Goal: Task Accomplishment & Management: Manage account settings

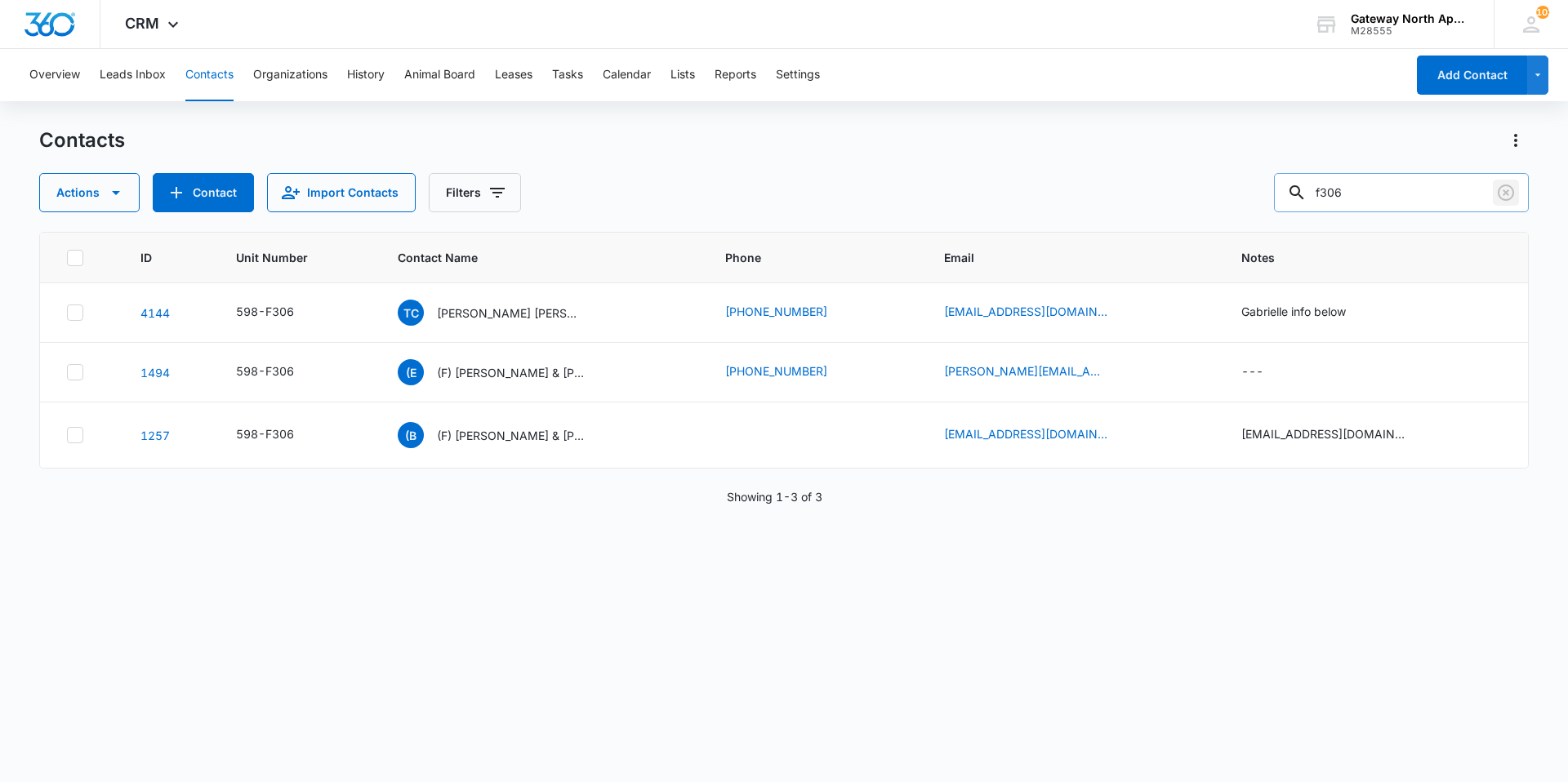
drag, startPoint x: 1504, startPoint y: 201, endPoint x: 1449, endPoint y: 203, distance: 55.0
click at [1503, 201] on icon "Clear" at bounding box center [1505, 193] width 20 height 20
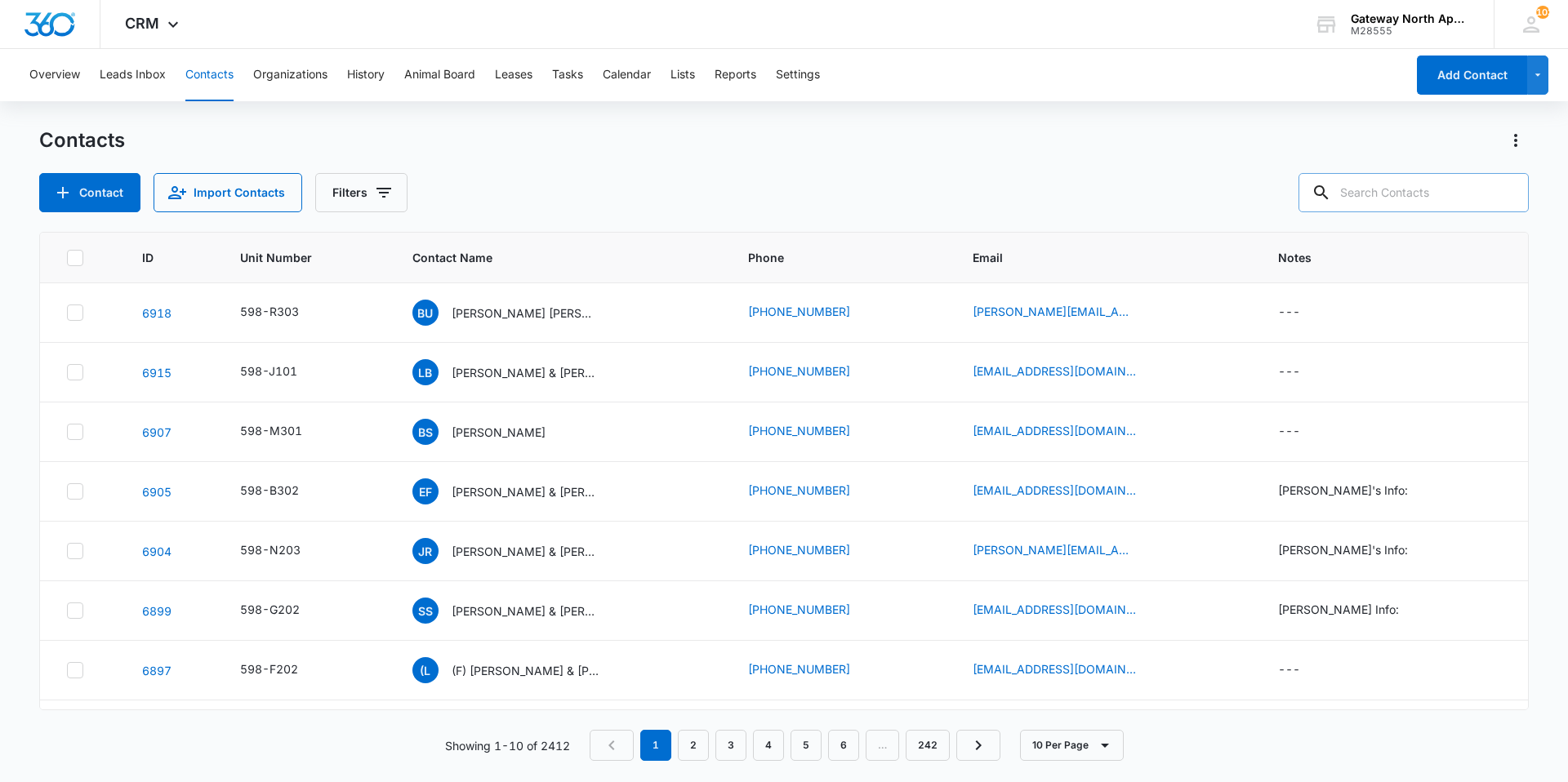
click at [1428, 202] on input "text" at bounding box center [1413, 192] width 231 height 39
type input "oo305"
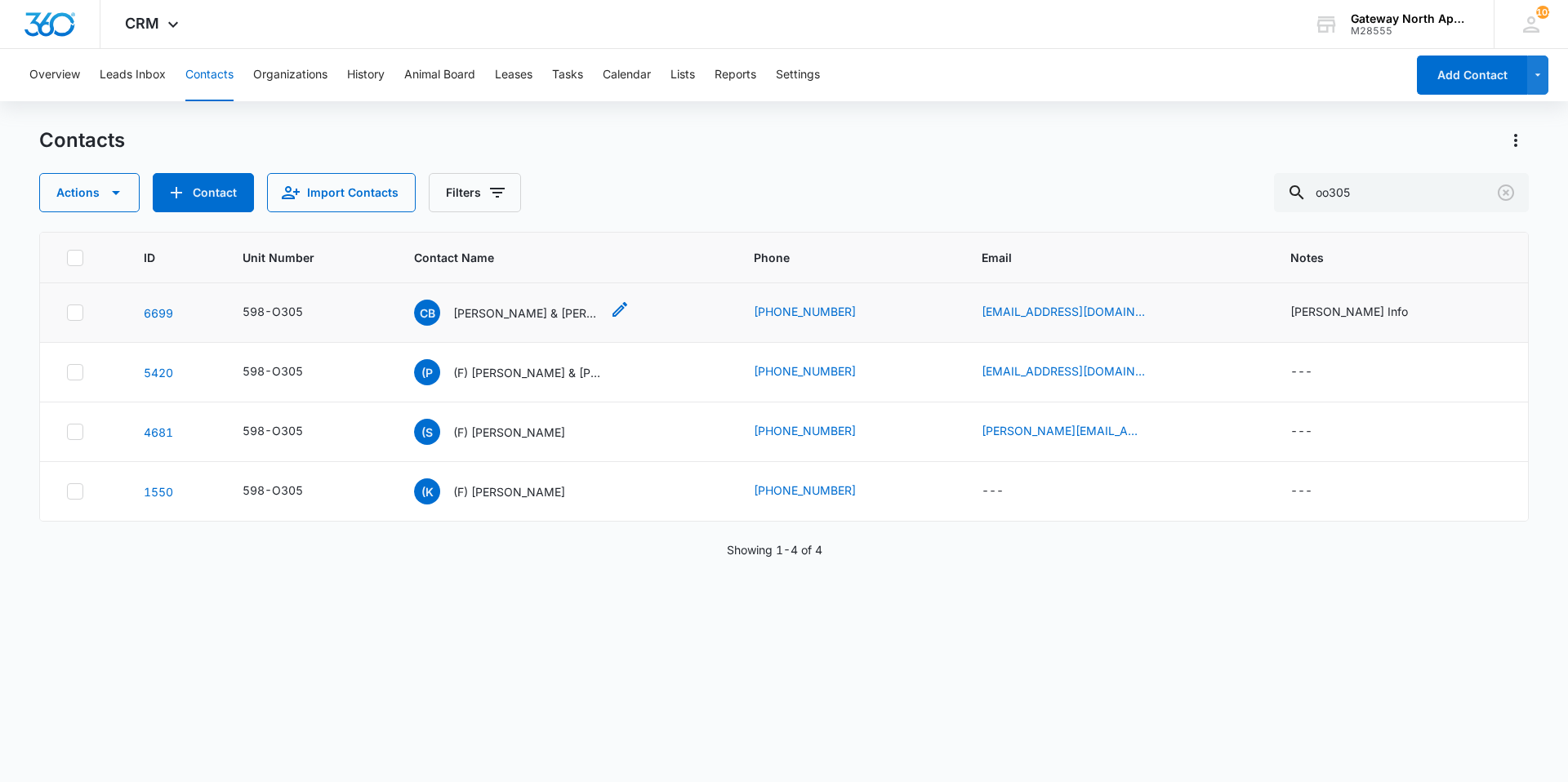
click at [497, 313] on p "[PERSON_NAME] & [PERSON_NAME]" at bounding box center [526, 313] width 147 height 17
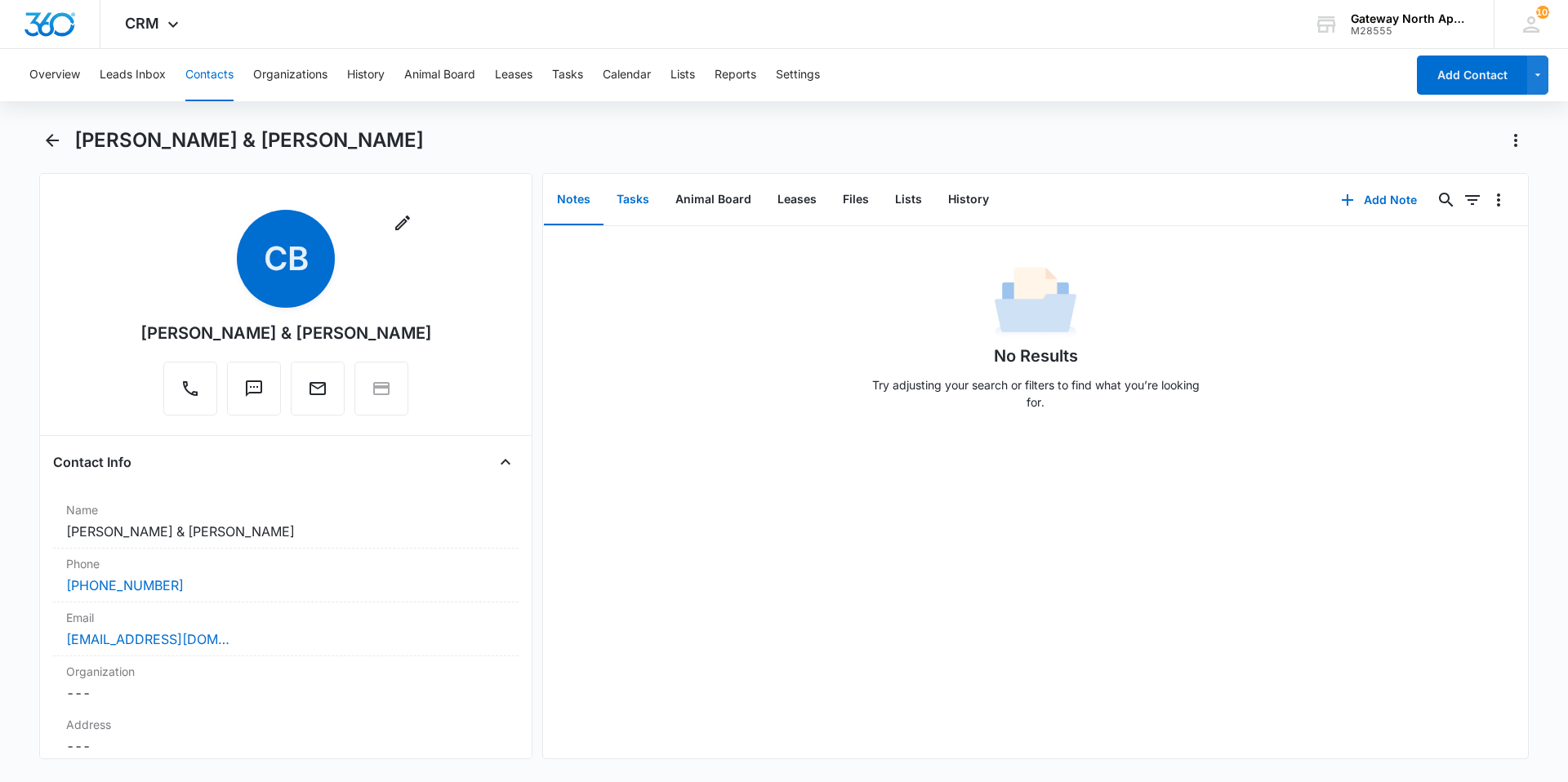
click at [626, 195] on button "Tasks" at bounding box center [633, 199] width 59 height 50
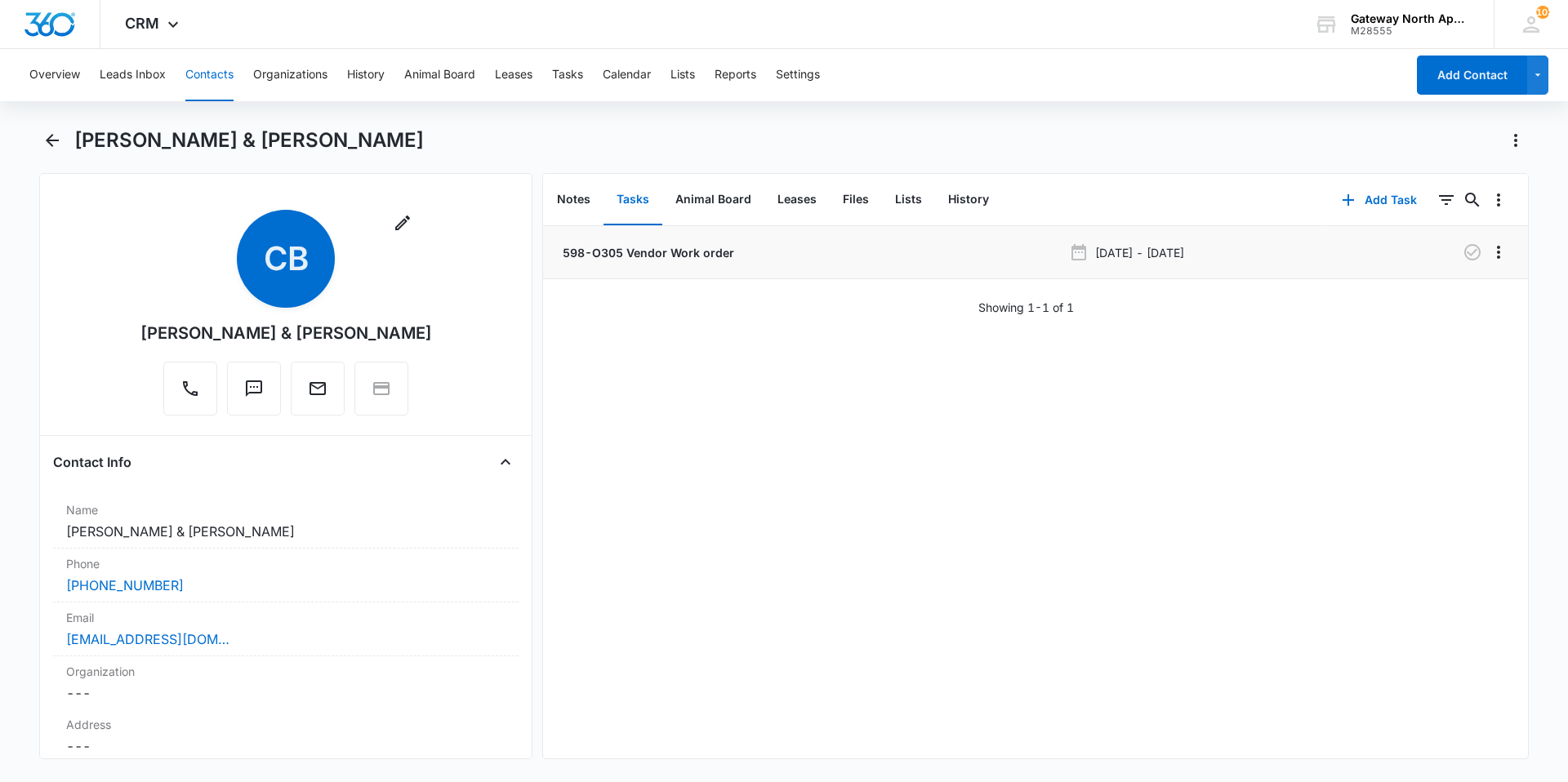
click at [693, 254] on p "598-O305 Vendor Work order" at bounding box center [646, 252] width 175 height 17
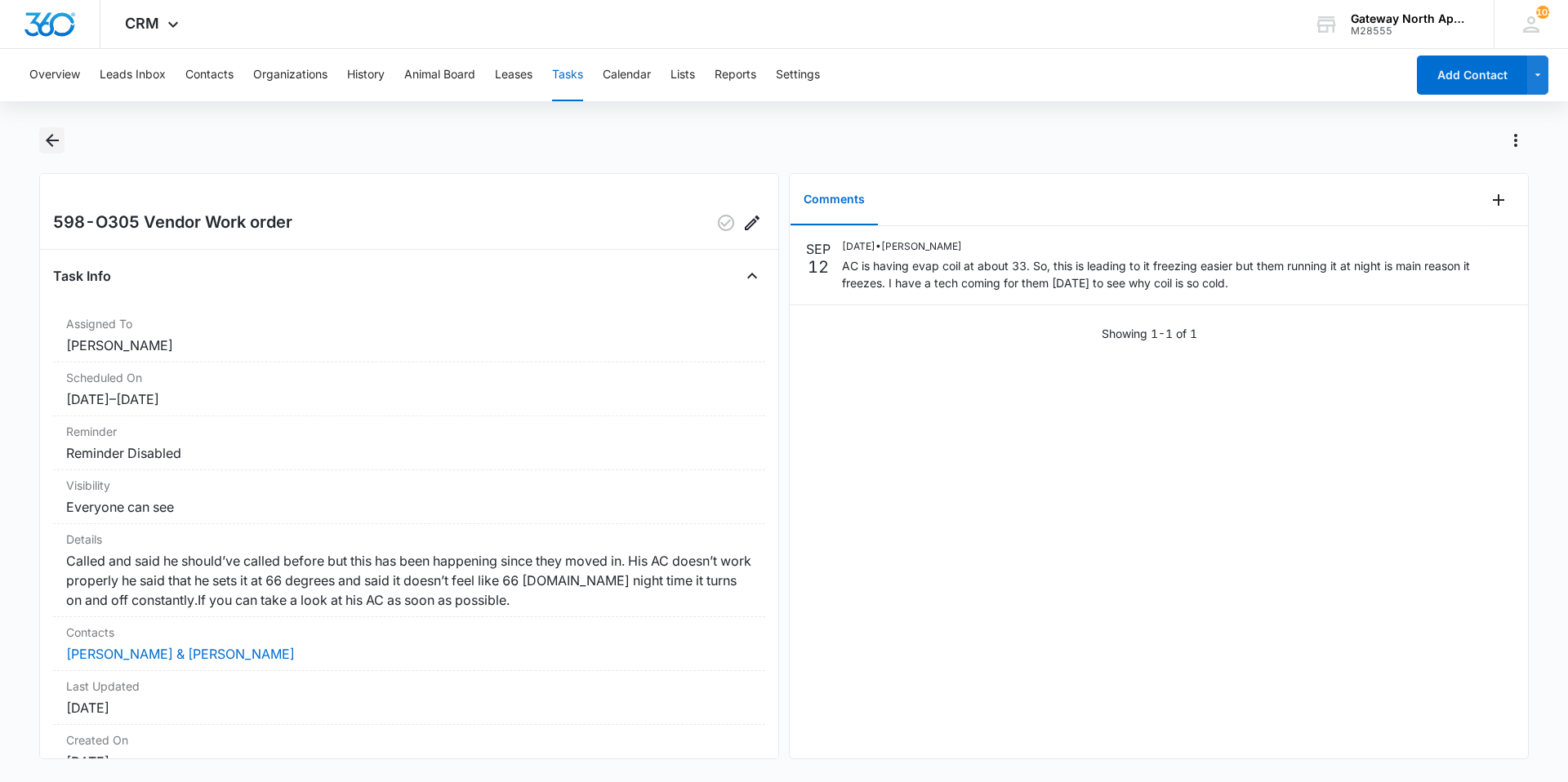
click at [57, 133] on icon "Back" at bounding box center [52, 140] width 20 height 20
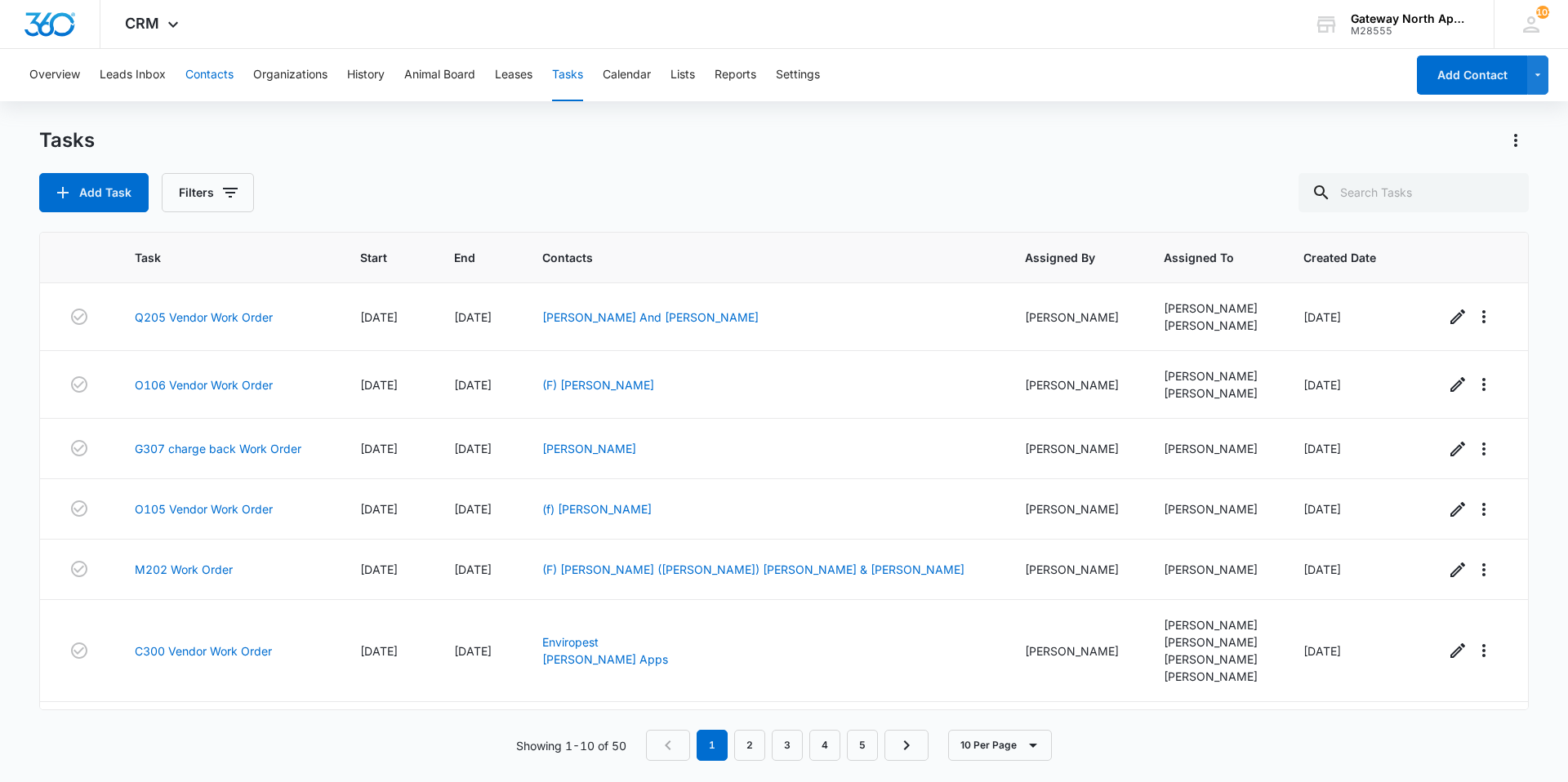
click at [198, 73] on button "Contacts" at bounding box center [209, 75] width 48 height 52
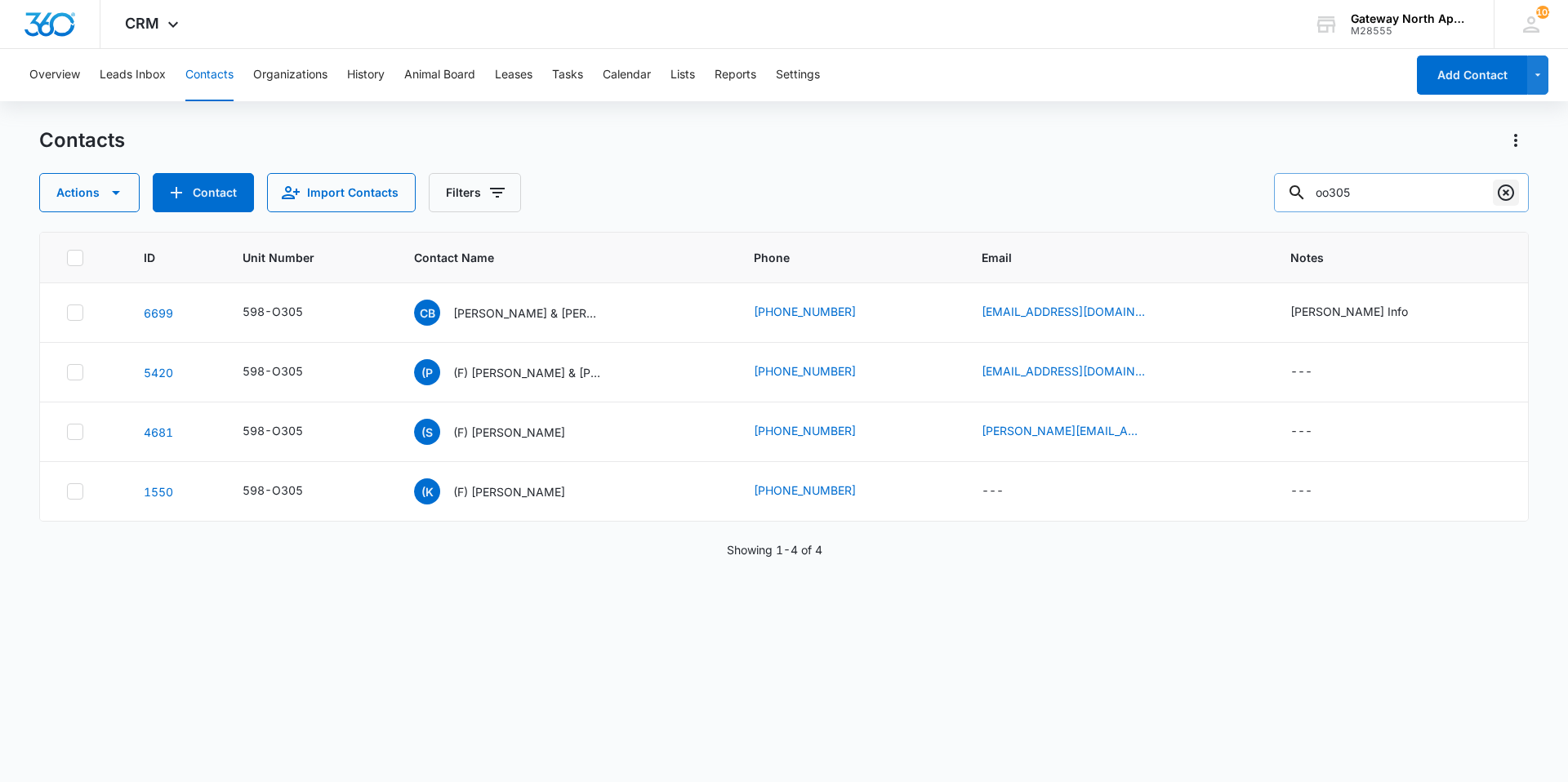
click at [1509, 193] on icon "Clear" at bounding box center [1505, 193] width 20 height 20
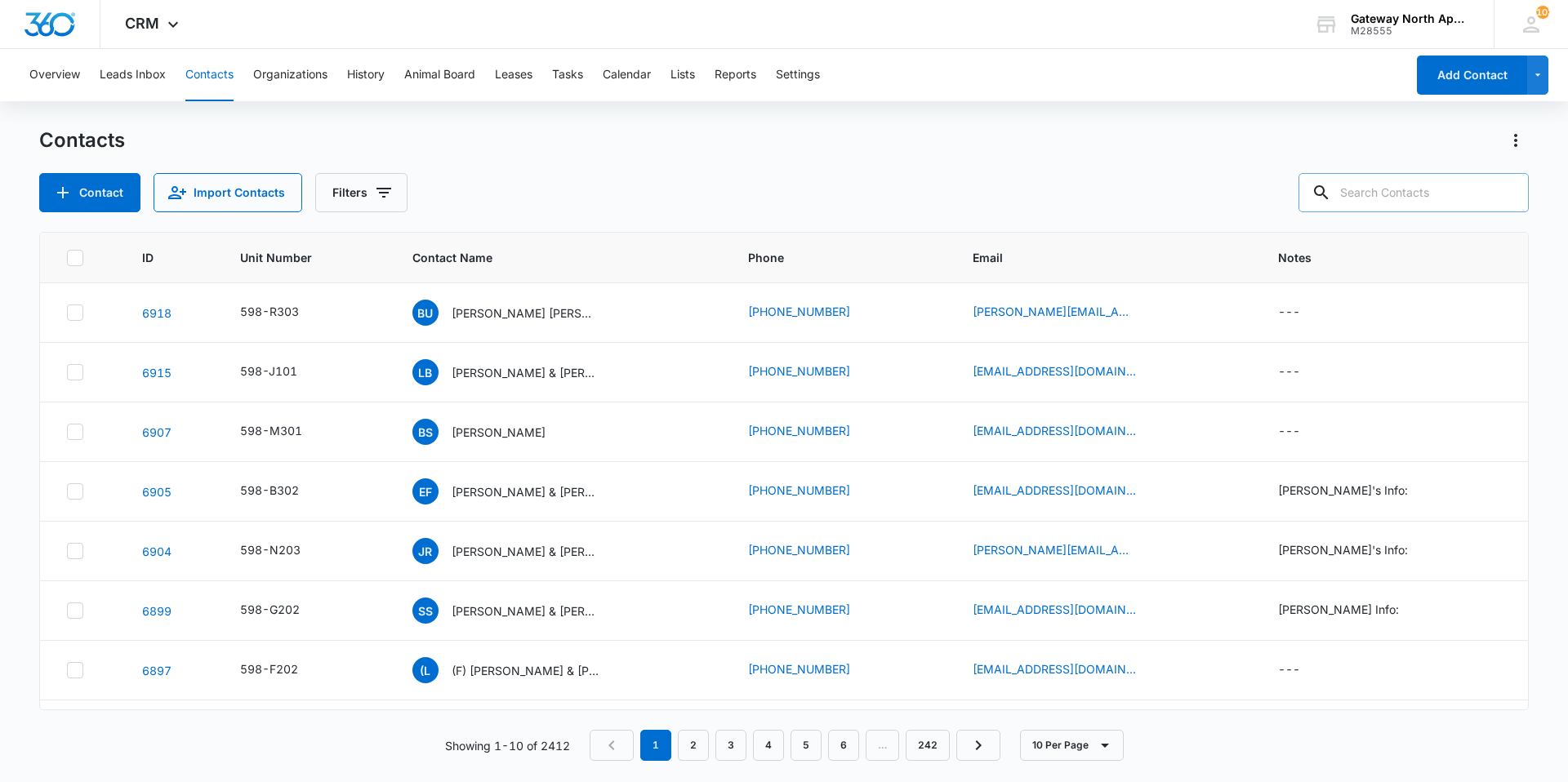
click at [1409, 201] on input "text" at bounding box center [1413, 192] width 231 height 39
type input "b201"
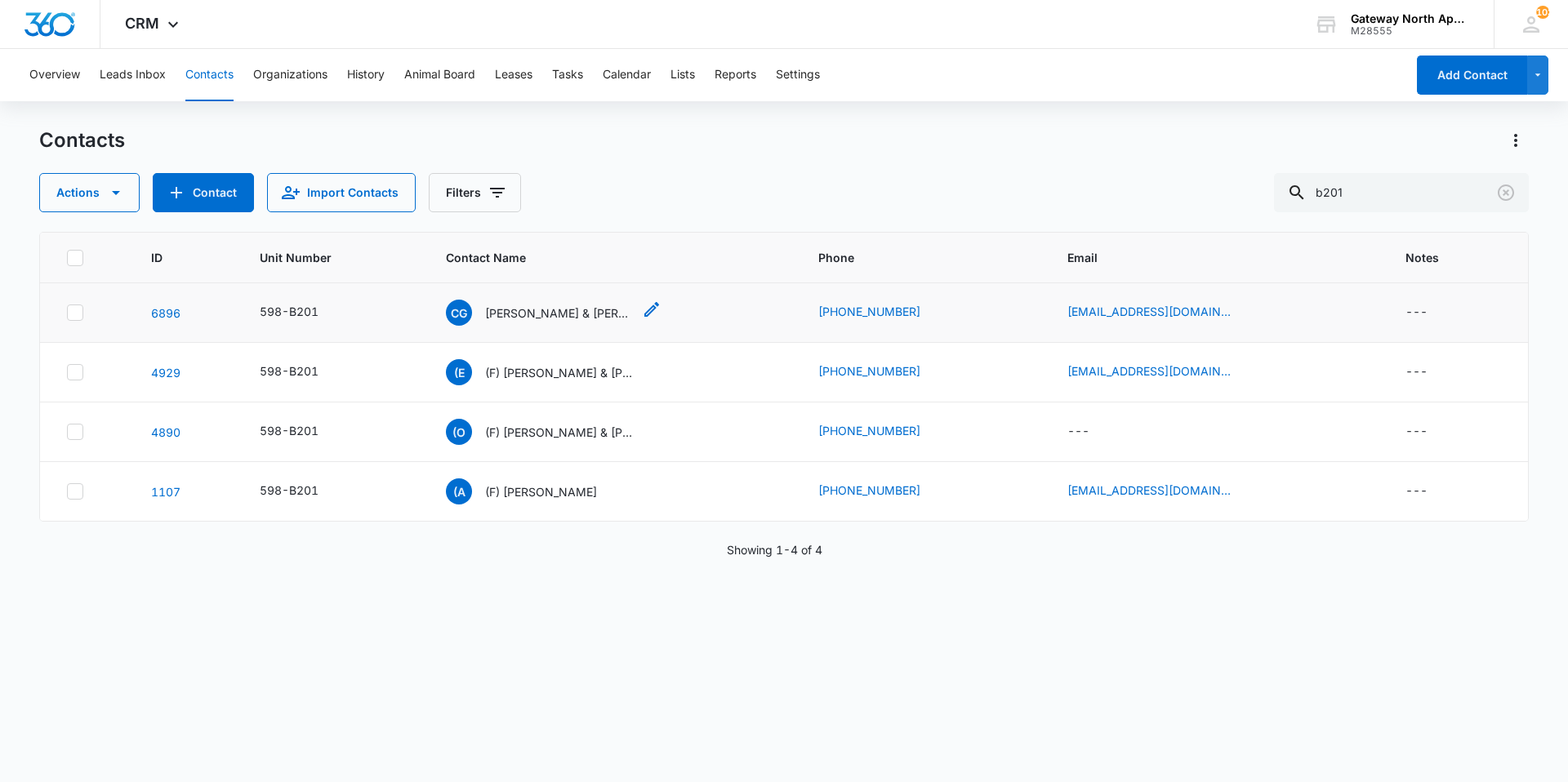
click at [494, 302] on div "CG [PERSON_NAME] & [PERSON_NAME]" at bounding box center [539, 313] width 186 height 27
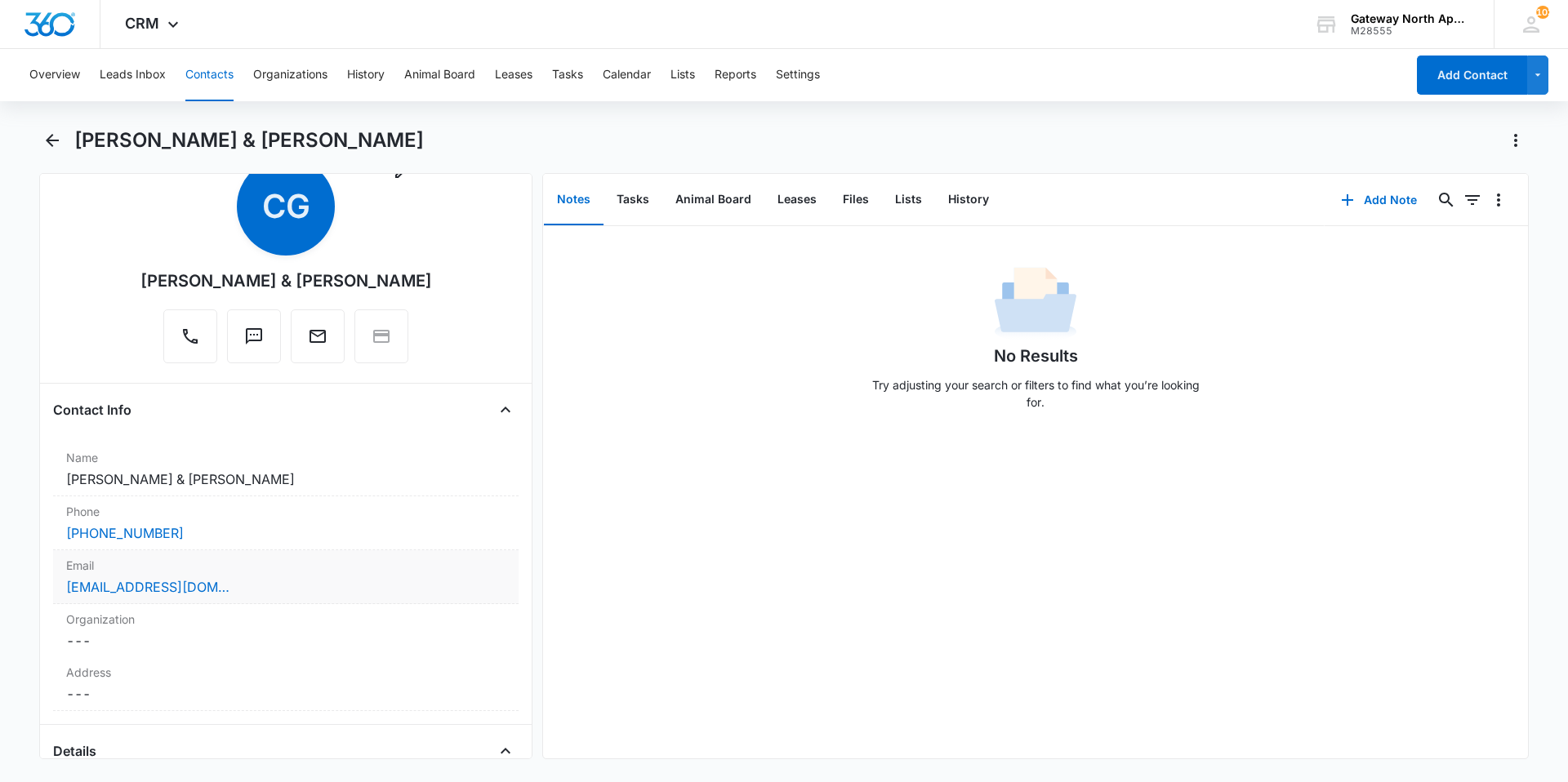
scroll to position [163, 0]
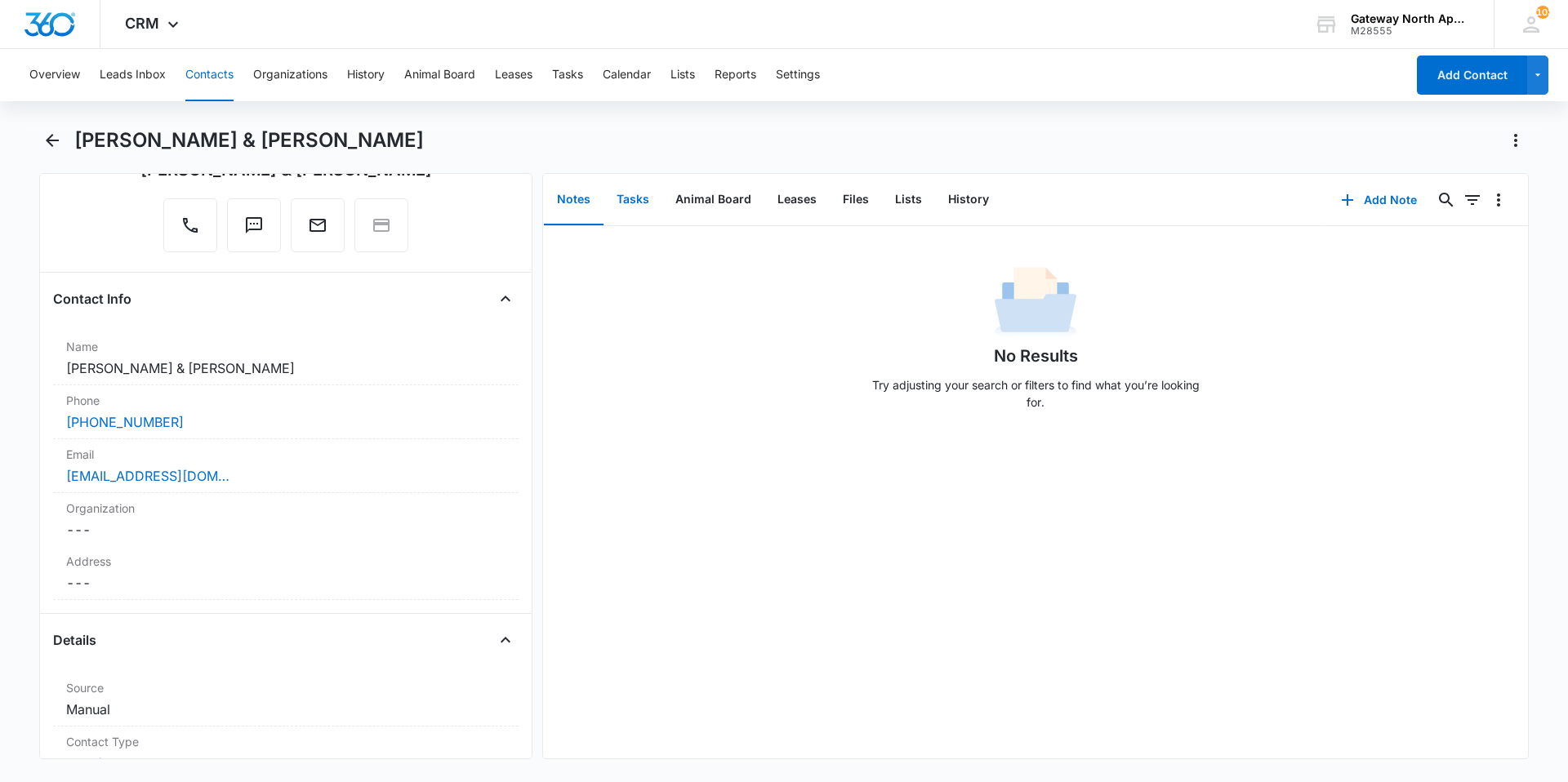
click at [627, 191] on button "Tasks" at bounding box center [633, 199] width 59 height 50
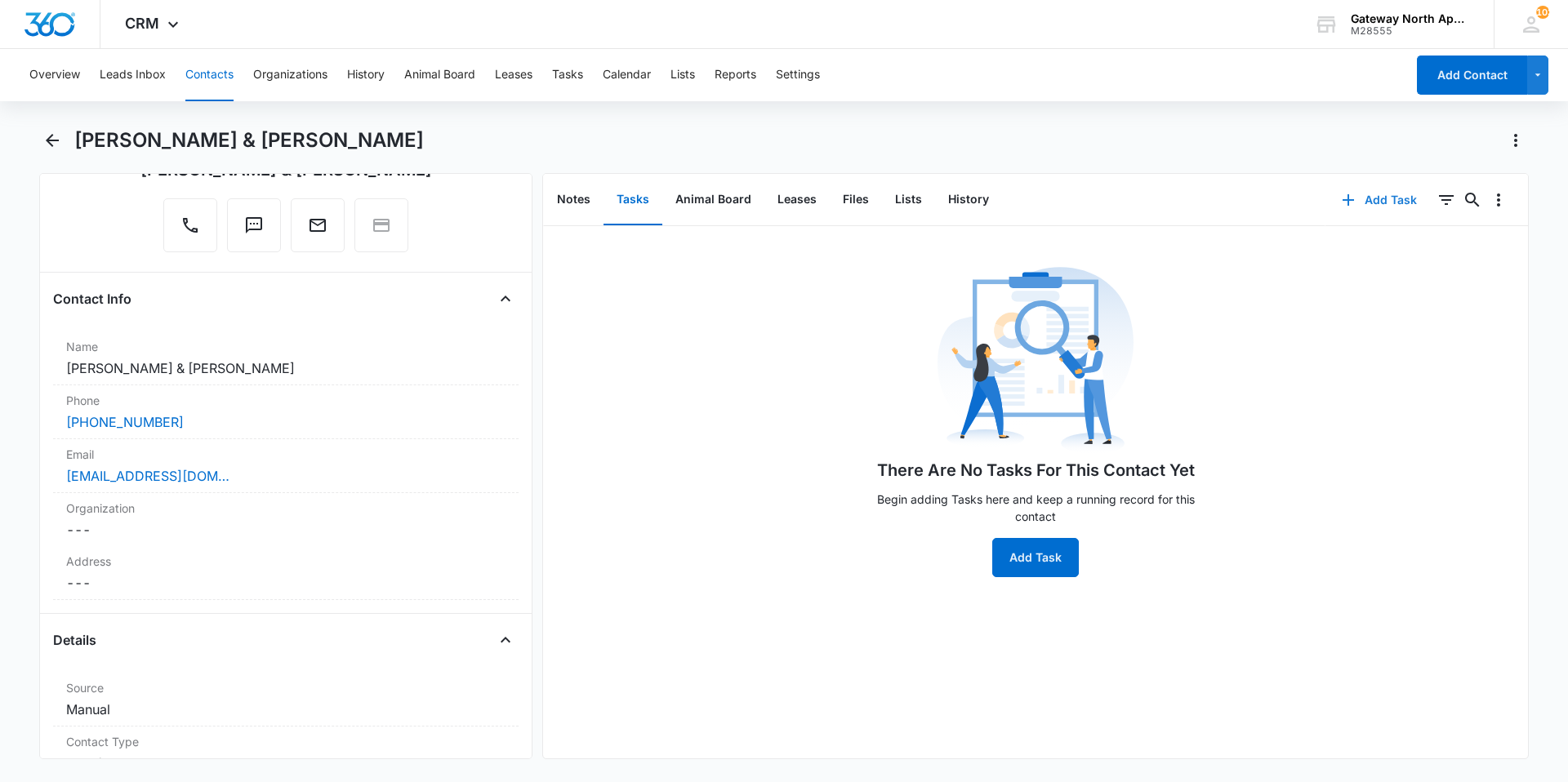
click at [1370, 196] on button "Add Task" at bounding box center [1379, 199] width 108 height 39
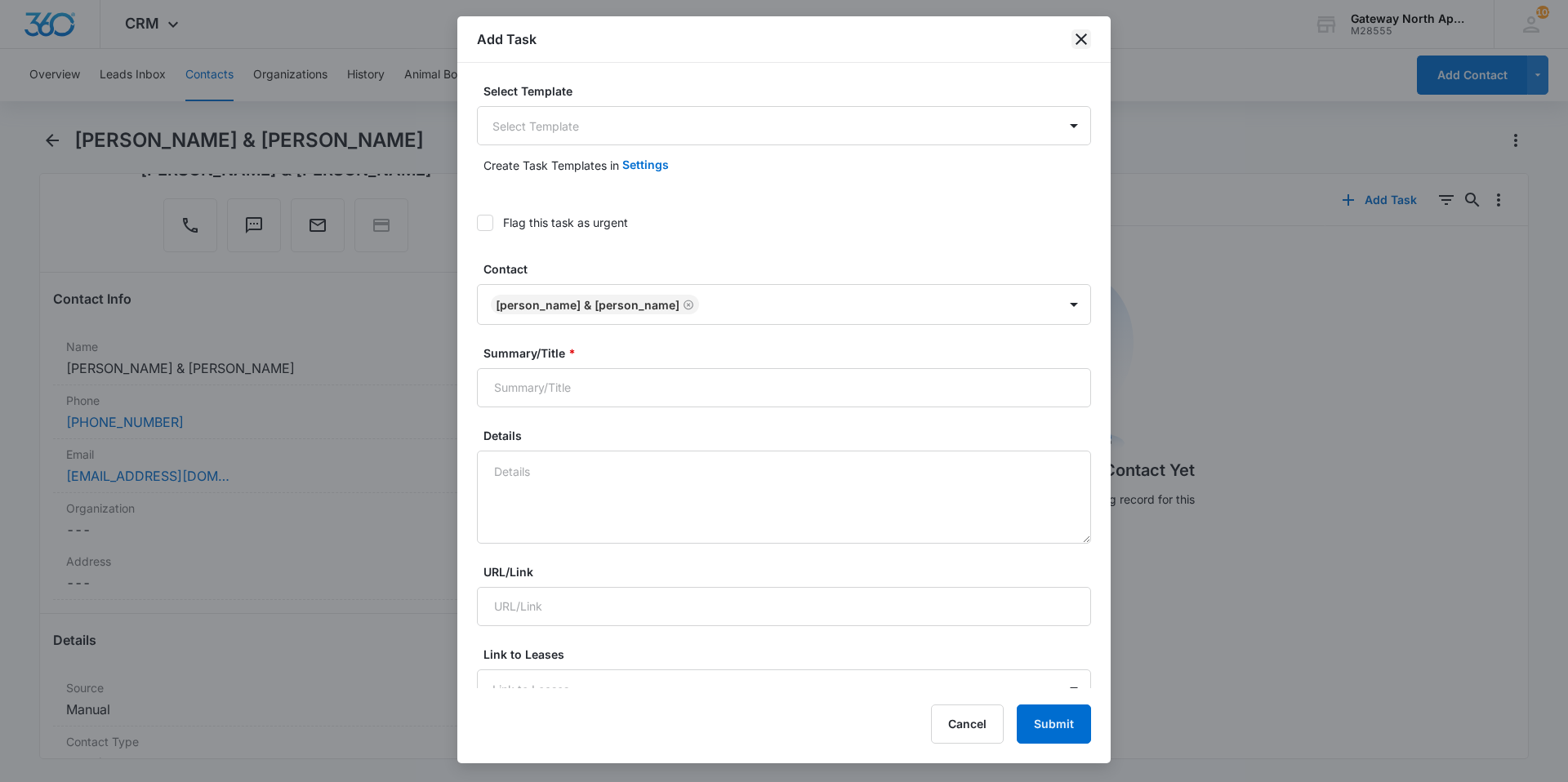
click at [1082, 33] on icon "close" at bounding box center [1081, 39] width 20 height 20
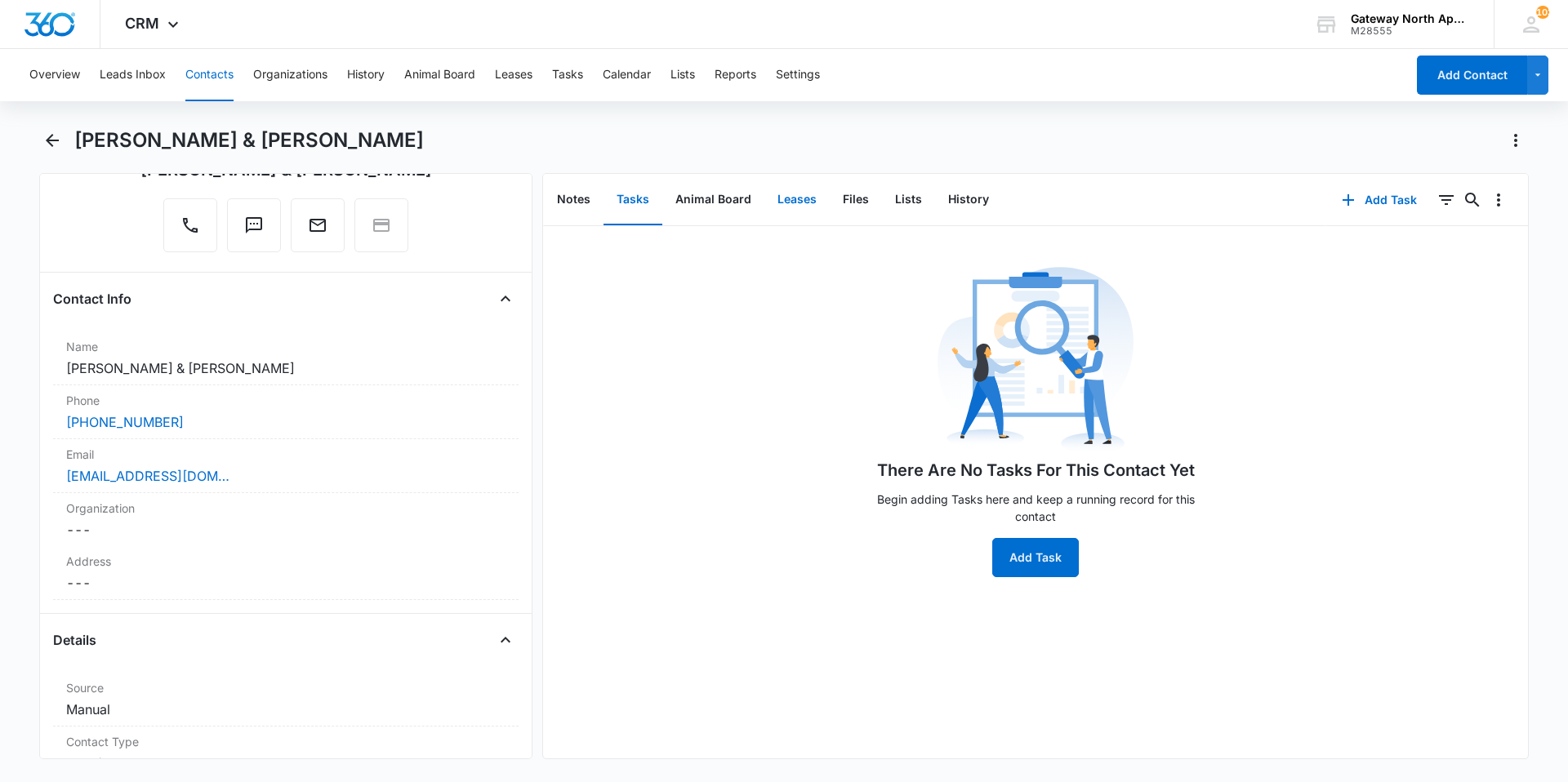
click at [808, 196] on button "Leases" at bounding box center [796, 199] width 65 height 50
click at [847, 197] on button "Files" at bounding box center [855, 199] width 52 height 50
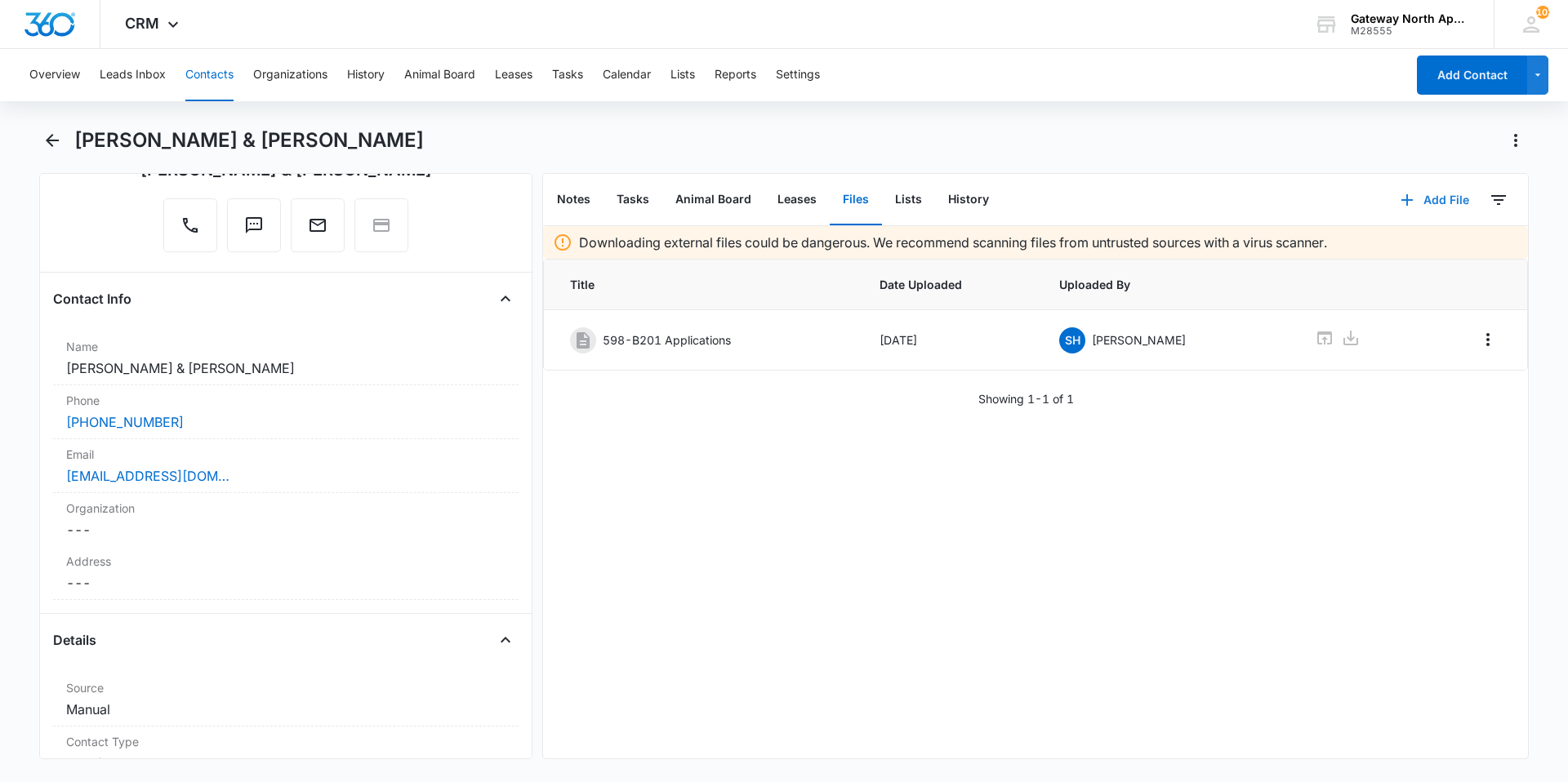
click at [1432, 199] on button "Add File" at bounding box center [1434, 199] width 102 height 39
click at [1417, 255] on div "Upload Files" at bounding box center [1412, 252] width 65 height 11
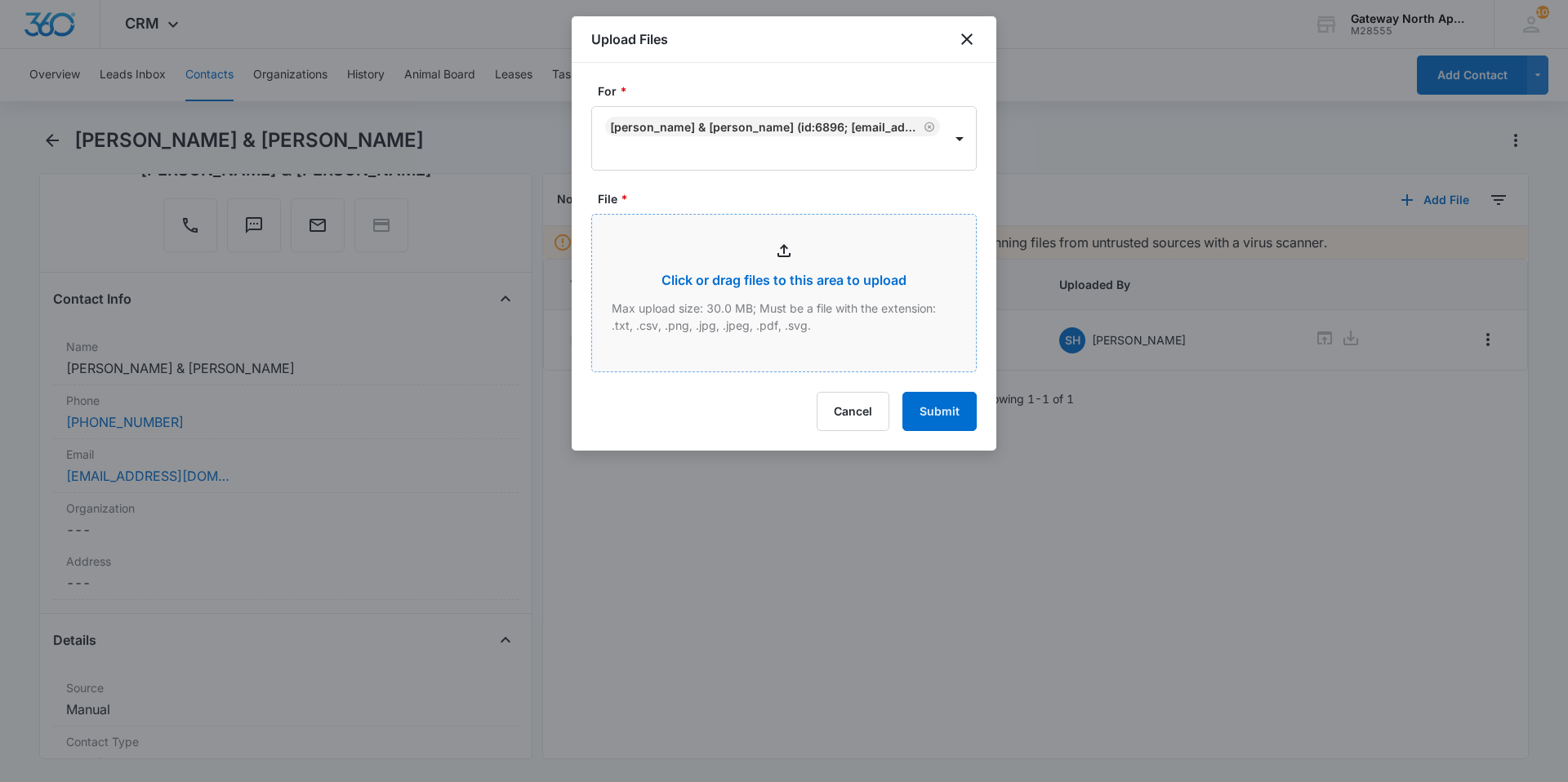
type input "C:\fakepath\Lease B201_09132025091615.pdf"
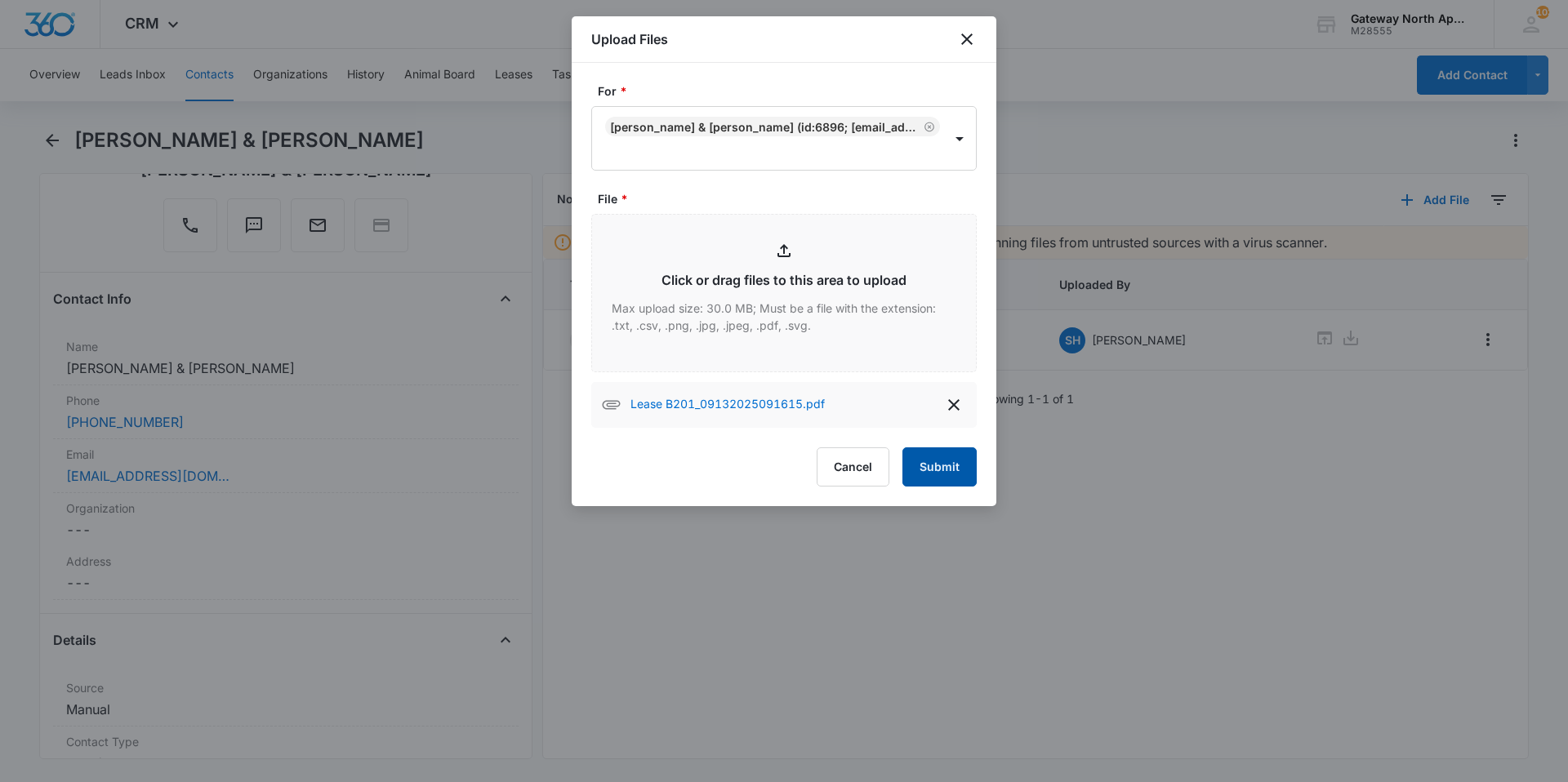
click at [968, 460] on button "Submit" at bounding box center [940, 466] width 74 height 39
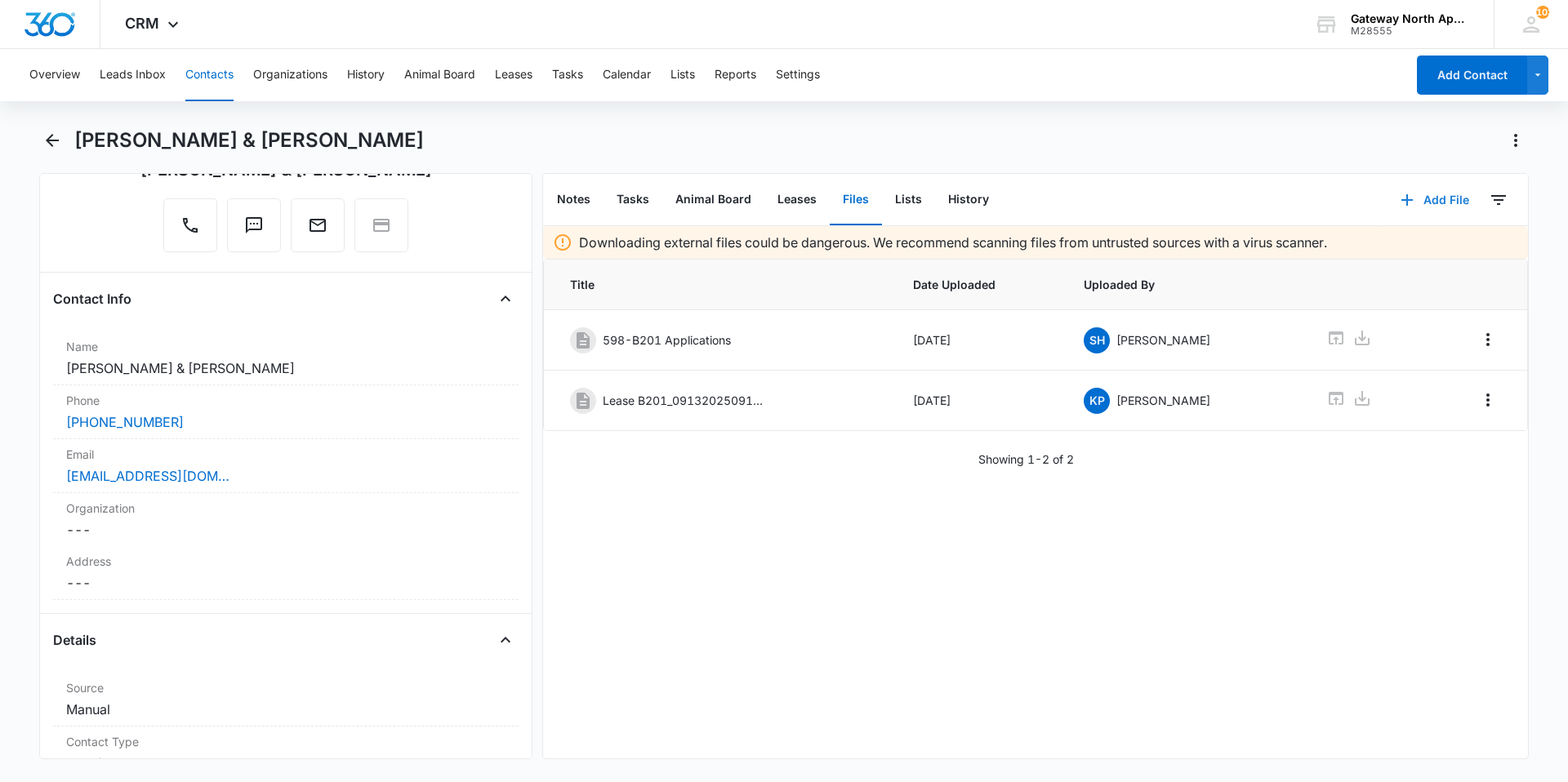
click at [1406, 192] on icon "button" at bounding box center [1407, 199] width 20 height 20
click at [1406, 242] on button "Upload Files" at bounding box center [1422, 252] width 124 height 25
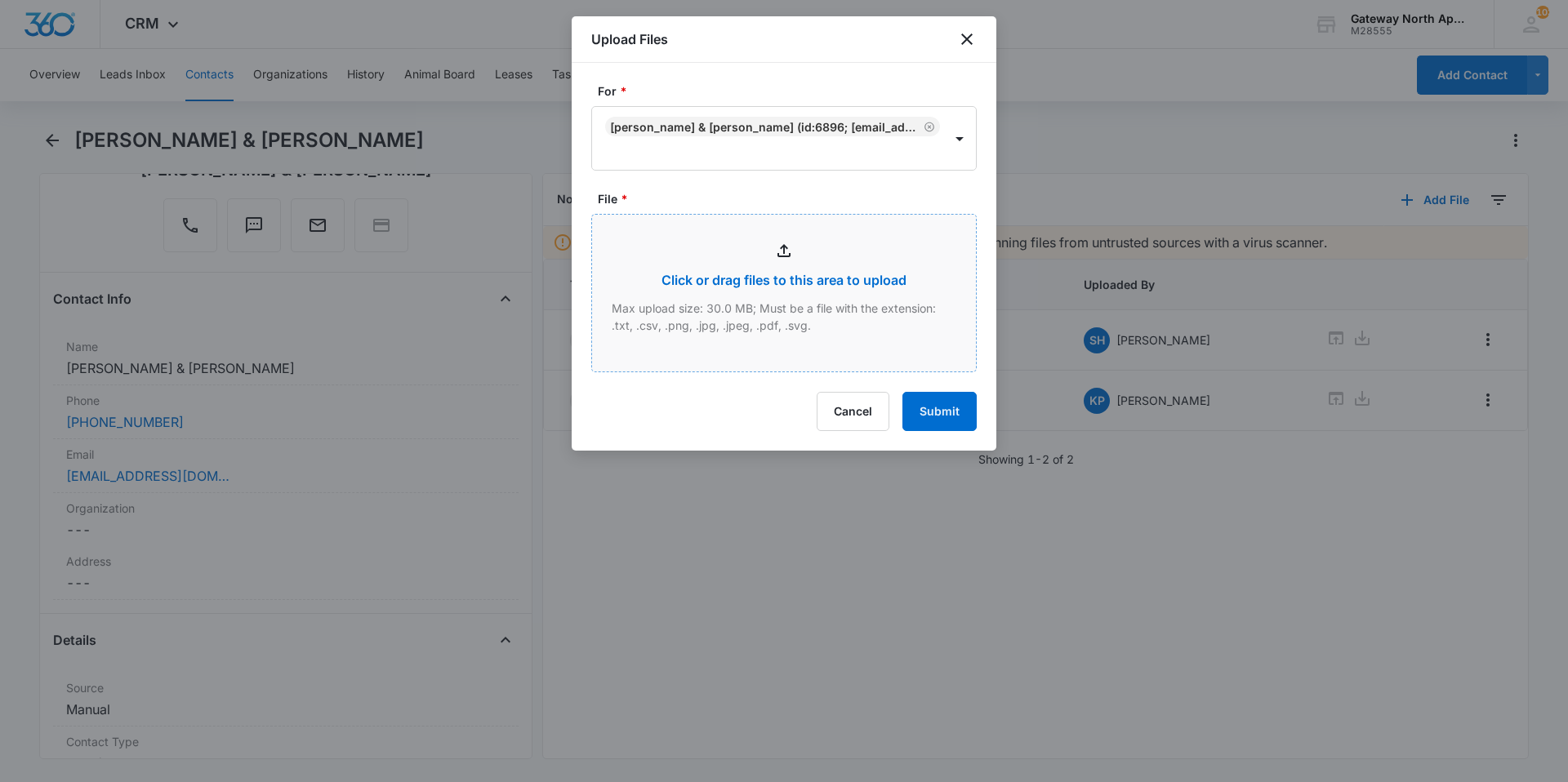
type input "C:\fakepath\Lease B201_09132025091707.pdf"
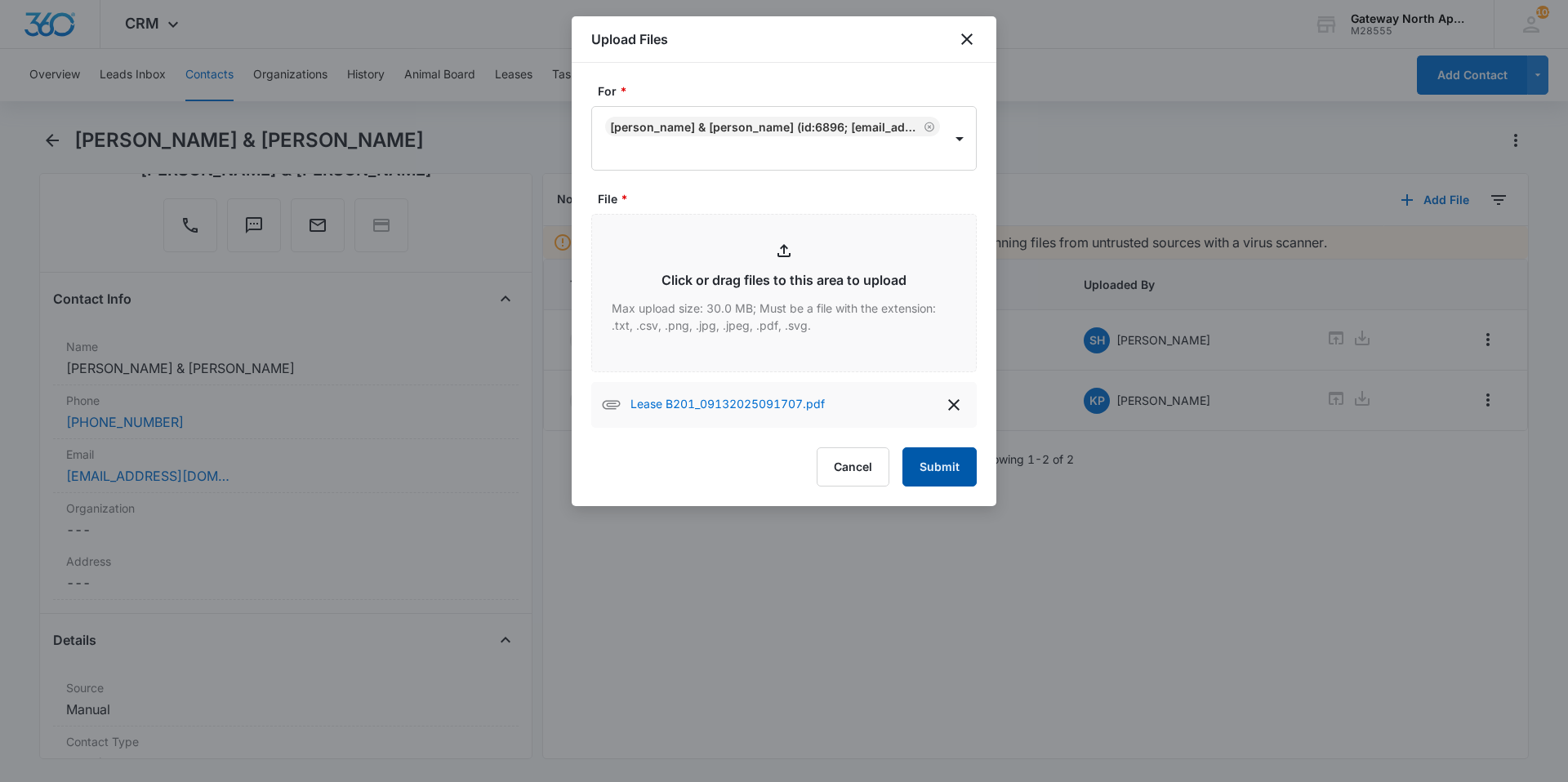
click at [958, 475] on button "Submit" at bounding box center [940, 466] width 74 height 39
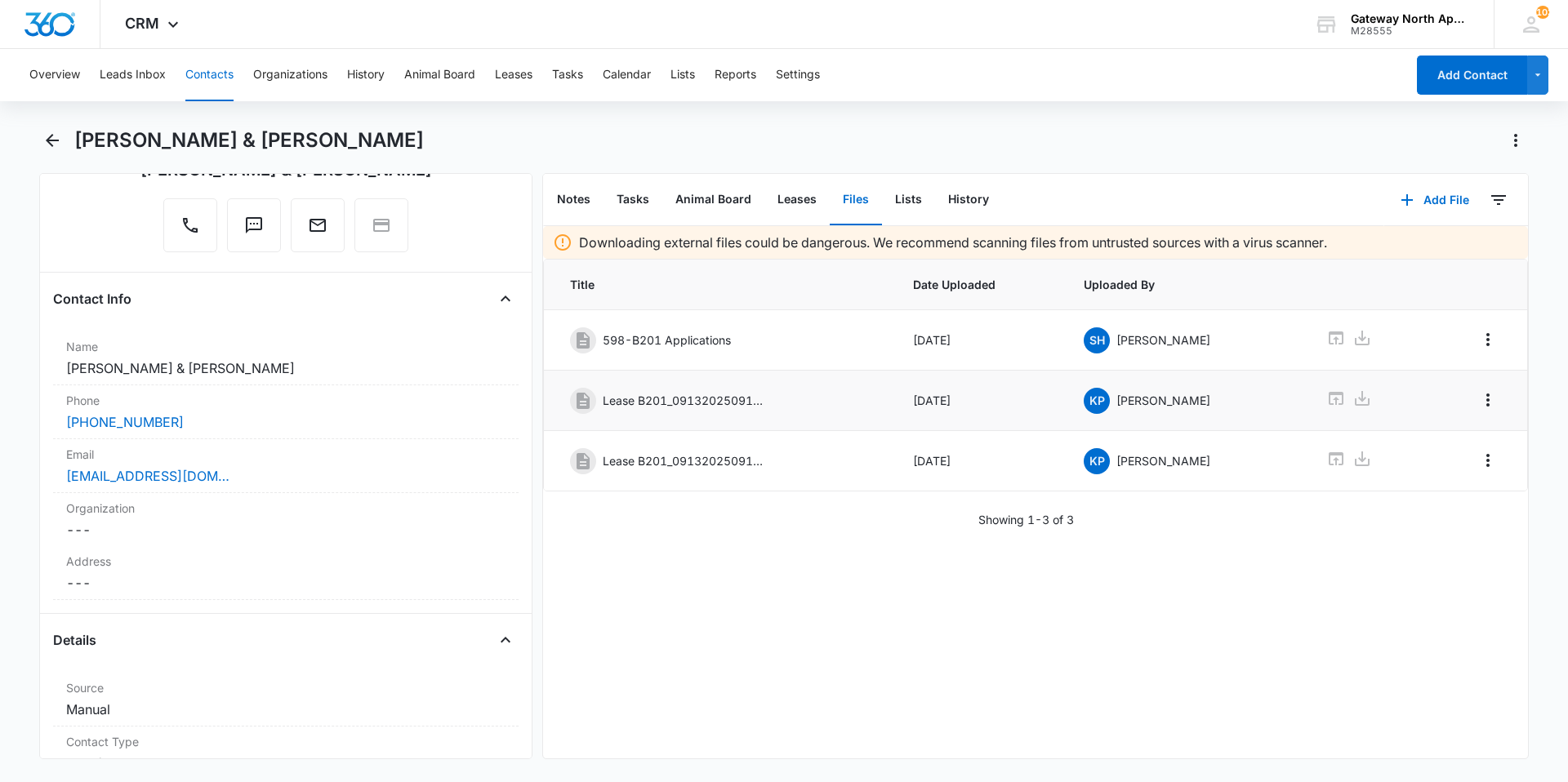
click at [1457, 394] on td at bounding box center [1476, 401] width 102 height 61
click at [1478, 395] on icon "Overflow Menu" at bounding box center [1487, 400] width 20 height 20
click at [1443, 447] on div "Edit" at bounding box center [1431, 446] width 34 height 11
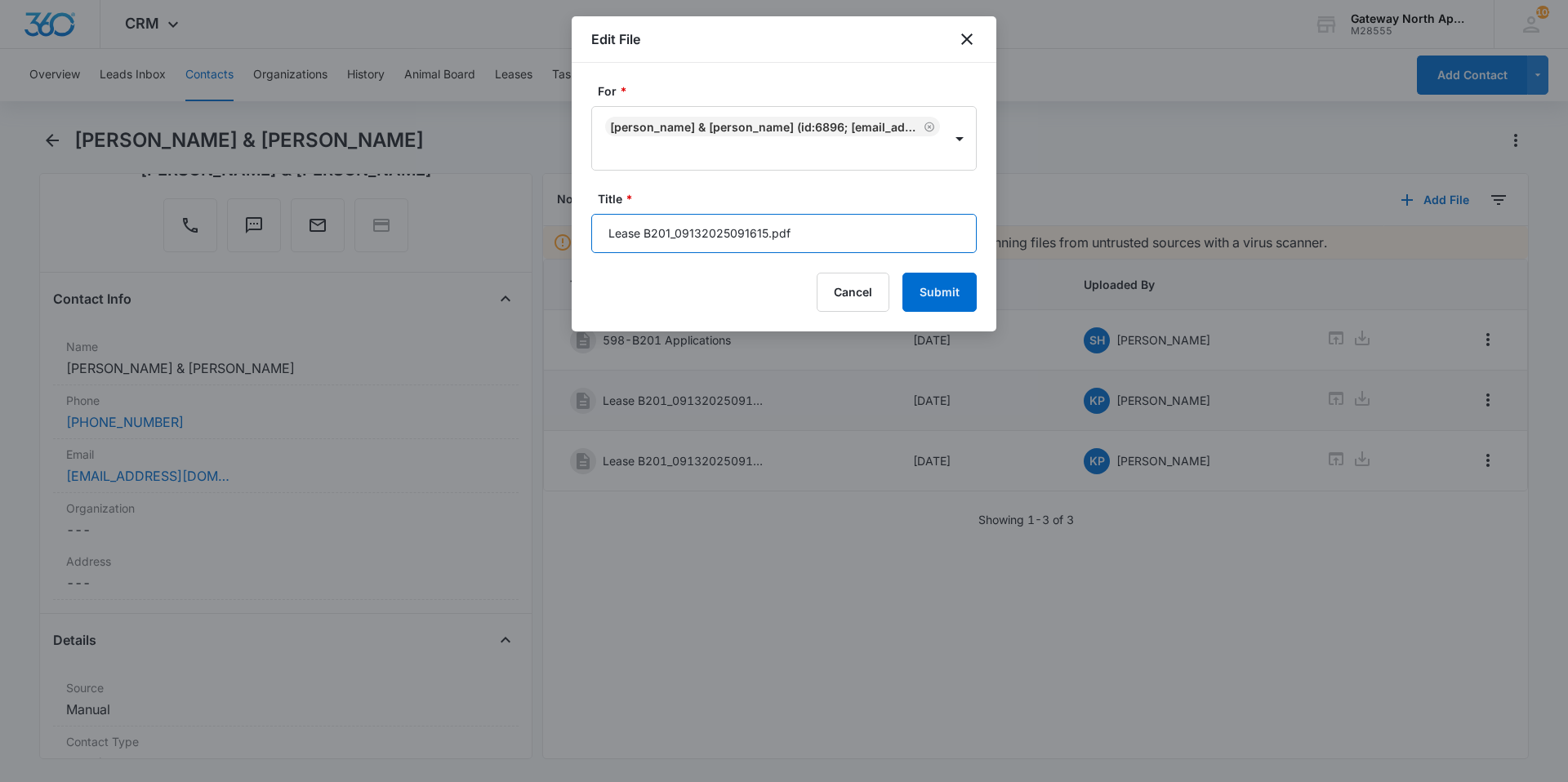
click at [818, 233] on input "Lease B201_09132025091615.pdf" at bounding box center [784, 233] width 385 height 39
type input "L"
type input "598-B201 Lease"
click at [926, 284] on button "Submit" at bounding box center [940, 291] width 74 height 39
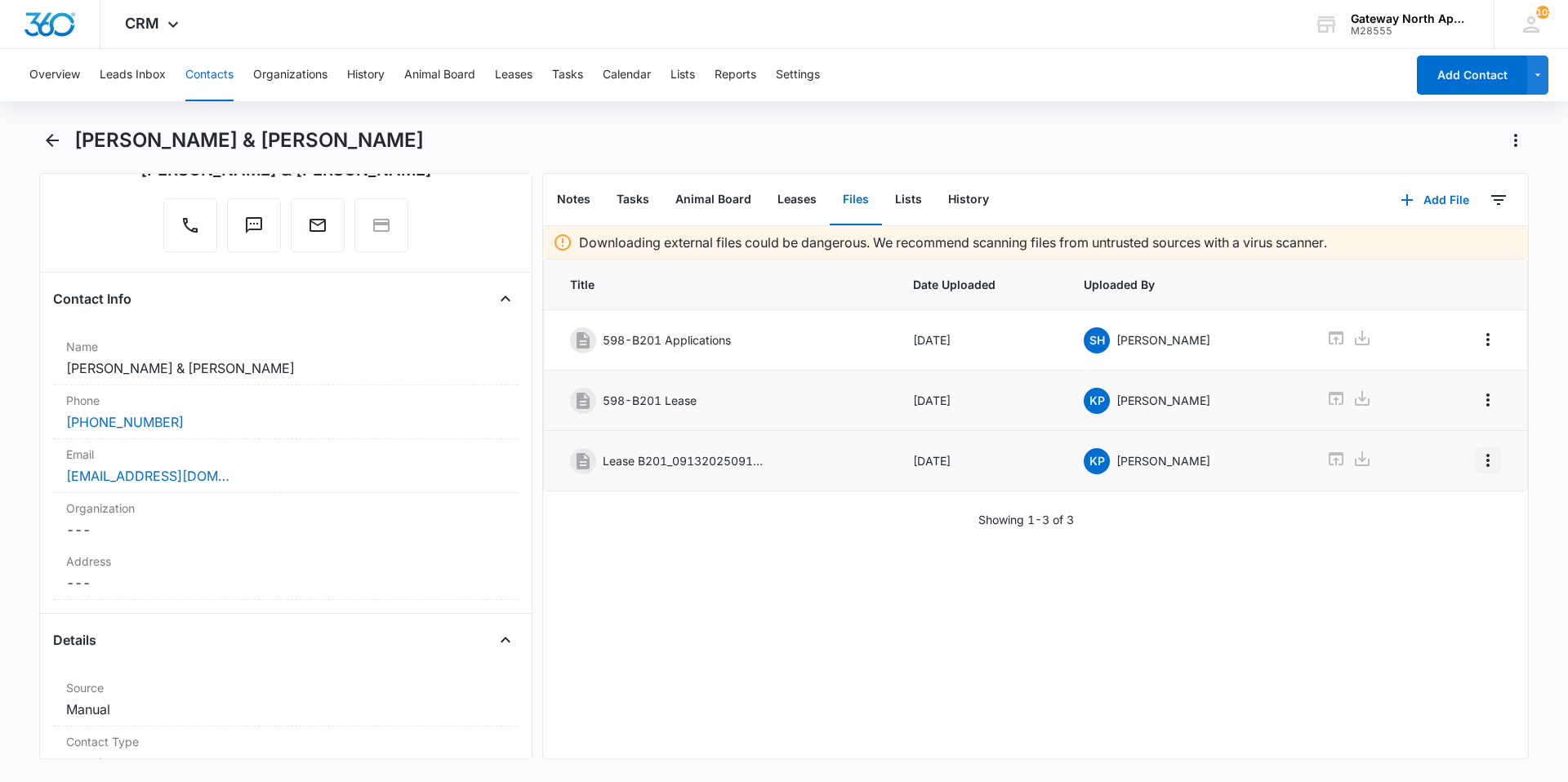
click at [1486, 452] on button "Overflow Menu" at bounding box center [1488, 460] width 27 height 27
click at [1478, 459] on icon "Overflow Menu" at bounding box center [1487, 460] width 20 height 20
click at [1432, 498] on button "Edit" at bounding box center [1441, 506] width 93 height 25
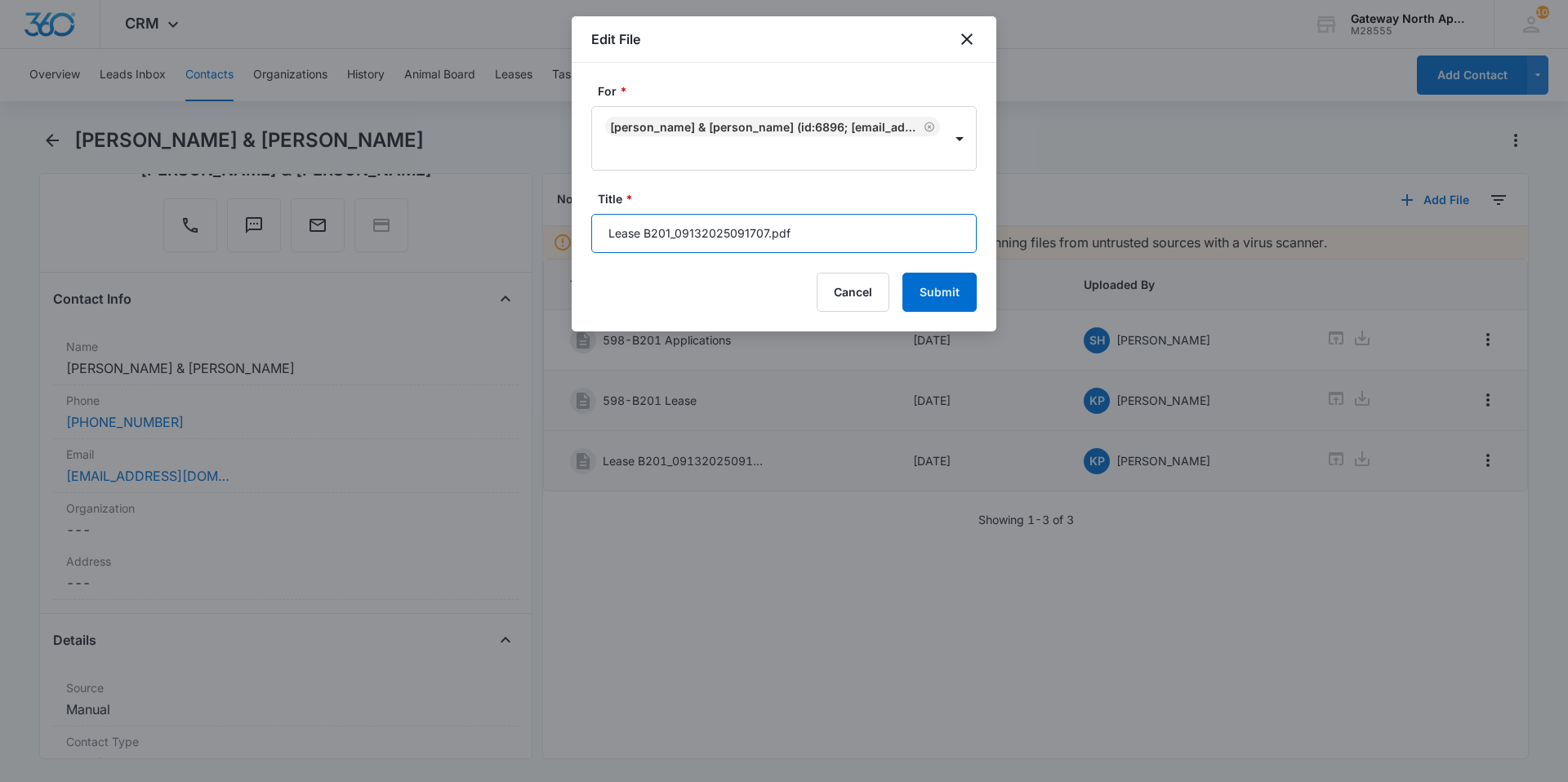
click at [818, 231] on input "Lease B201_09132025091707.pdf" at bounding box center [784, 233] width 385 height 39
type input "L"
type input "598-B201 Lease Packet"
click at [952, 288] on button "Submit" at bounding box center [940, 291] width 74 height 39
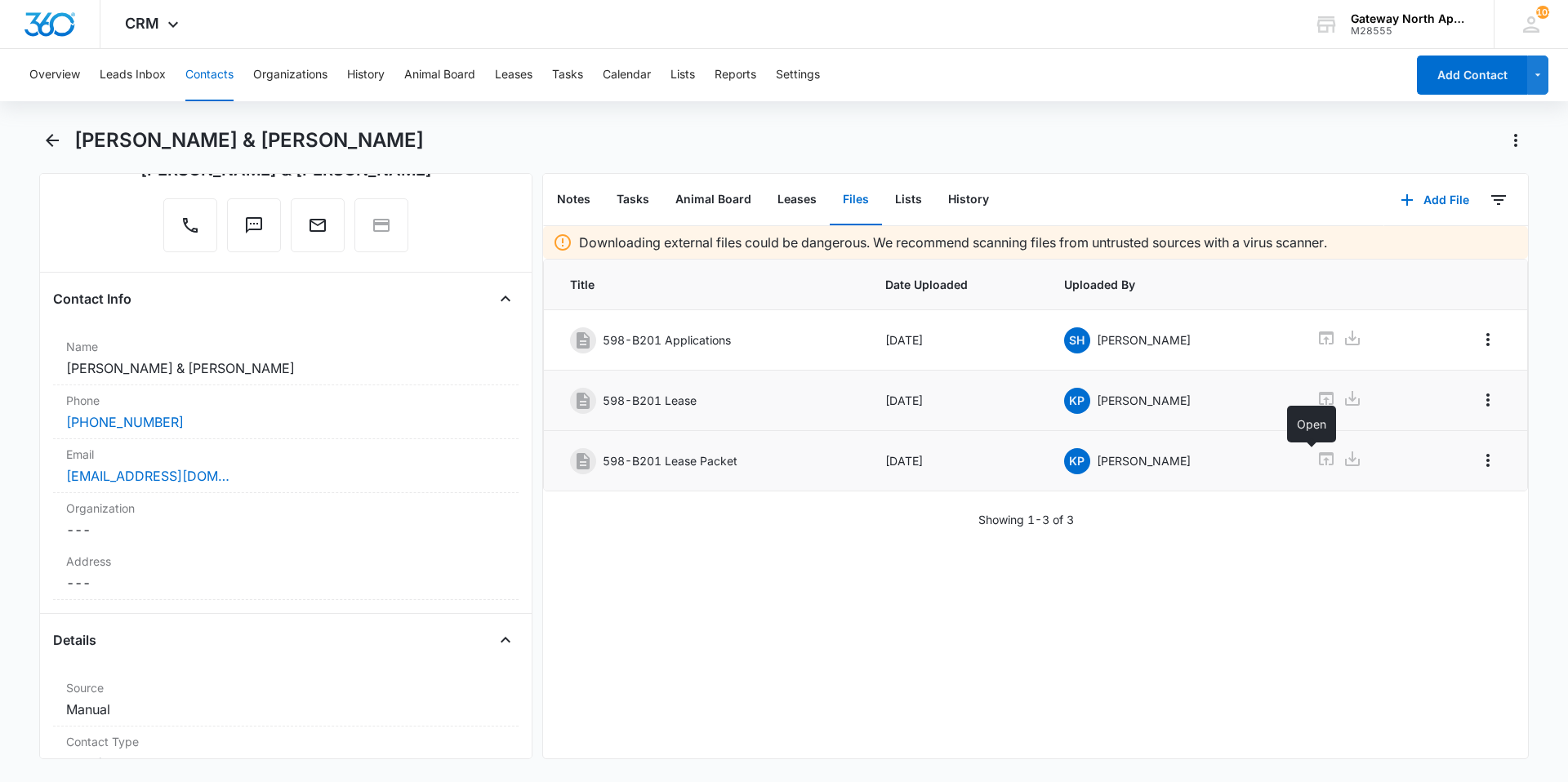
click at [1318, 456] on icon at bounding box center [1325, 459] width 14 height 13
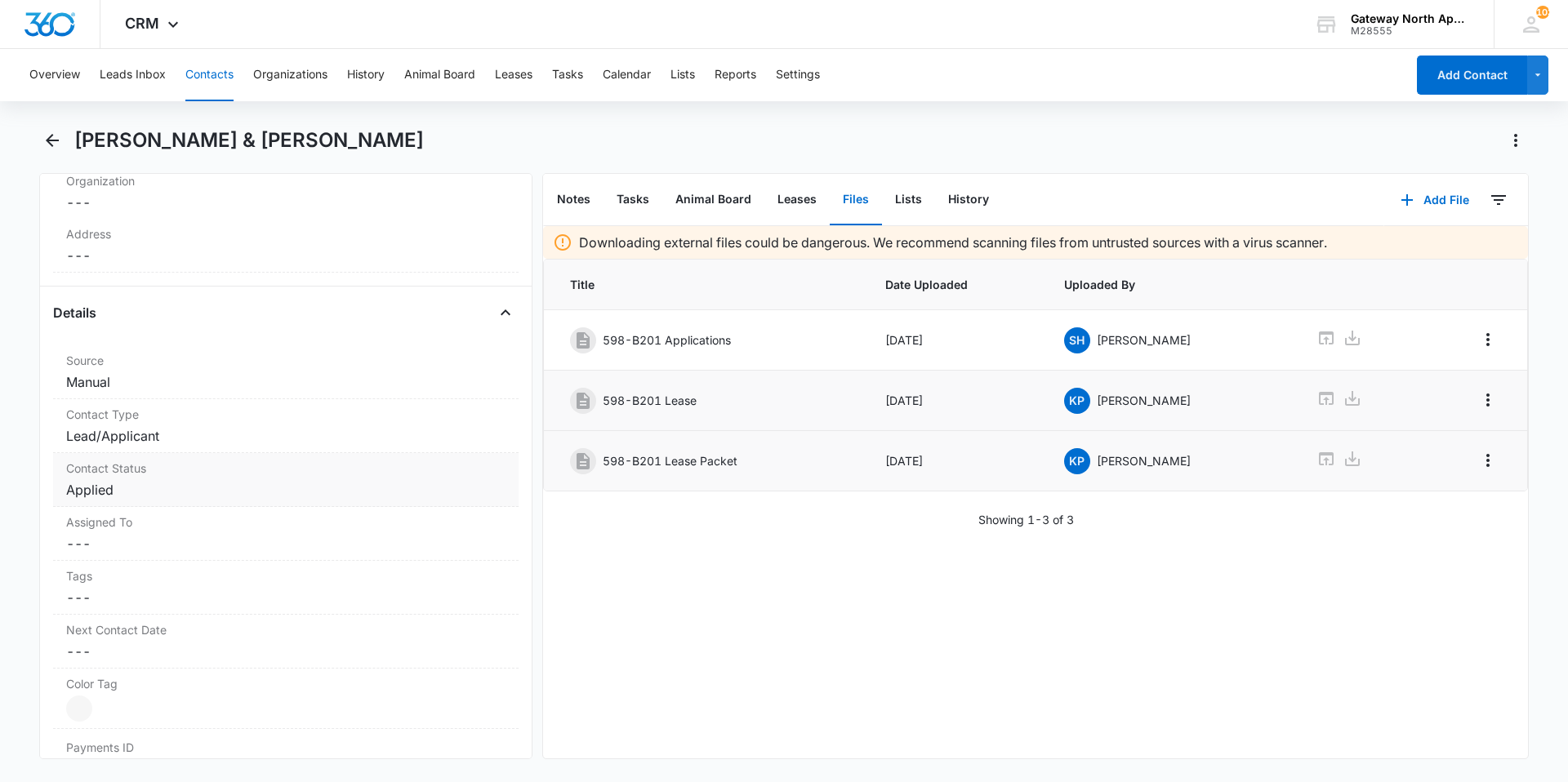
scroll to position [490, 0]
click at [190, 438] on dd "Cancel Save Changes Lead/Applicant" at bounding box center [286, 437] width 439 height 20
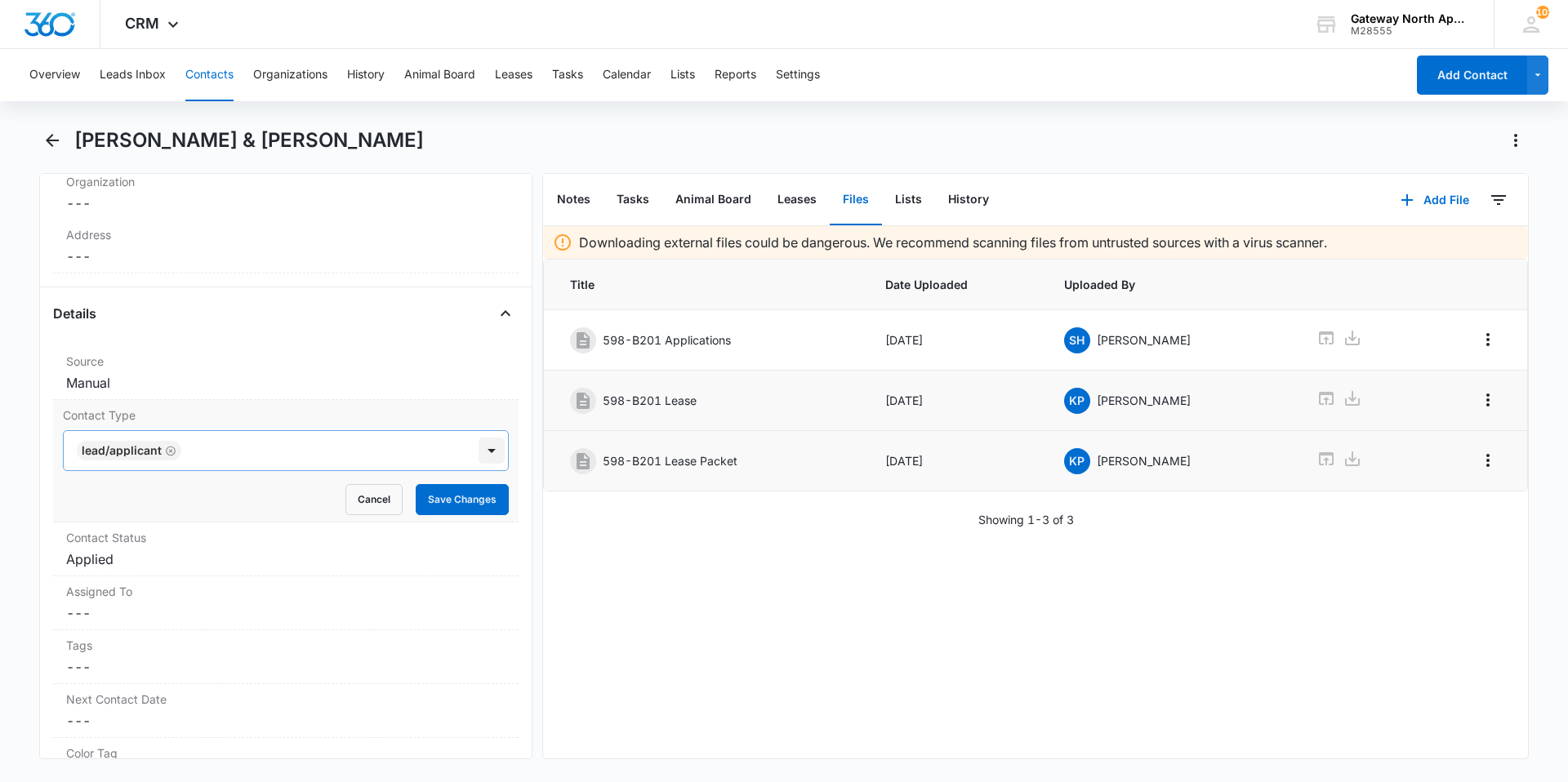
click at [478, 456] on div at bounding box center [492, 451] width 27 height 27
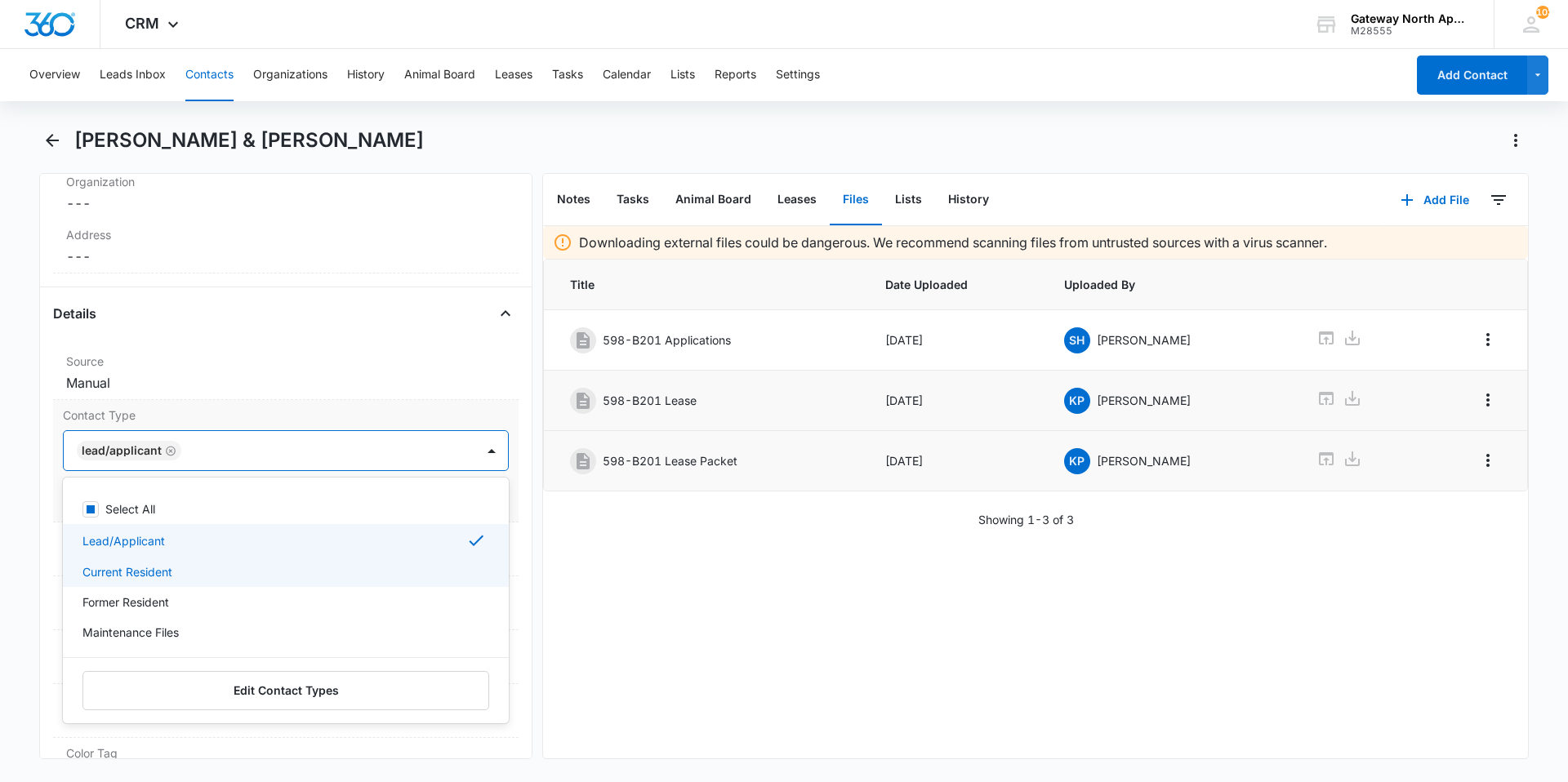
click at [274, 567] on div "Current Resident" at bounding box center [284, 572] width 403 height 17
click at [161, 447] on div "Remove Lead/Applicant" at bounding box center [168, 451] width 14 height 11
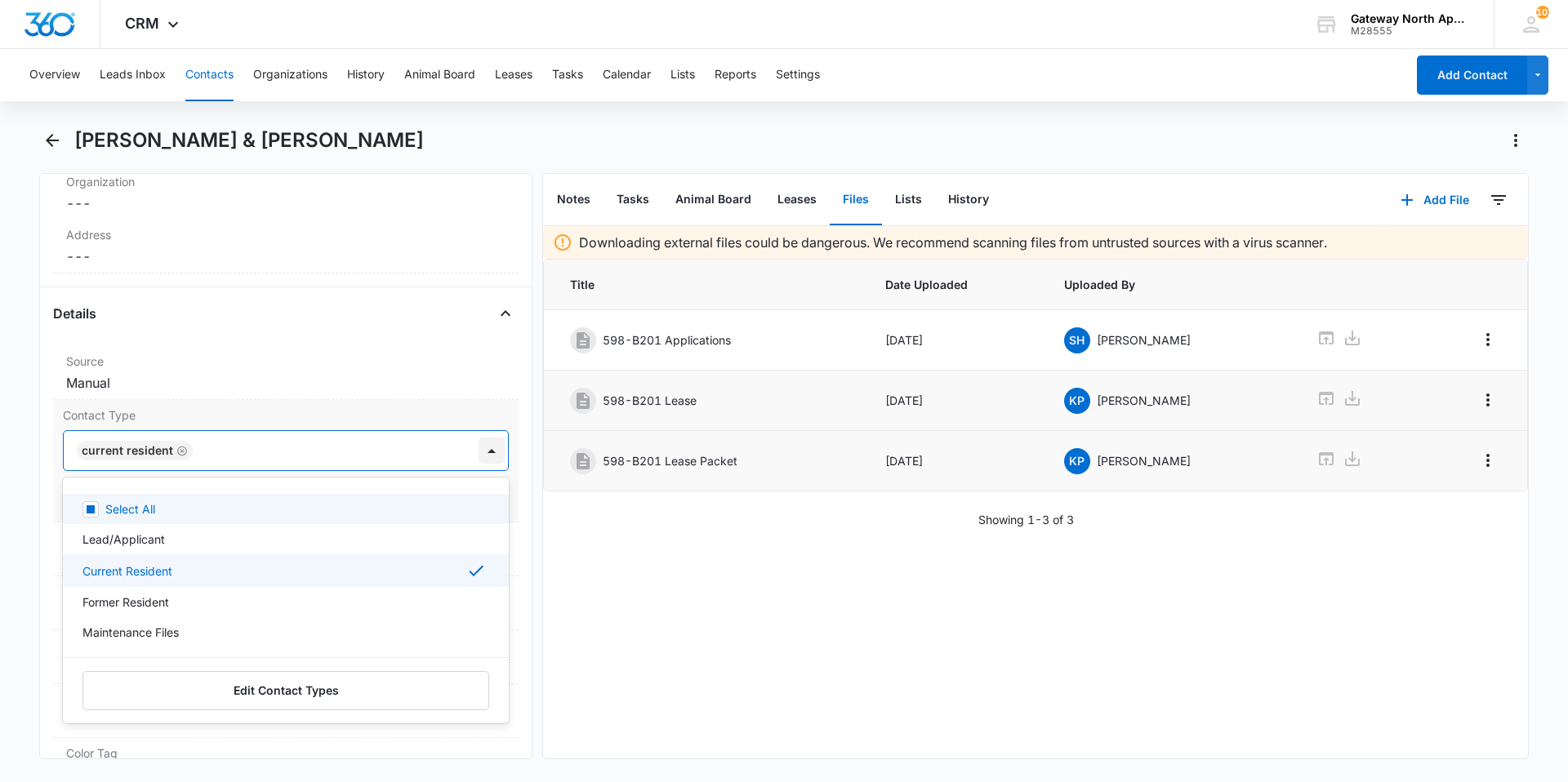
click at [482, 452] on div at bounding box center [492, 451] width 27 height 27
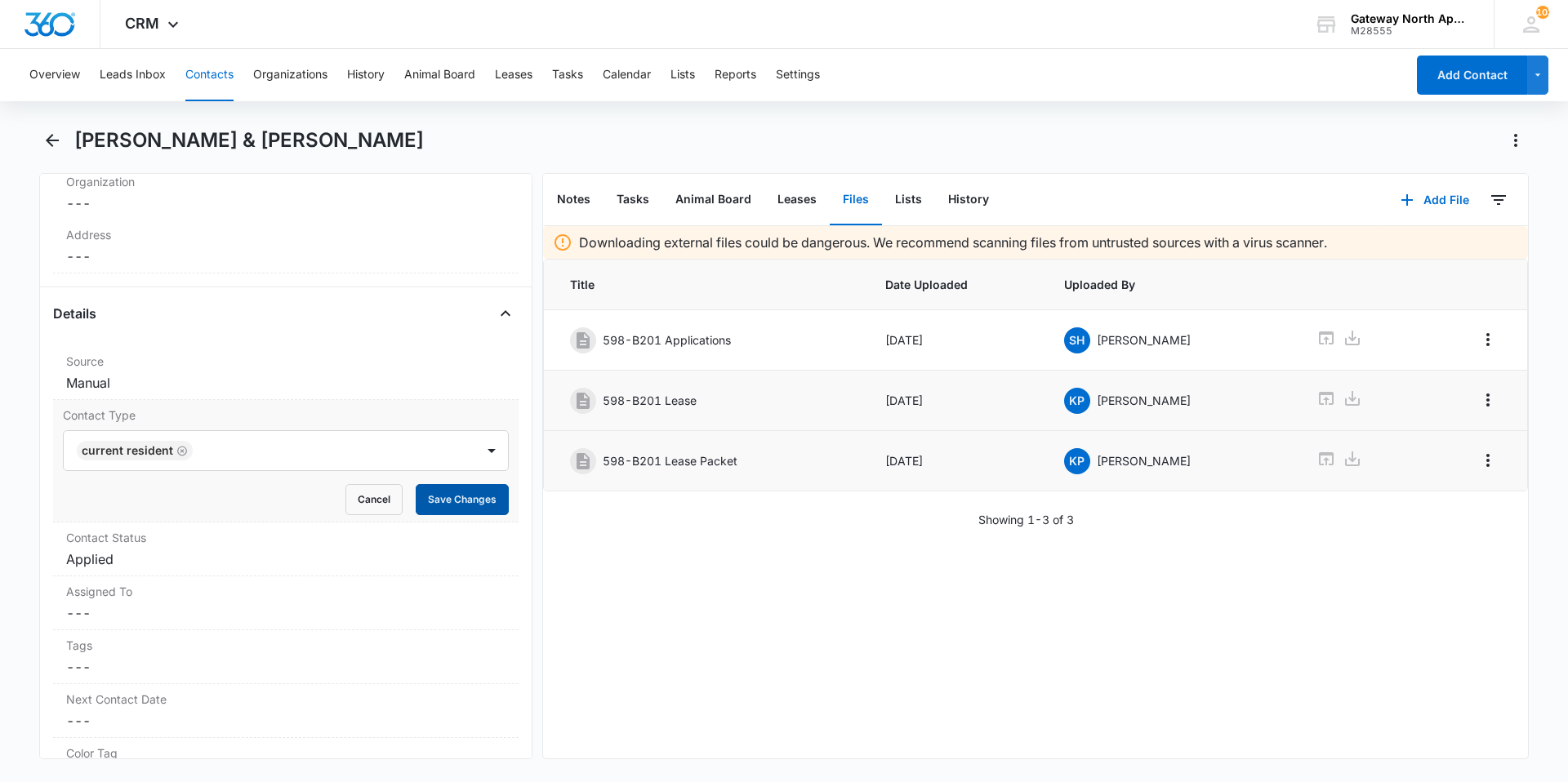
click at [463, 512] on button "Save Changes" at bounding box center [462, 499] width 93 height 31
click at [136, 484] on dd "Cancel Save Changes Applied" at bounding box center [286, 491] width 439 height 20
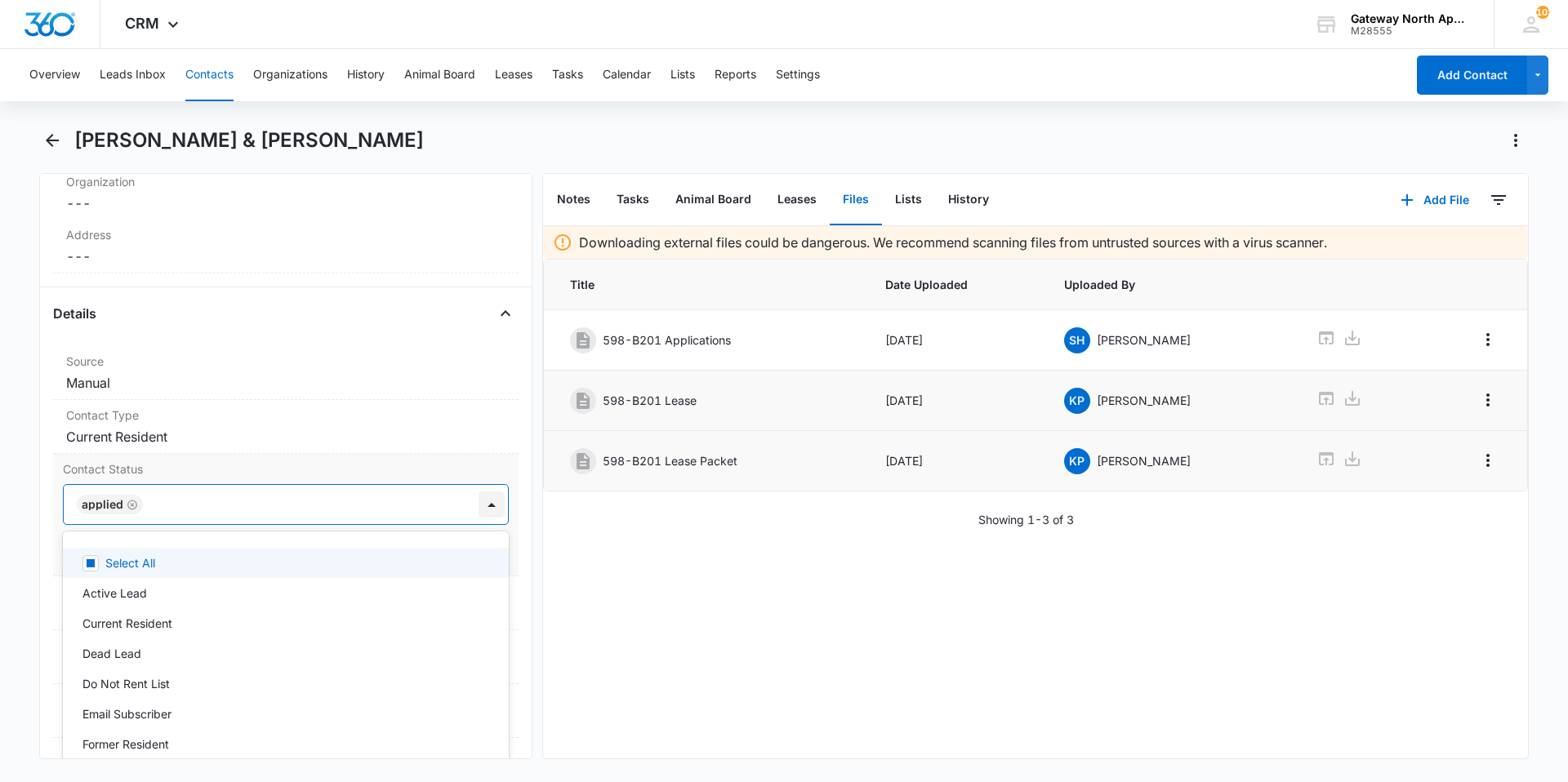
click at [486, 502] on div at bounding box center [492, 505] width 27 height 27
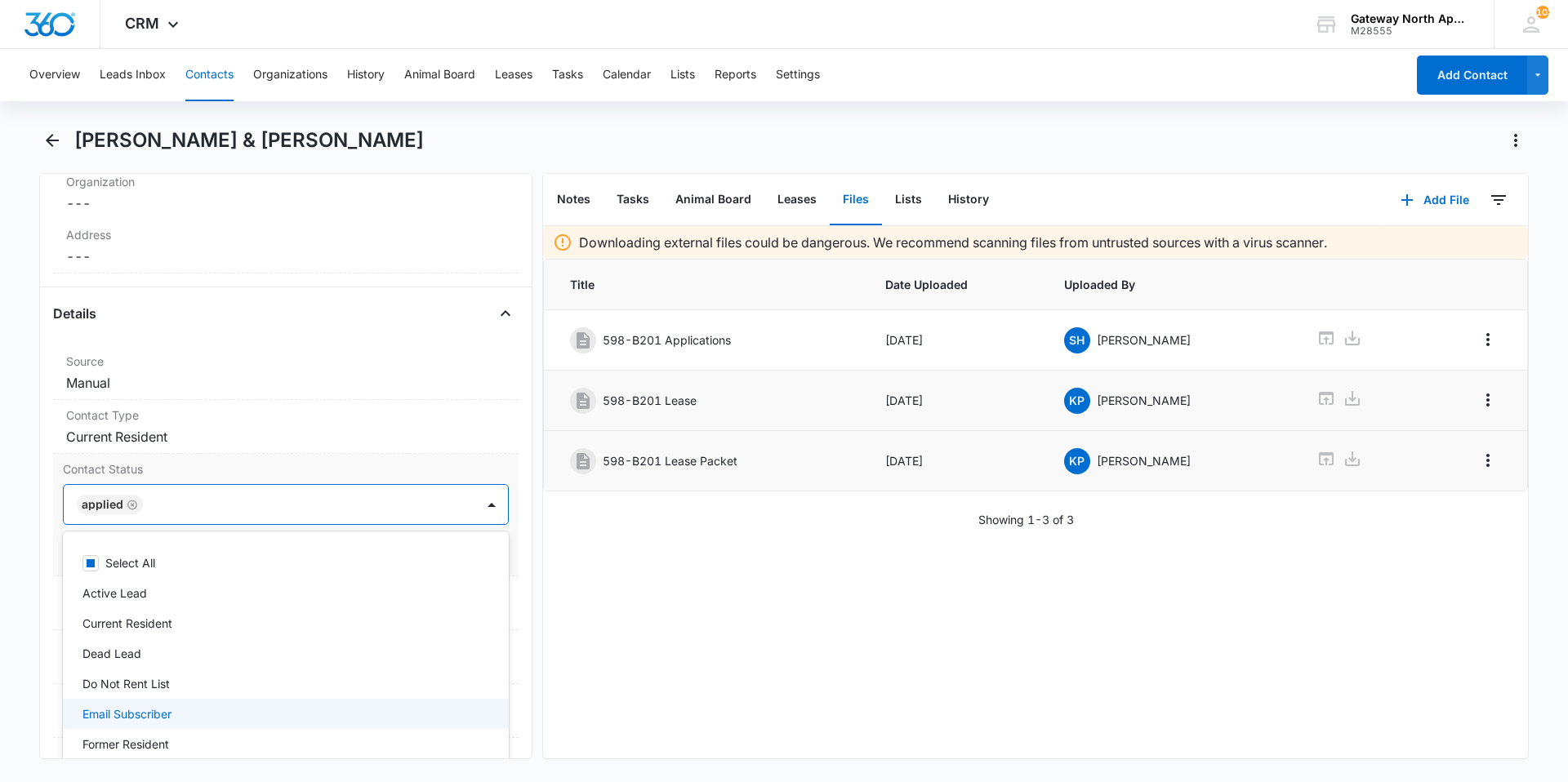
click at [282, 702] on div "Email Subscriber" at bounding box center [286, 714] width 446 height 30
click at [180, 502] on icon "Remove Email Subscriber" at bounding box center [185, 504] width 9 height 9
click at [202, 710] on div "Email Subscriber" at bounding box center [284, 714] width 403 height 17
click at [250, 501] on icon "Remove Applied" at bounding box center [254, 504] width 9 height 9
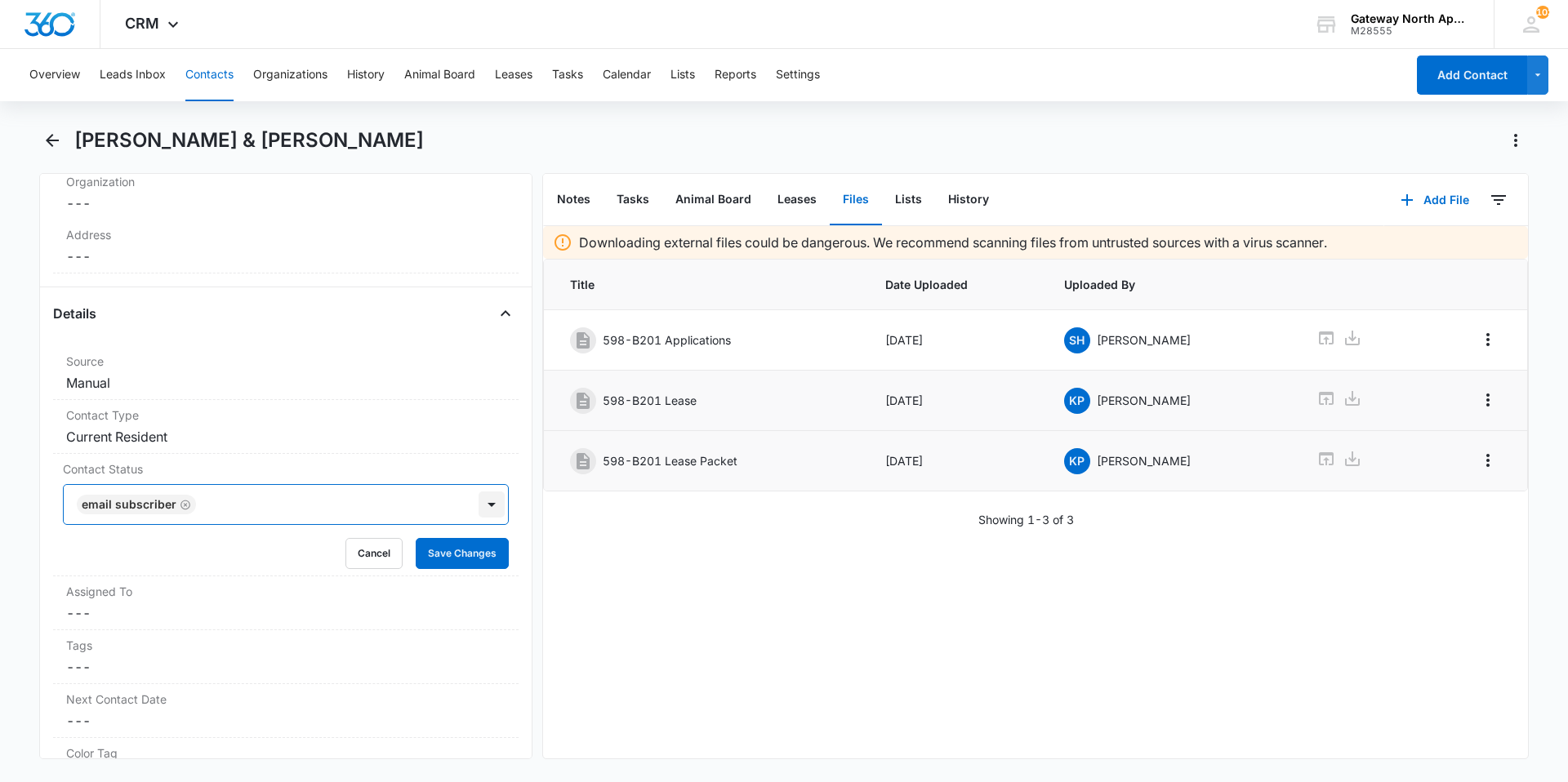
click at [483, 509] on div at bounding box center [492, 505] width 27 height 27
click at [445, 547] on button "Save Changes" at bounding box center [462, 553] width 93 height 31
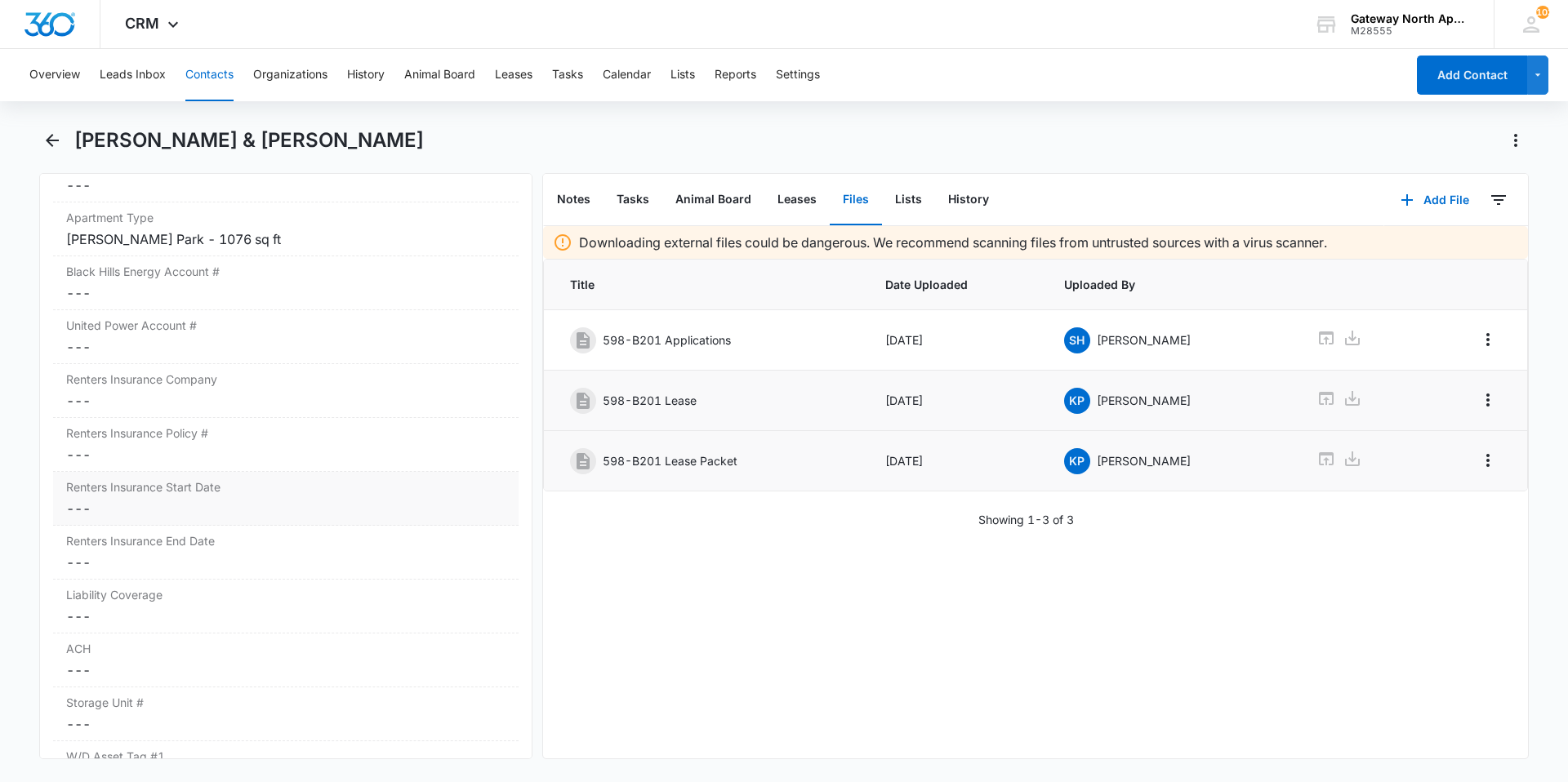
scroll to position [1797, 0]
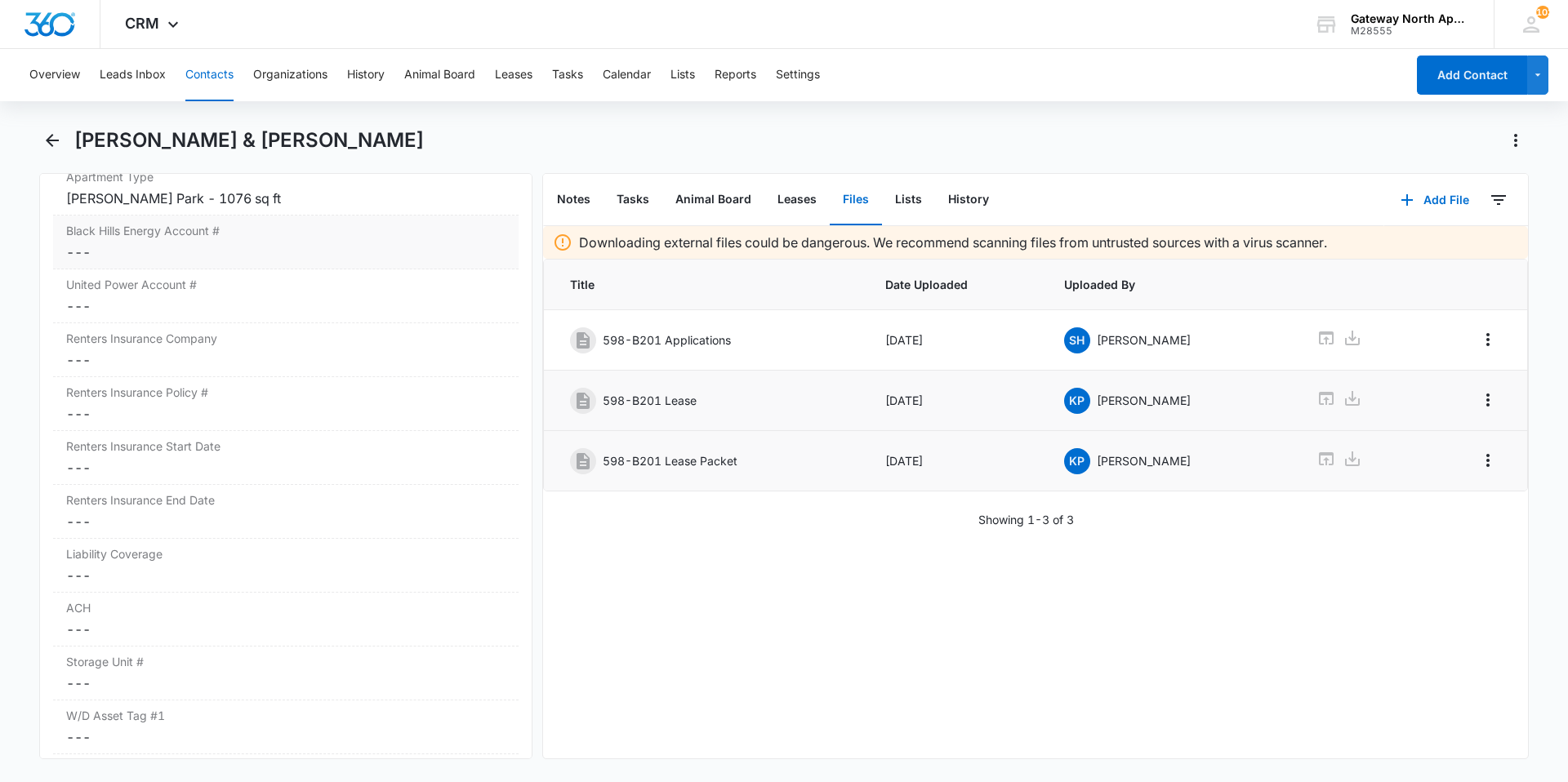
click at [179, 259] on dd "Cancel Save Changes ---" at bounding box center [286, 251] width 439 height 20
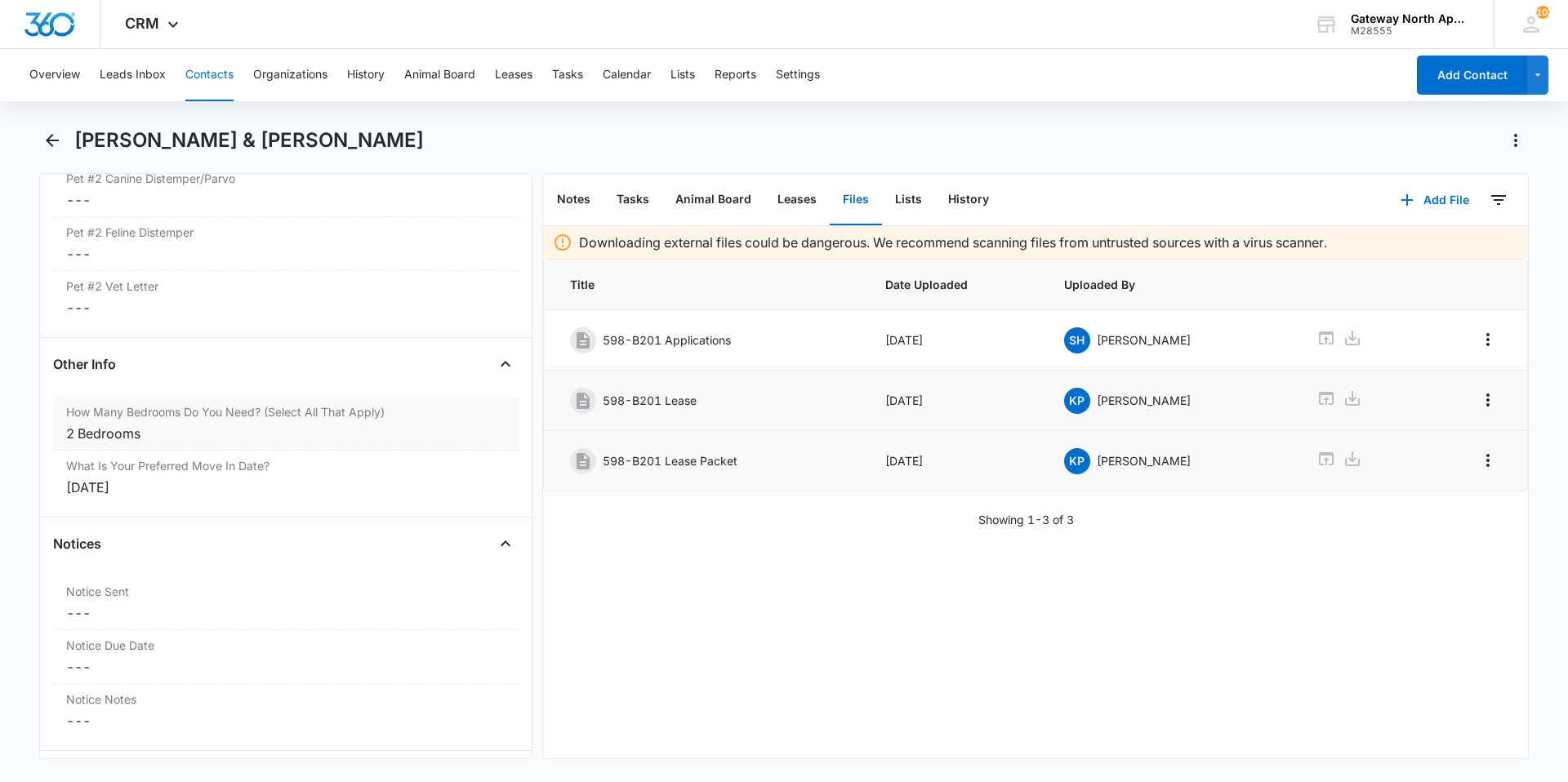
scroll to position [4399, 0]
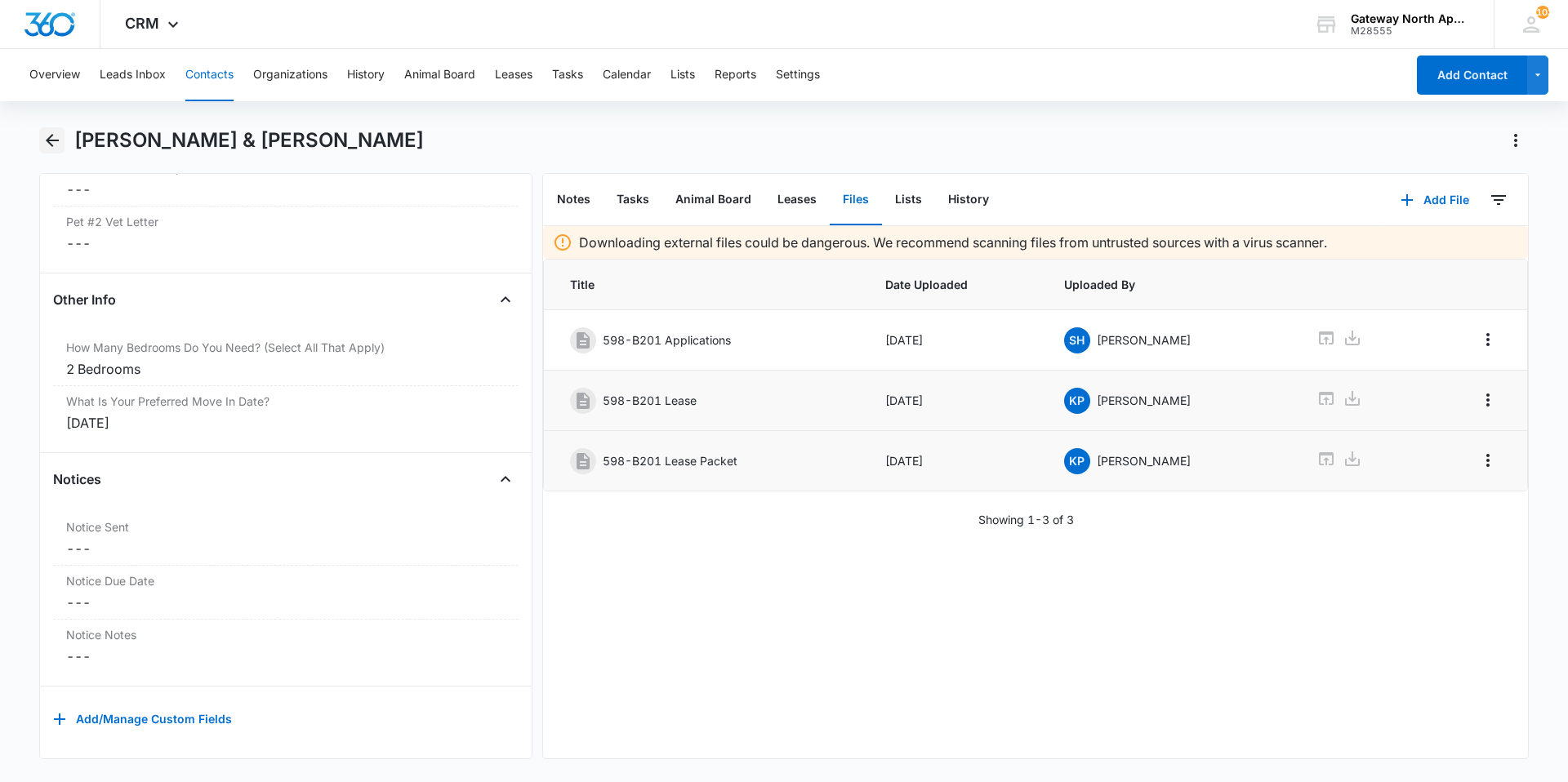
click at [50, 139] on icon "Back" at bounding box center [52, 140] width 20 height 20
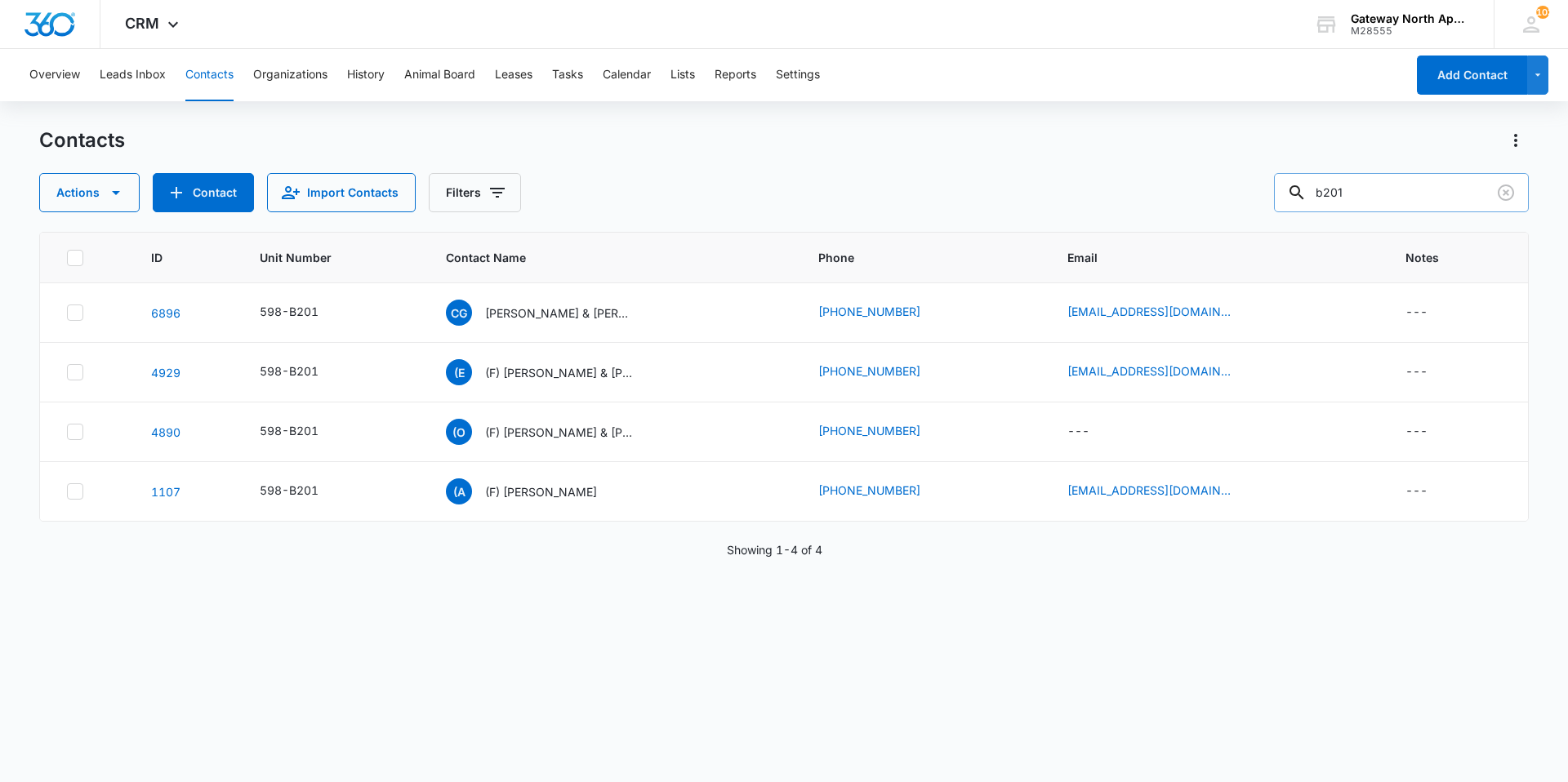
click at [1406, 190] on input "b201" at bounding box center [1401, 192] width 254 height 39
click at [1516, 194] on button "Clear" at bounding box center [1506, 193] width 27 height 27
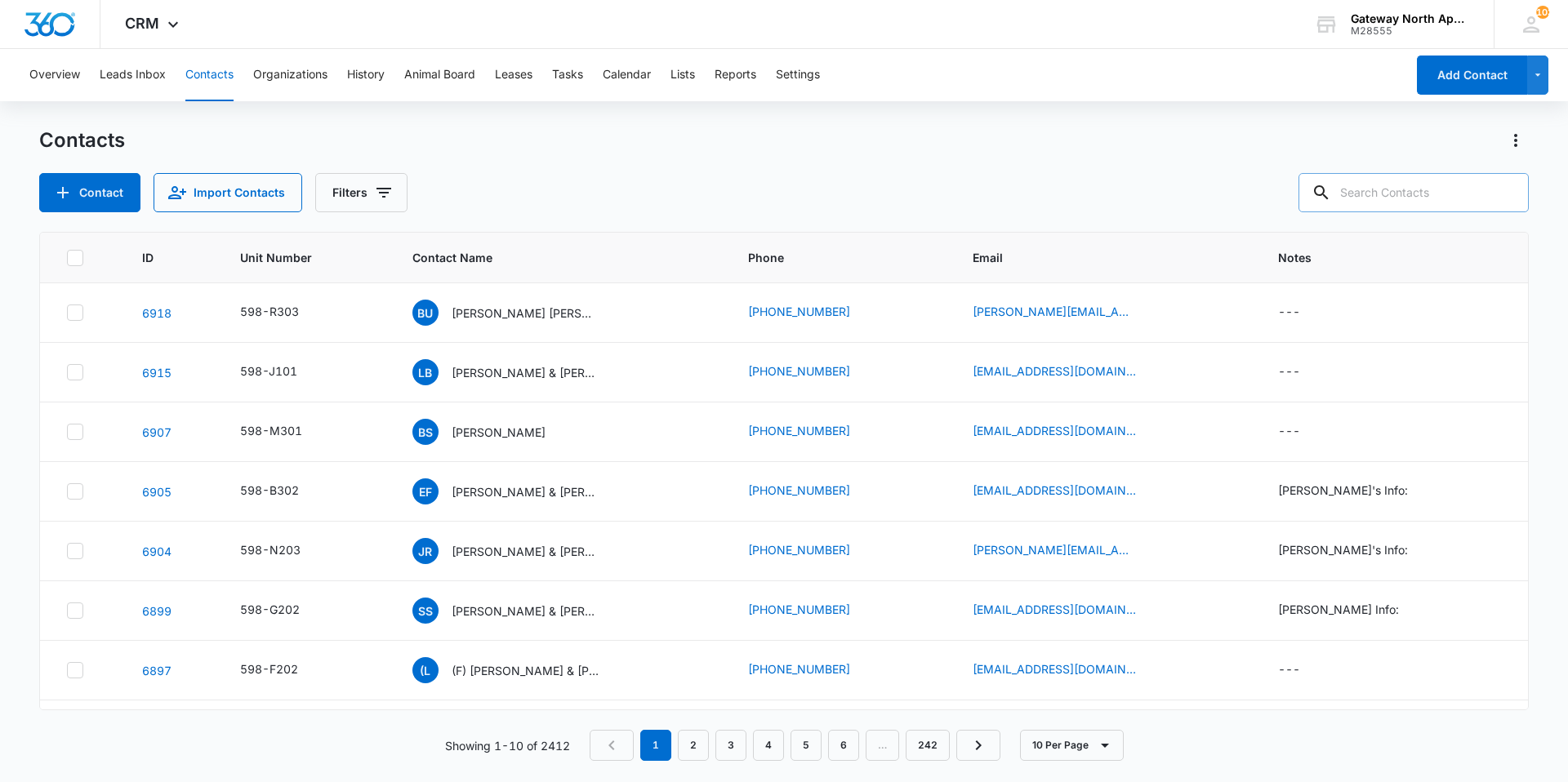
click at [1470, 195] on input "text" at bounding box center [1413, 192] width 231 height 39
type input "H207"
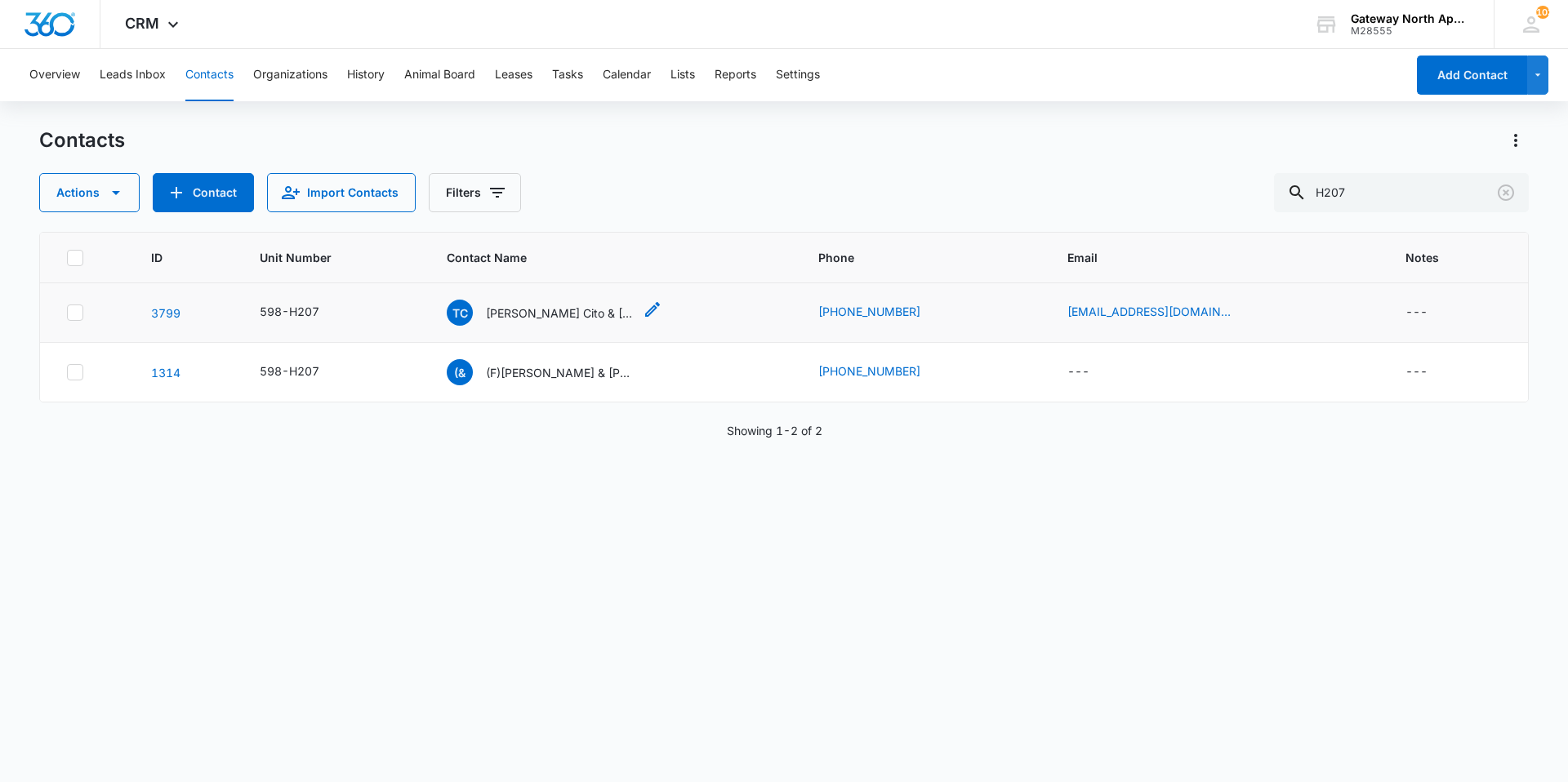
click at [544, 314] on p "[PERSON_NAME] Cito & [PERSON_NAME]" at bounding box center [559, 313] width 147 height 17
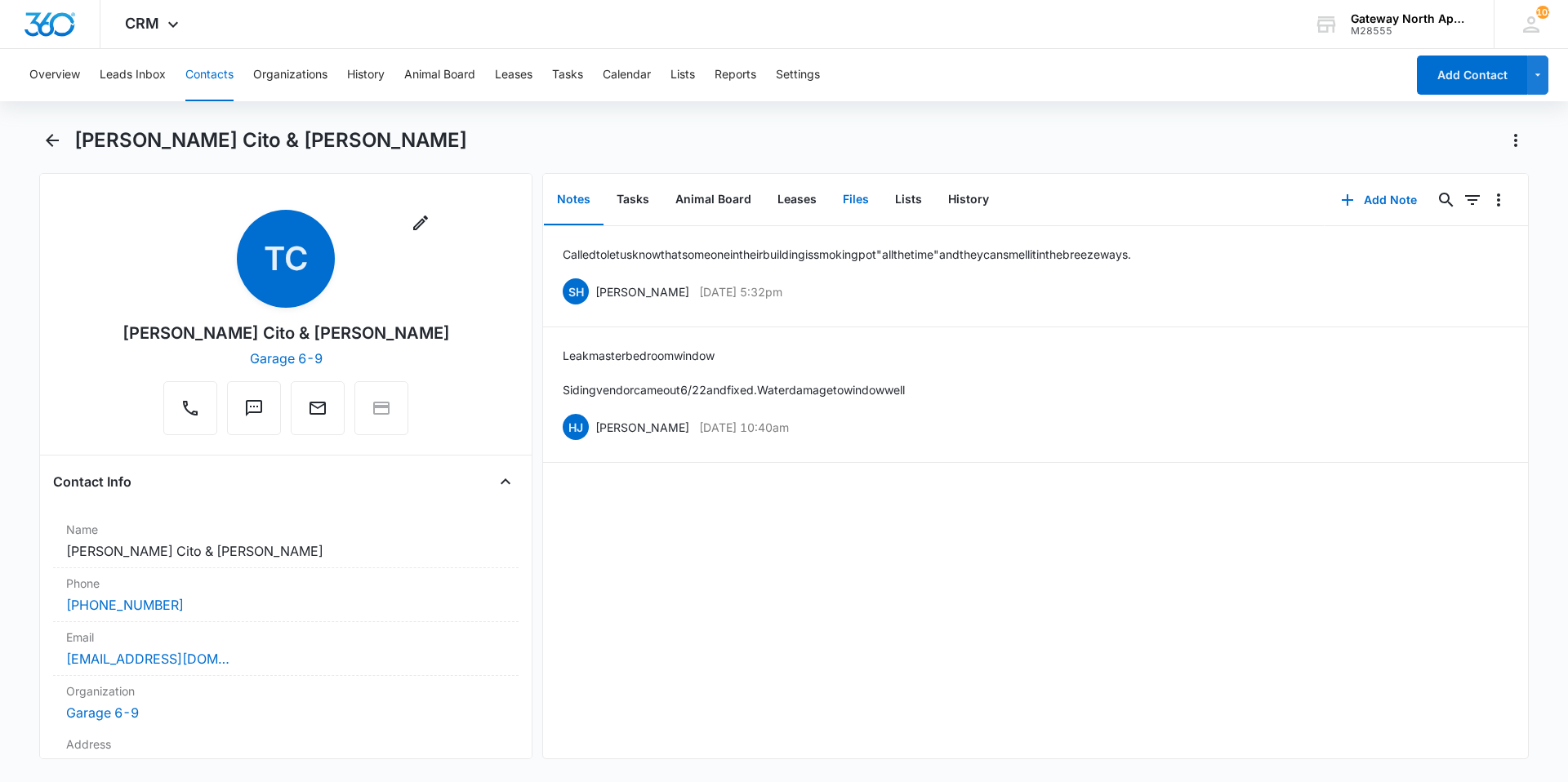
click at [854, 201] on button "Files" at bounding box center [855, 199] width 52 height 50
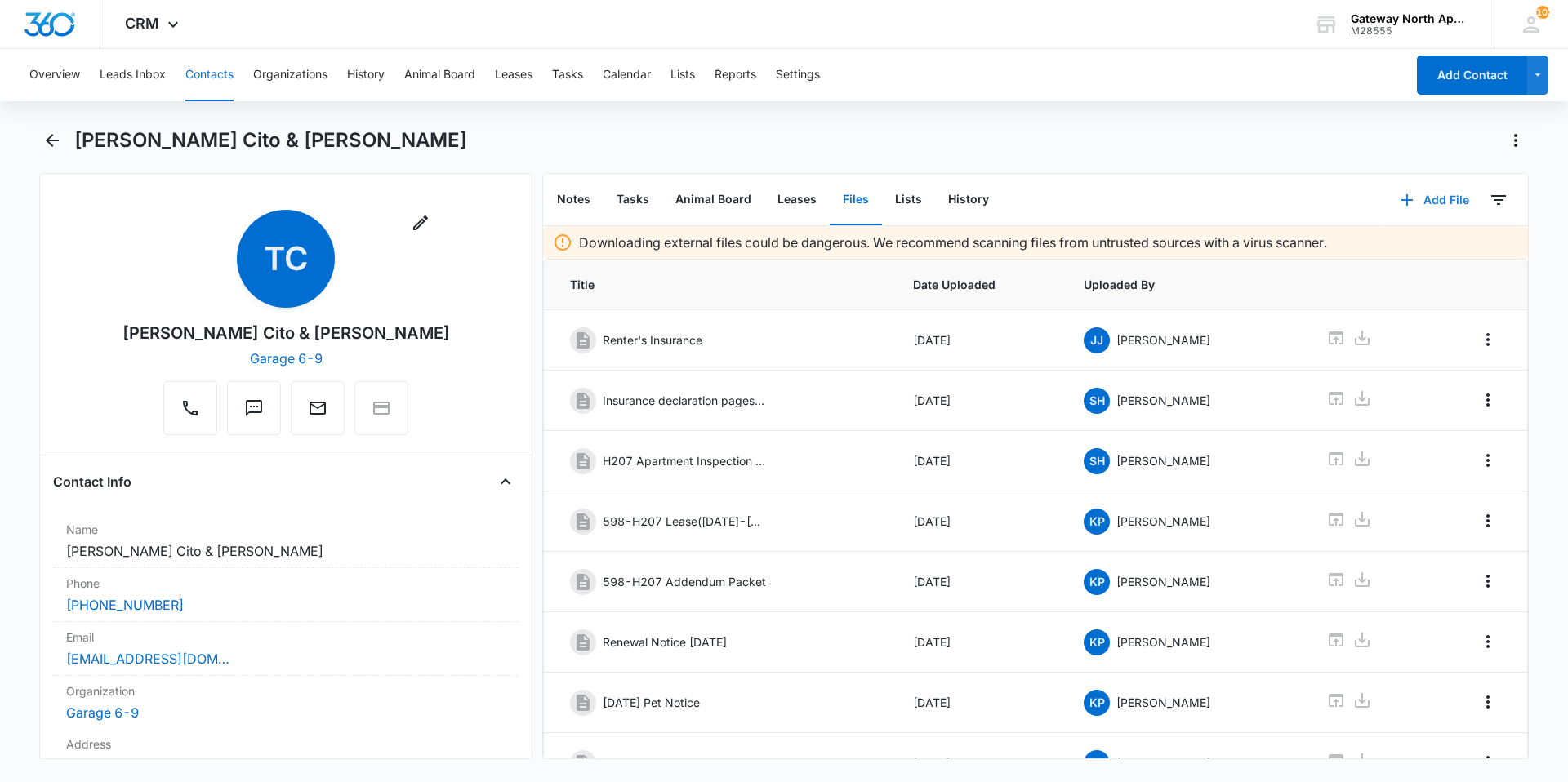
click at [1428, 201] on button "Add File" at bounding box center [1434, 199] width 102 height 39
click at [1411, 247] on div "Upload Files" at bounding box center [1412, 252] width 65 height 11
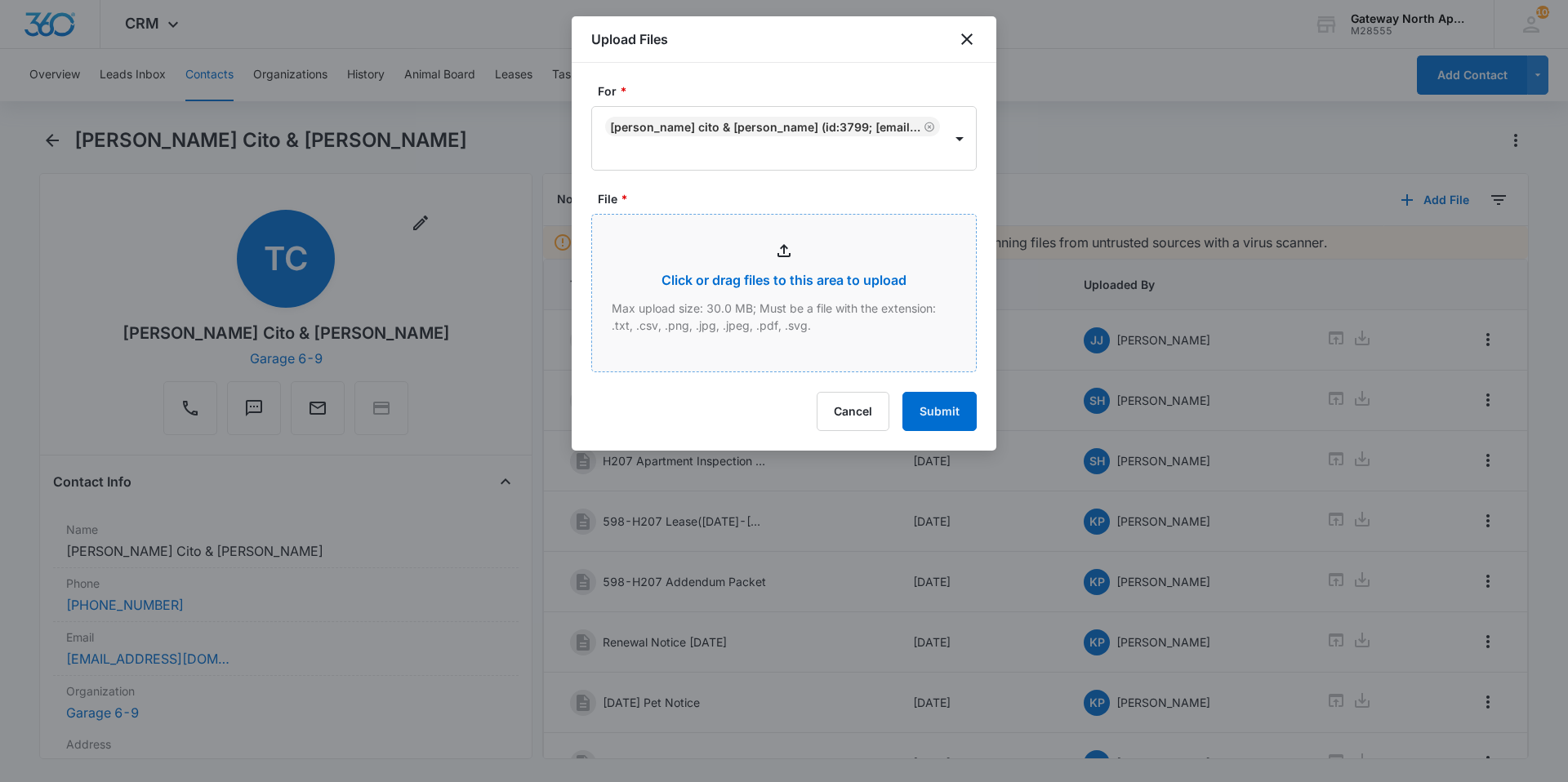
type input "C:\fakepath\H207_09132025113632.pdf"
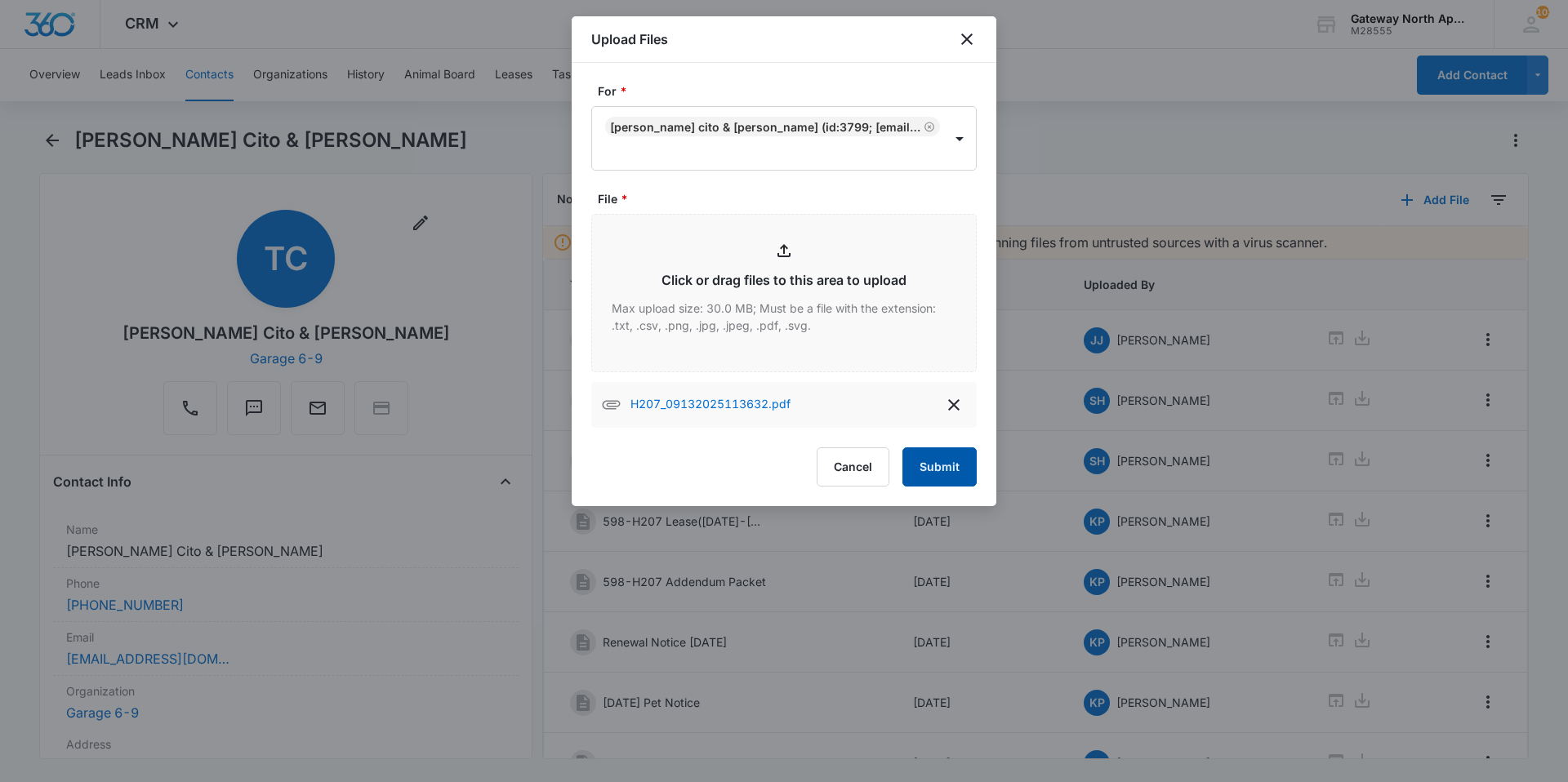
click at [938, 464] on button "Submit" at bounding box center [940, 466] width 74 height 39
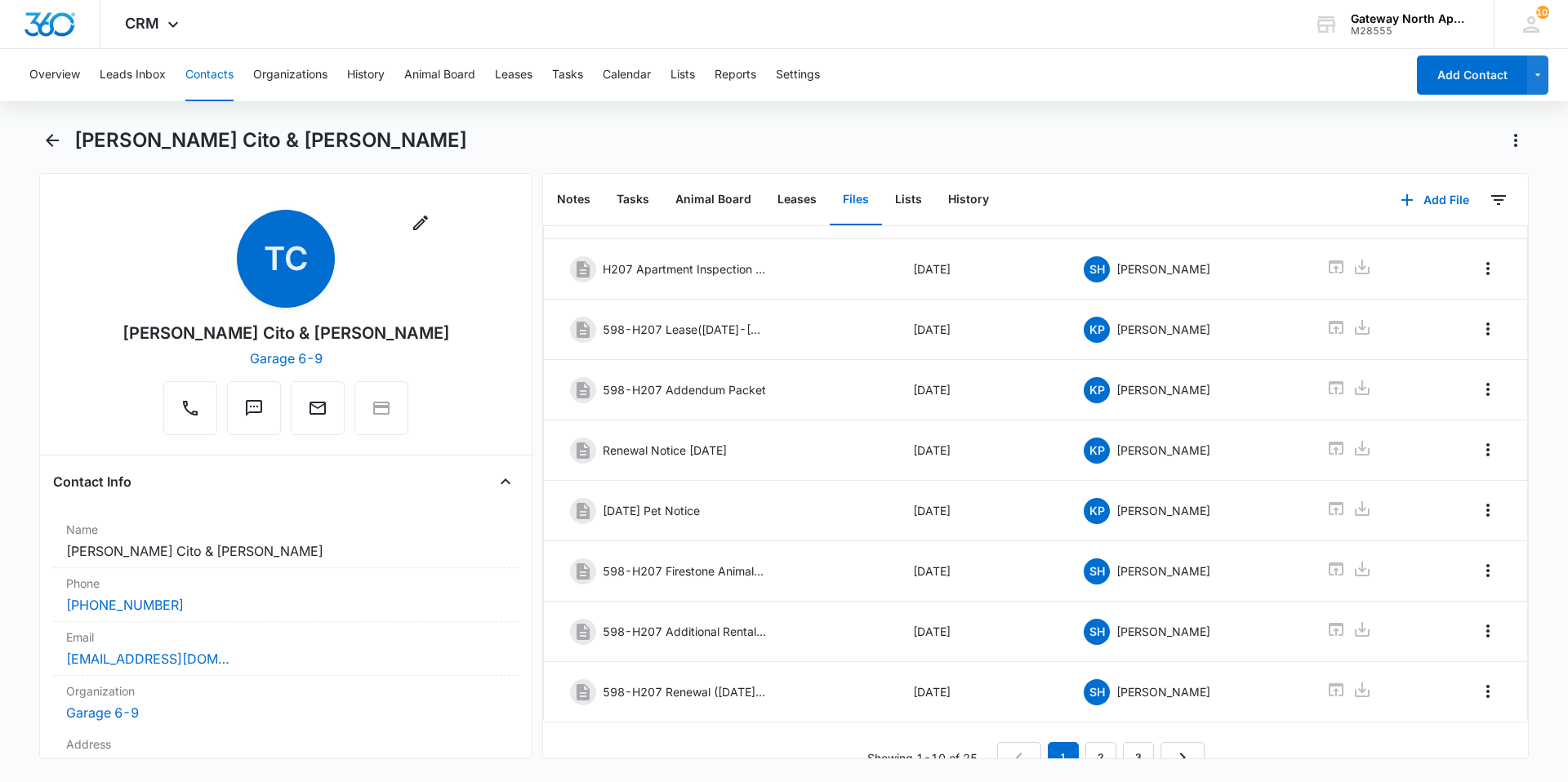
scroll to position [219, 0]
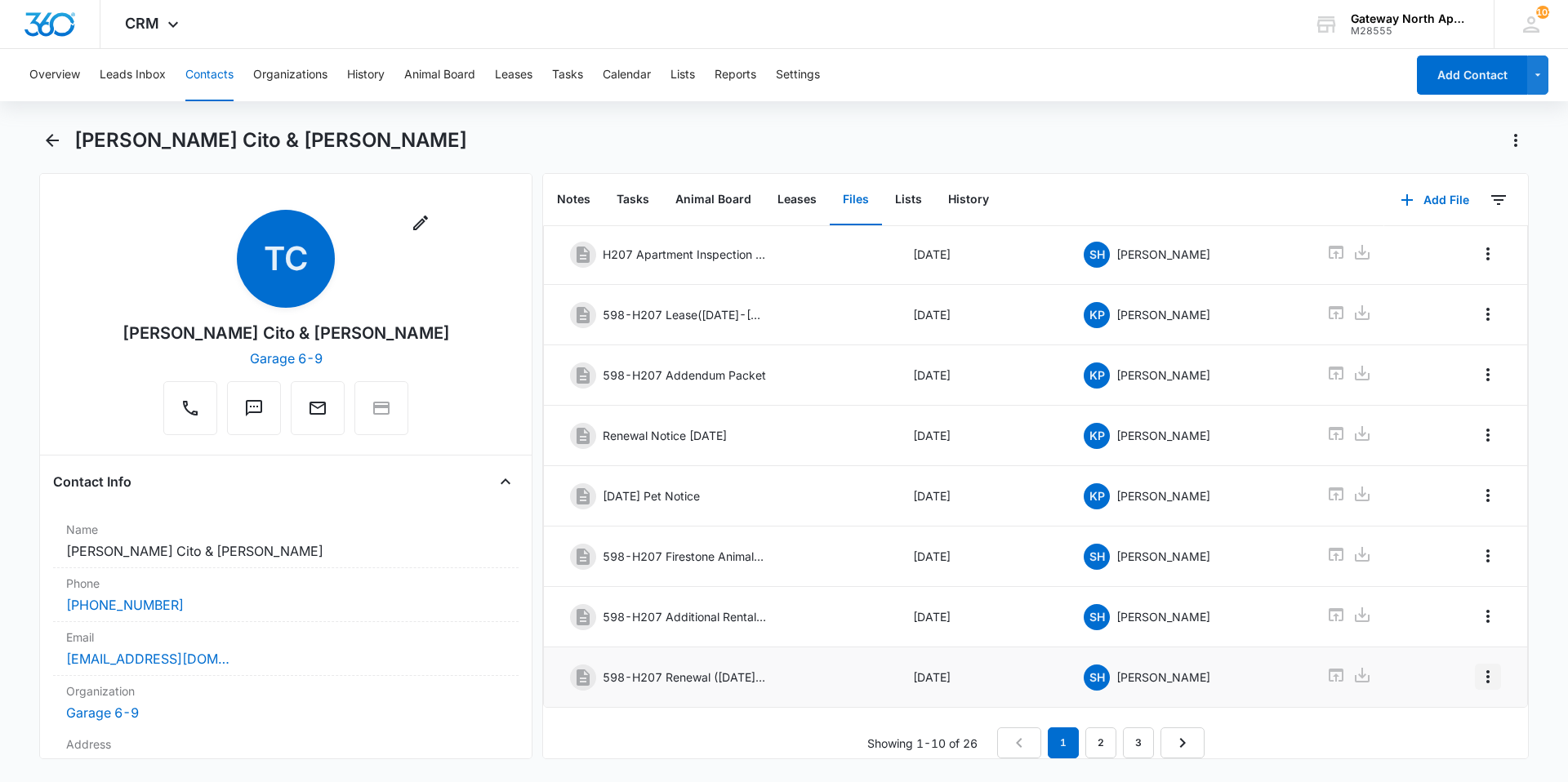
click at [1478, 667] on icon "Overflow Menu" at bounding box center [1487, 677] width 20 height 20
click at [1447, 713] on div "Edit" at bounding box center [1431, 710] width 34 height 11
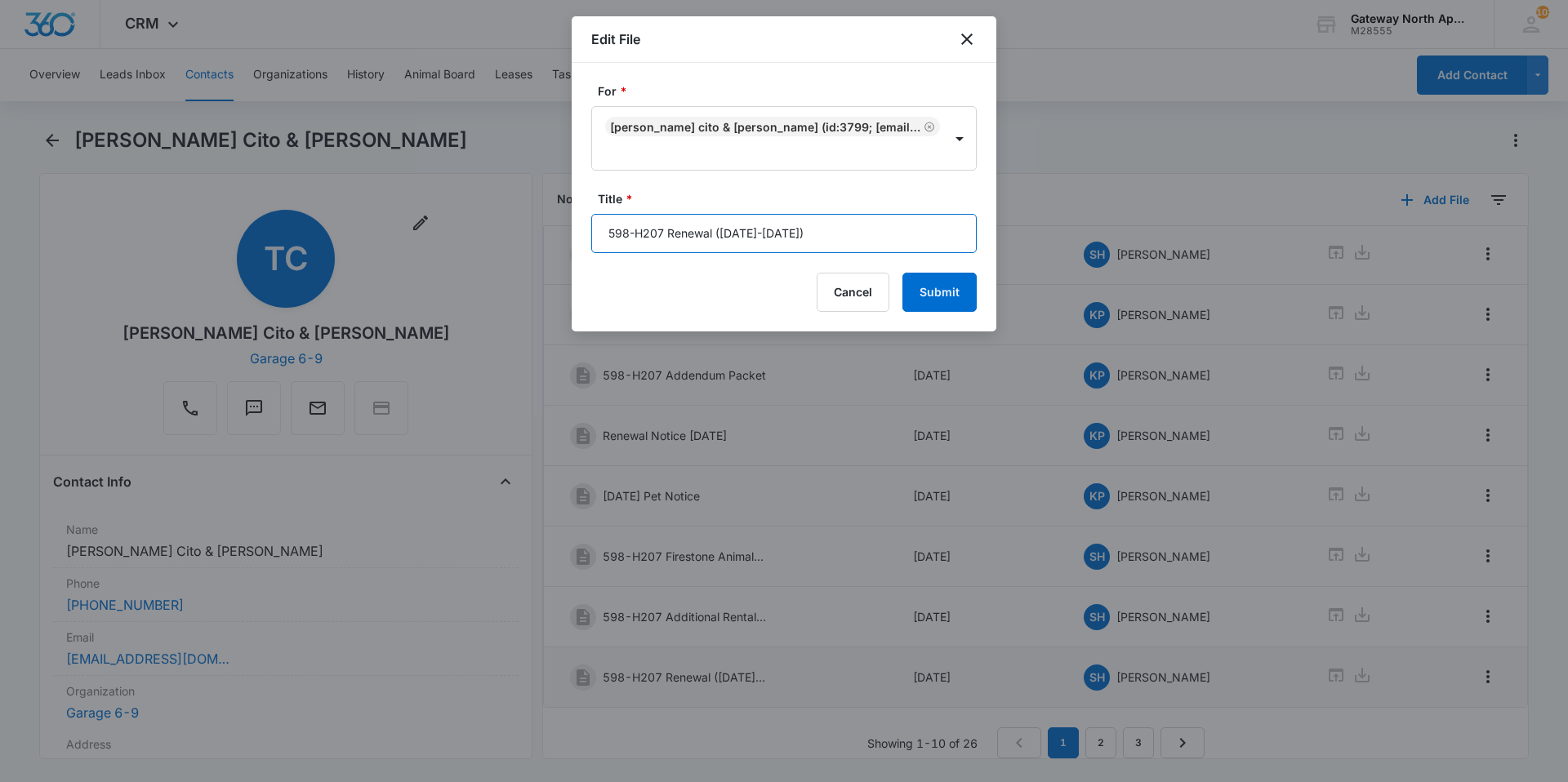
click at [891, 242] on input "598-H207 Renewal ([DATE]-[DATE])" at bounding box center [784, 233] width 385 height 39
type input "5"
click at [866, 295] on button "Cancel" at bounding box center [852, 291] width 73 height 39
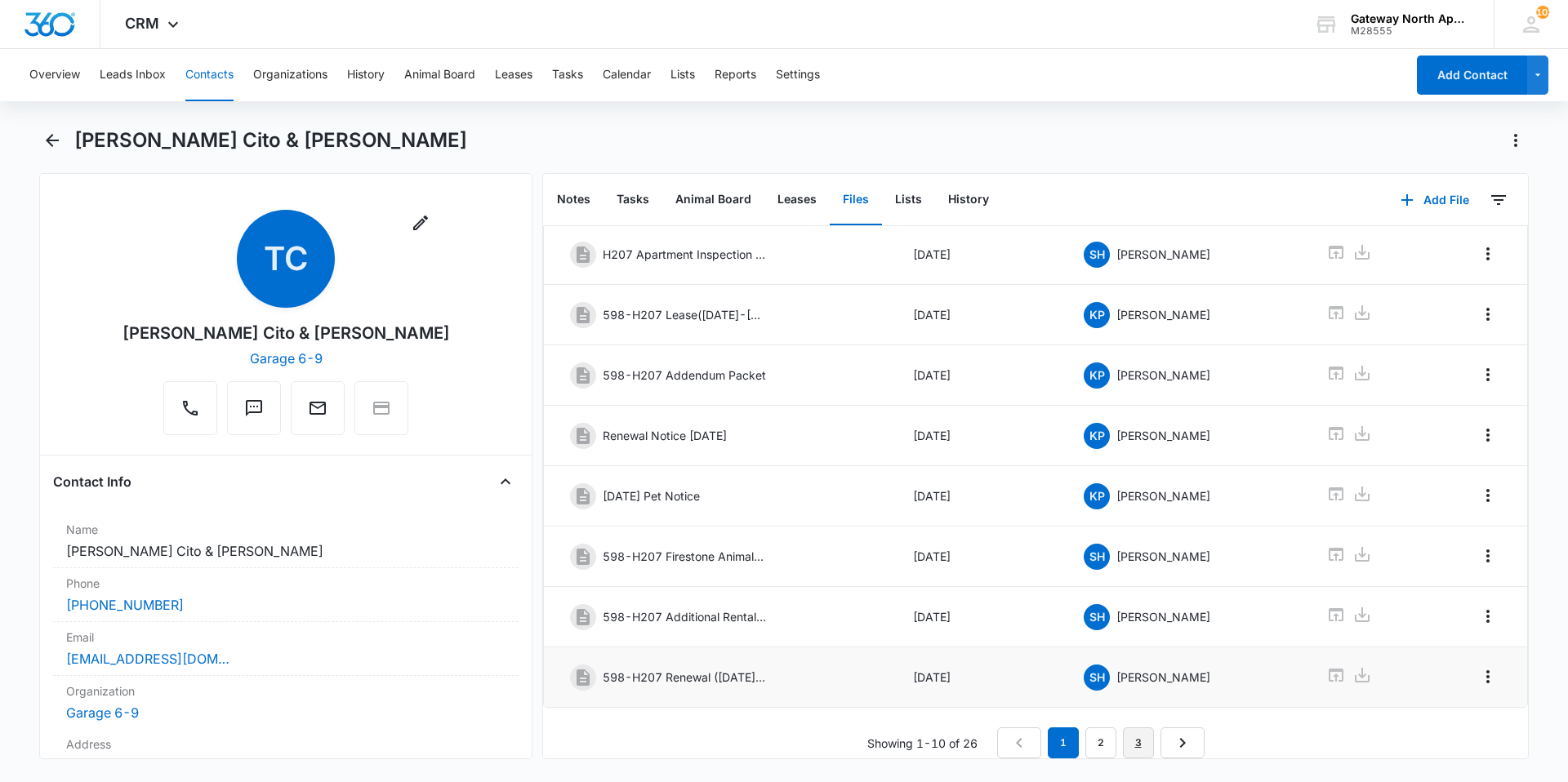
click at [1129, 730] on link "3" at bounding box center [1138, 742] width 31 height 31
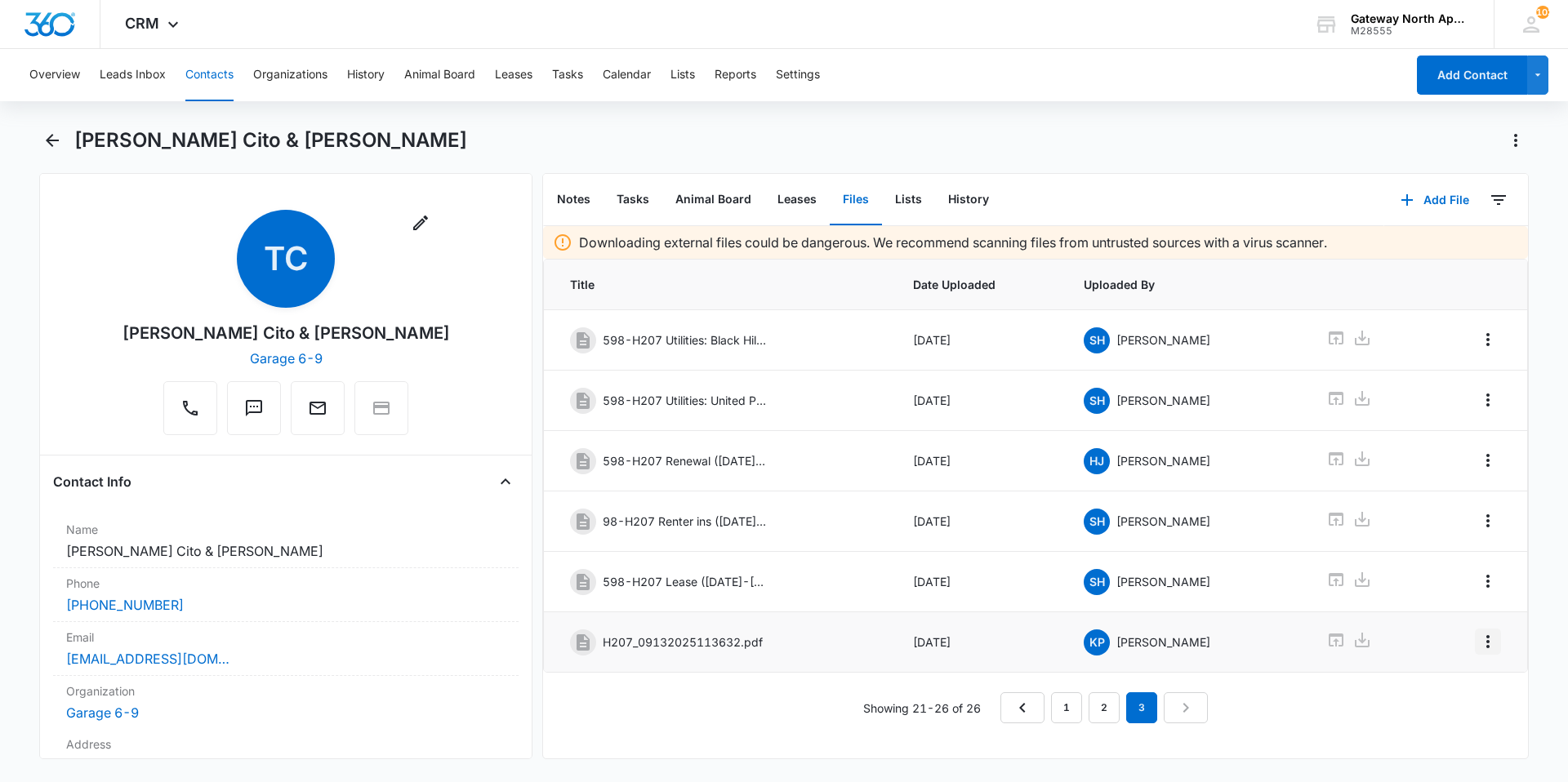
click at [1486, 642] on icon "Overflow Menu" at bounding box center [1487, 642] width 3 height 13
click at [1453, 679] on button "Edit" at bounding box center [1441, 687] width 93 height 25
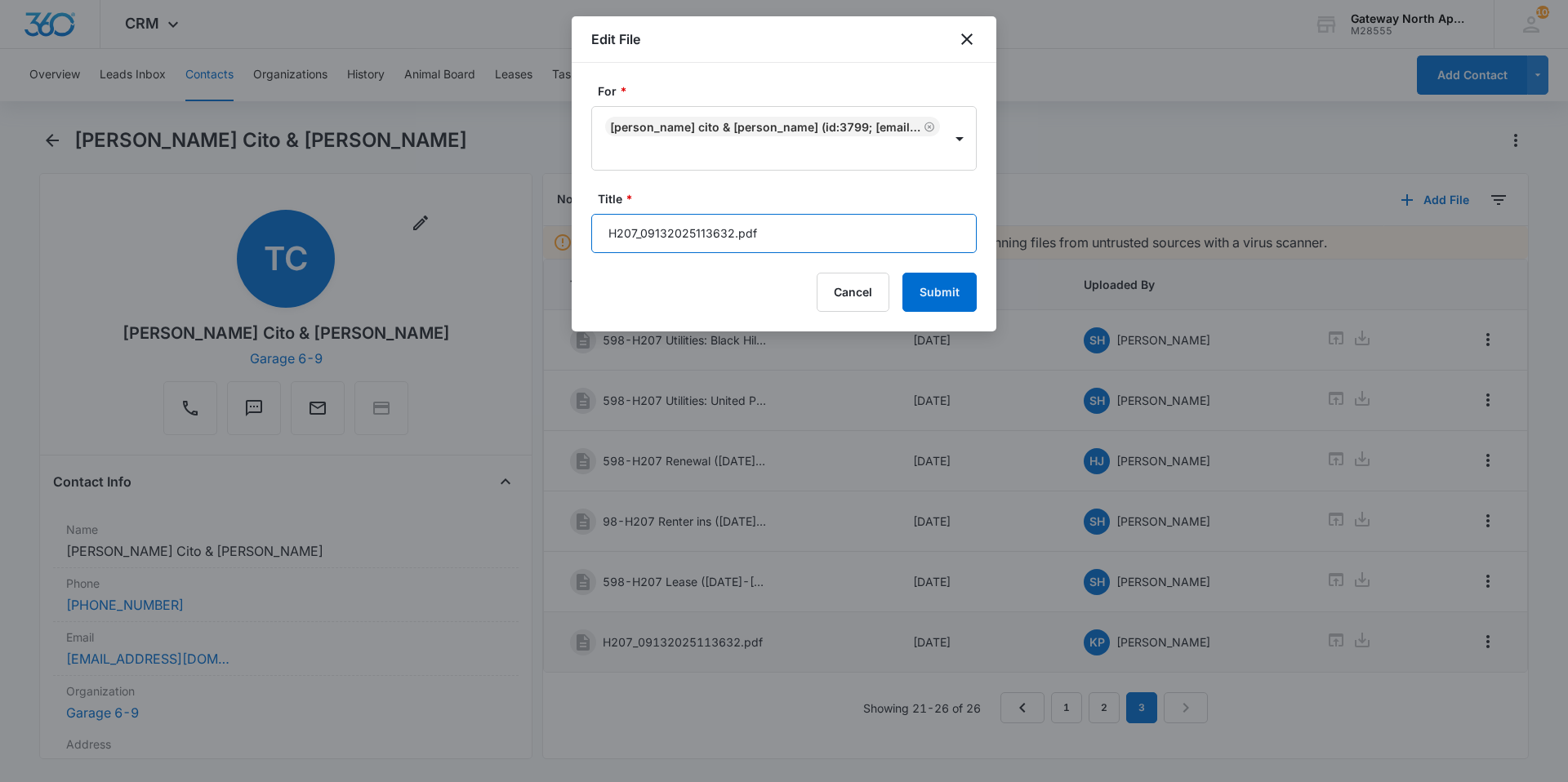
click at [798, 237] on input "H207_09132025113632.pdf" at bounding box center [784, 233] width 385 height 39
type input "H"
type input "598-H207 Added Pet Documents"
click at [954, 291] on button "Submit" at bounding box center [940, 291] width 74 height 39
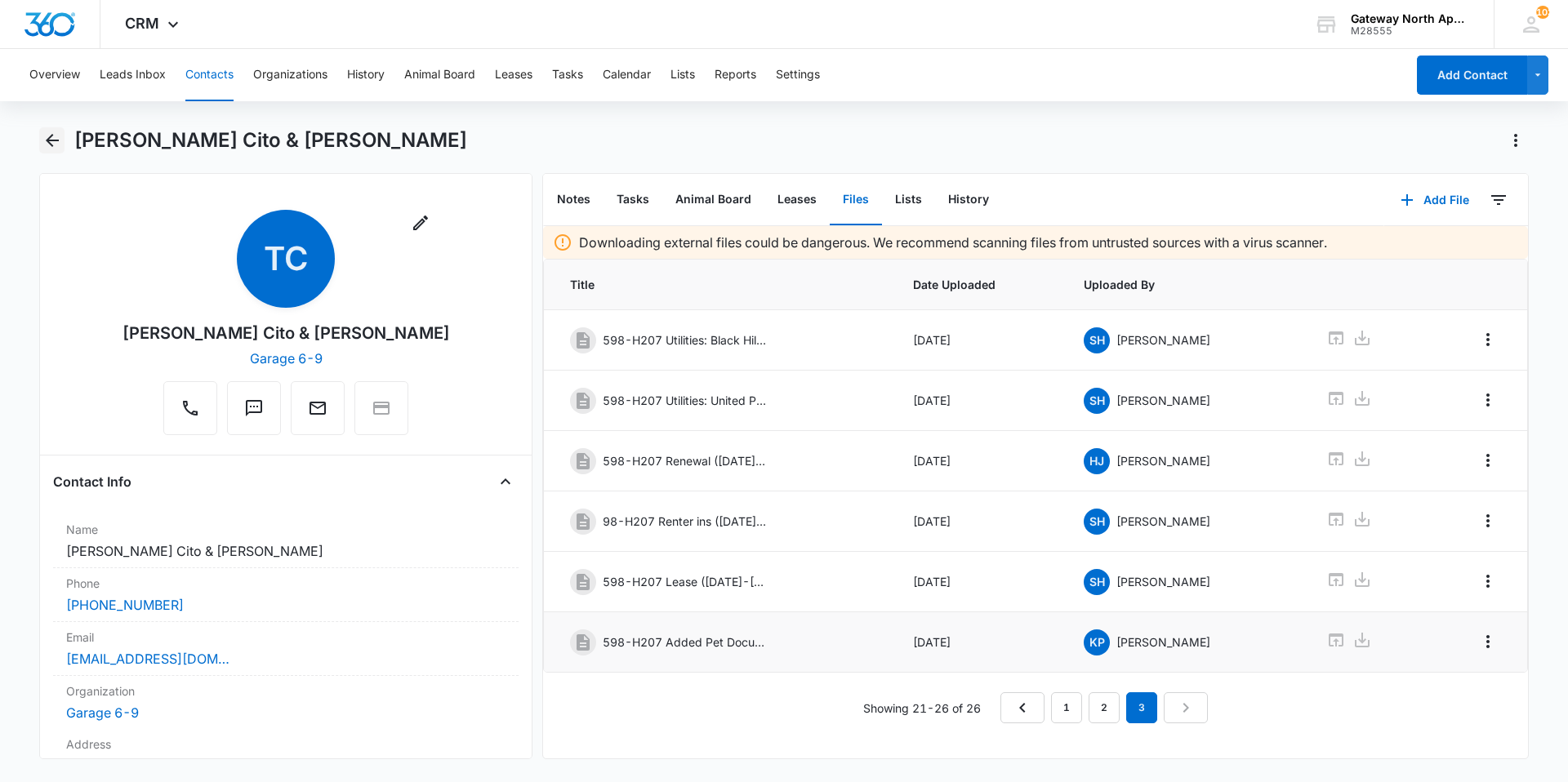
click at [46, 143] on icon "Back" at bounding box center [52, 140] width 20 height 20
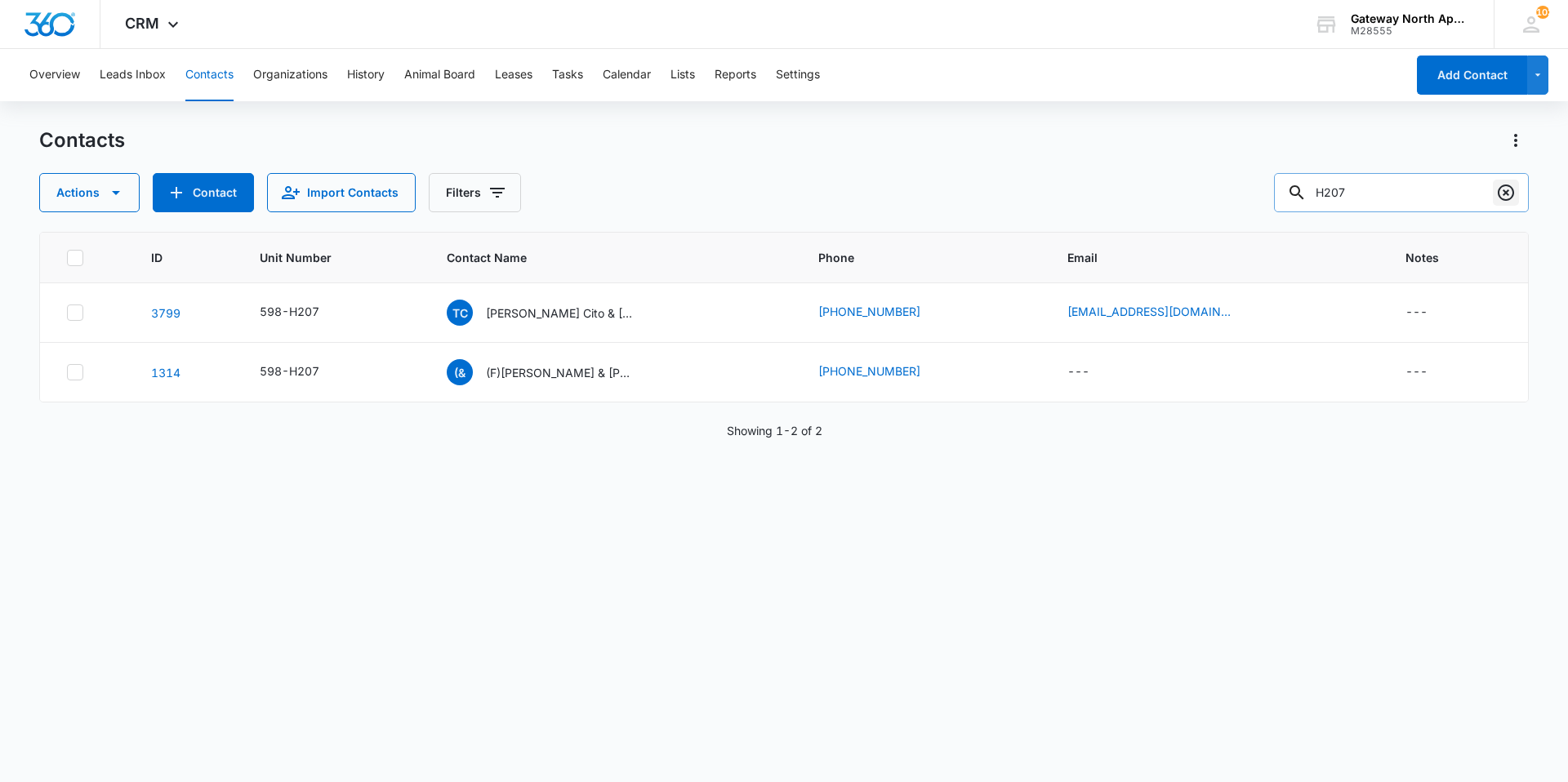
click at [1499, 195] on icon "Clear" at bounding box center [1505, 192] width 16 height 16
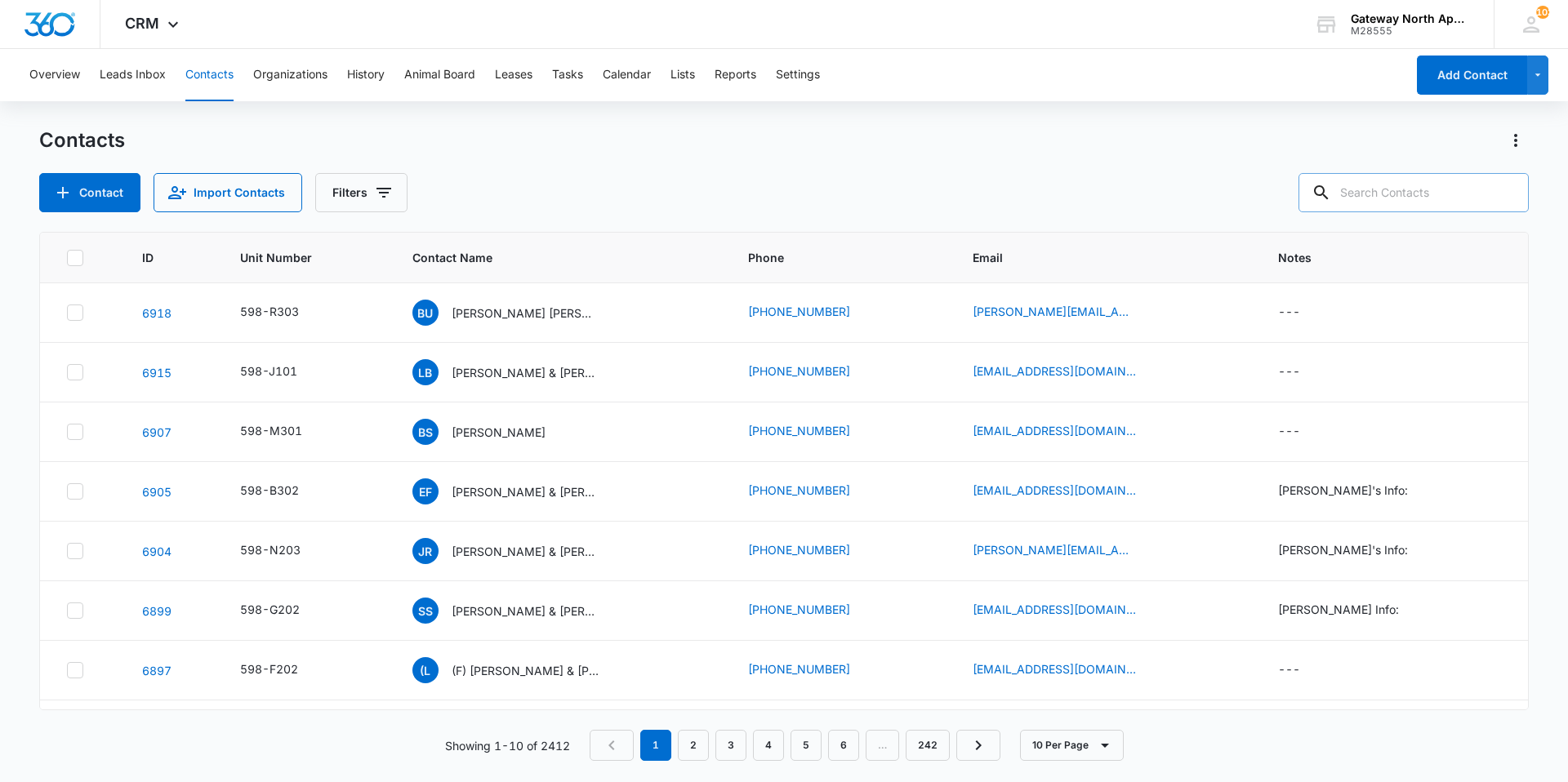
click at [1455, 196] on input "text" at bounding box center [1413, 192] width 231 height 39
type input "p203"
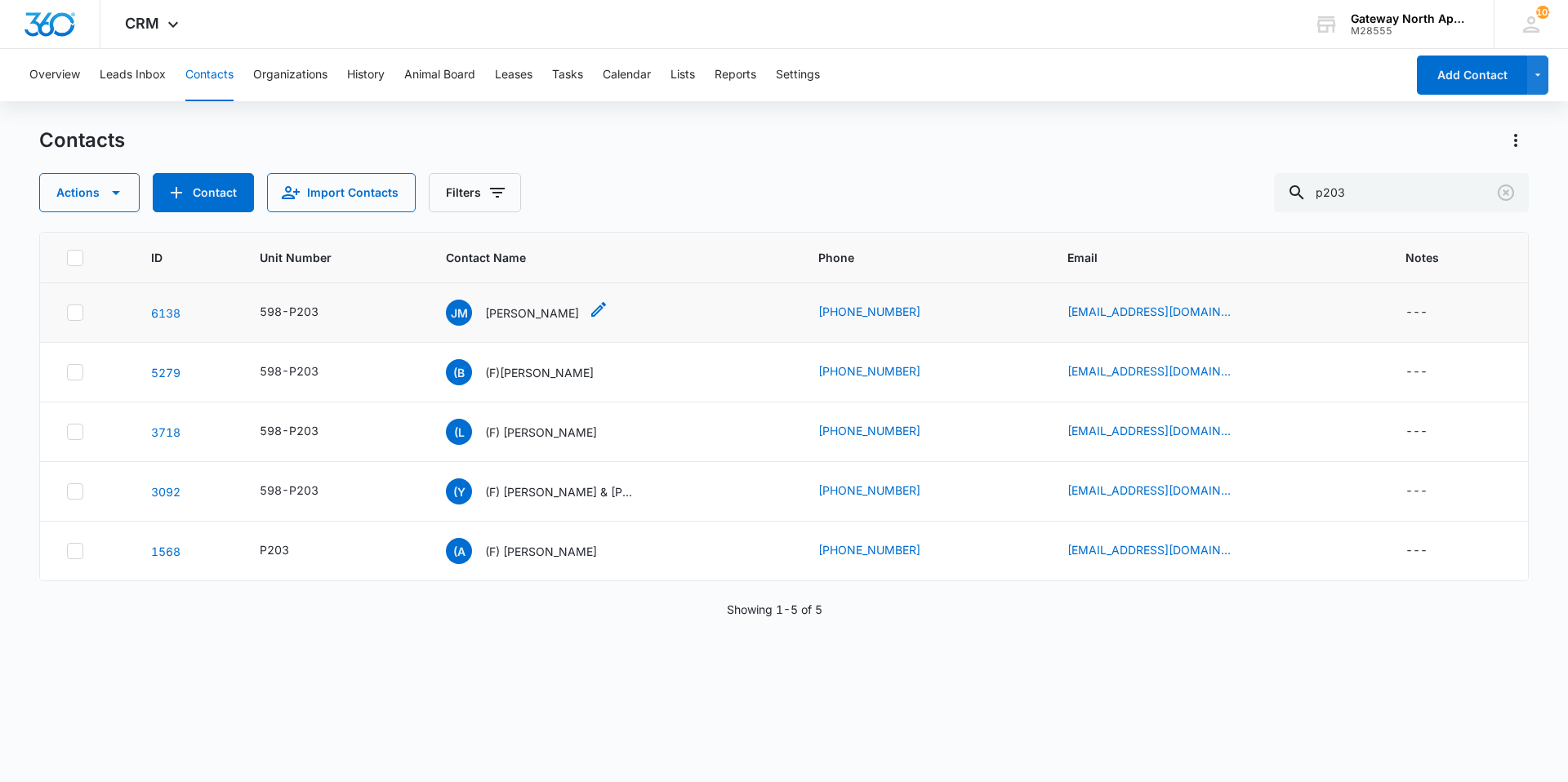
click at [519, 310] on p "[PERSON_NAME]" at bounding box center [532, 313] width 94 height 17
click at [1338, 198] on input "p203" at bounding box center [1401, 192] width 254 height 39
type input "b203"
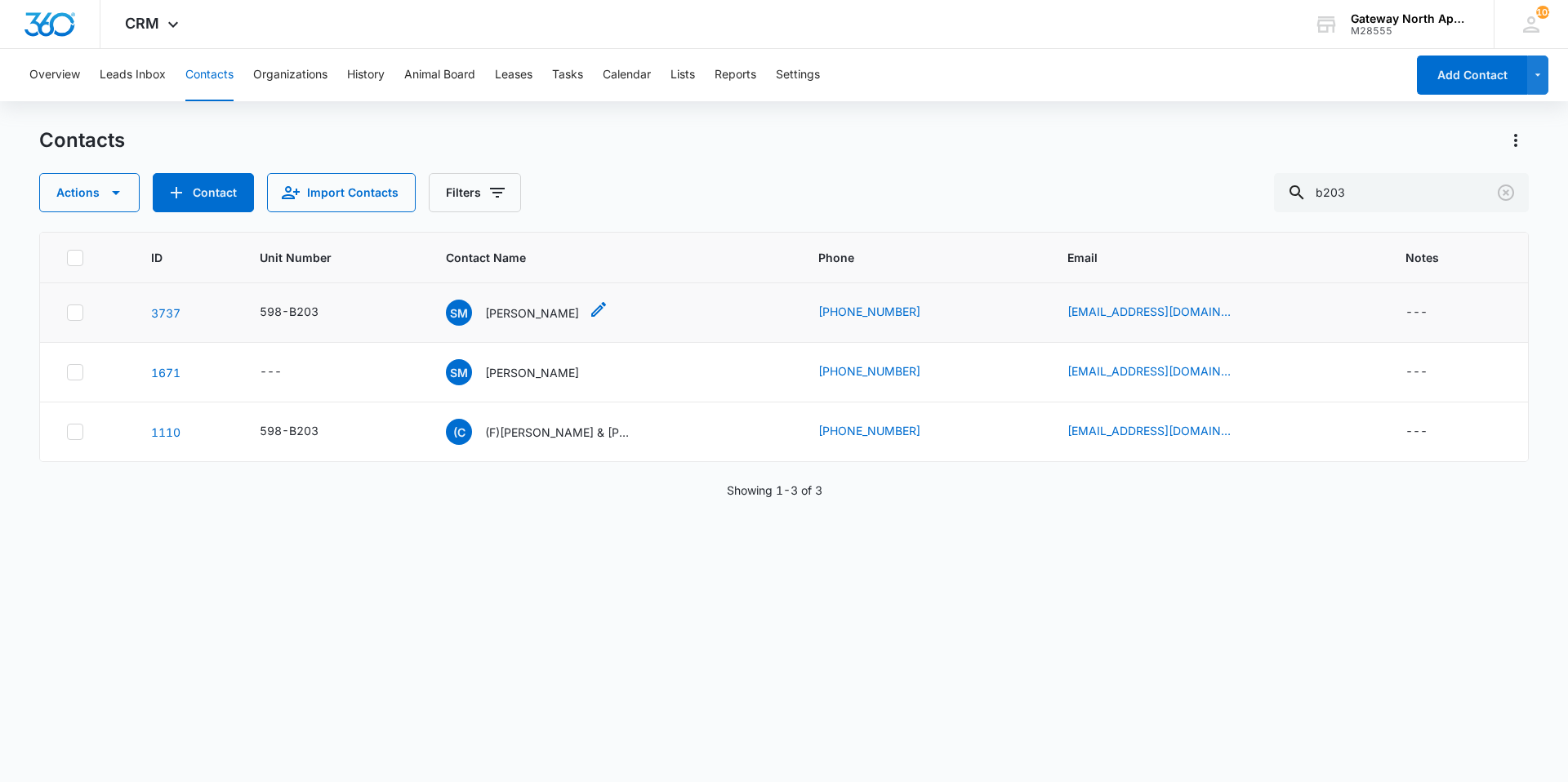
click at [532, 309] on p "[PERSON_NAME]" at bounding box center [532, 313] width 94 height 17
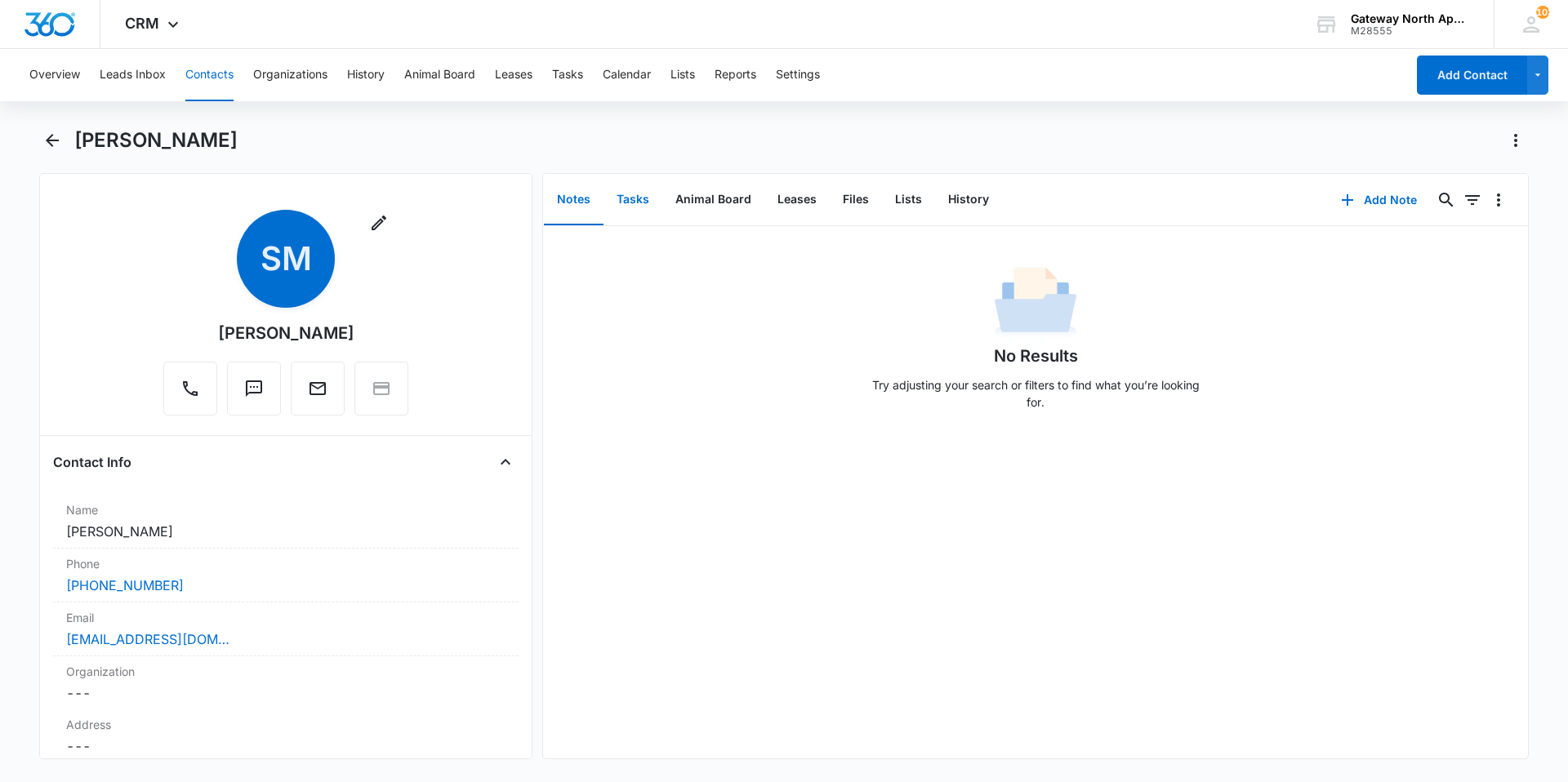
click at [642, 196] on button "Tasks" at bounding box center [633, 199] width 59 height 50
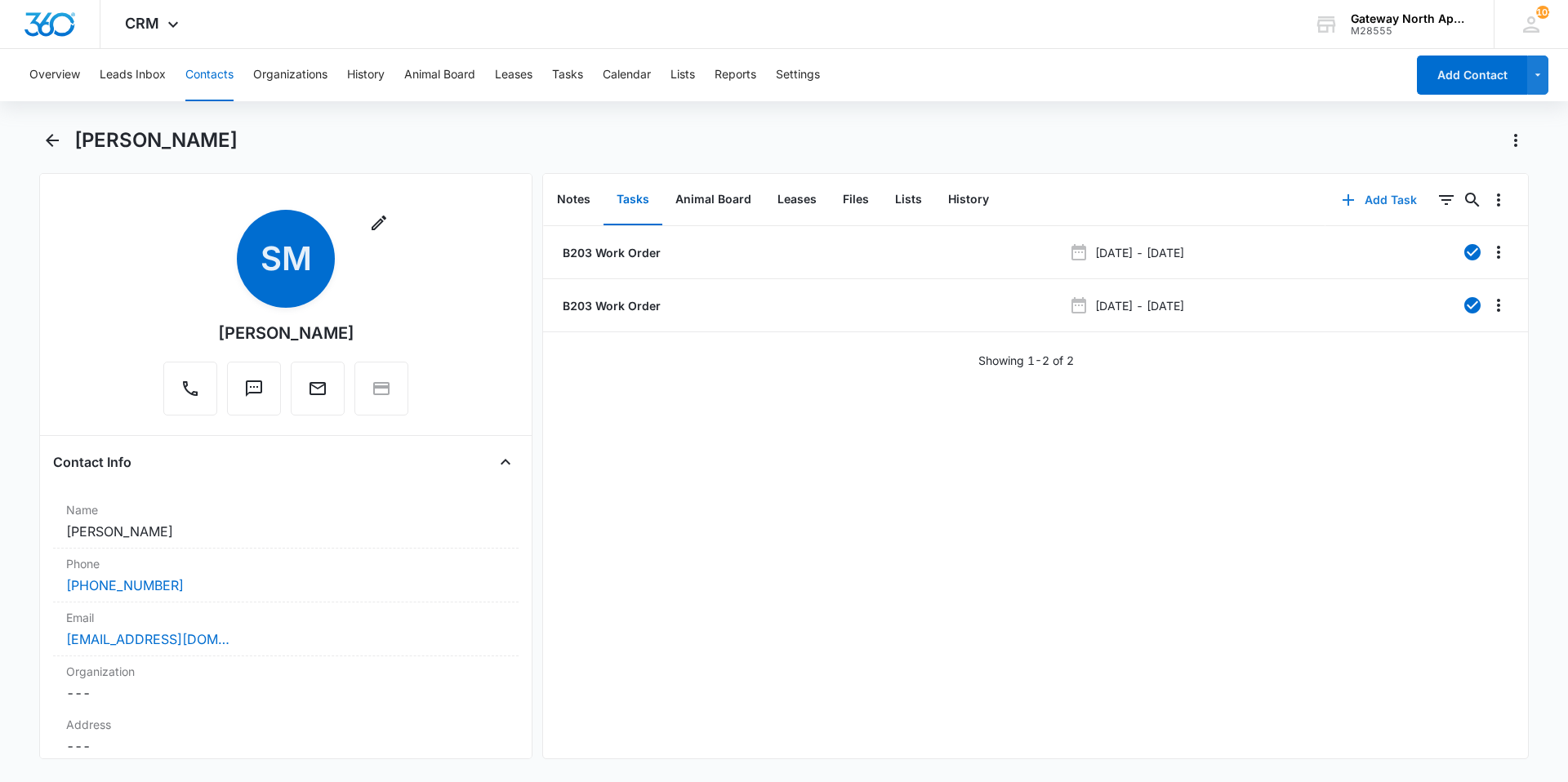
click at [1382, 203] on button "Add Task" at bounding box center [1379, 199] width 108 height 39
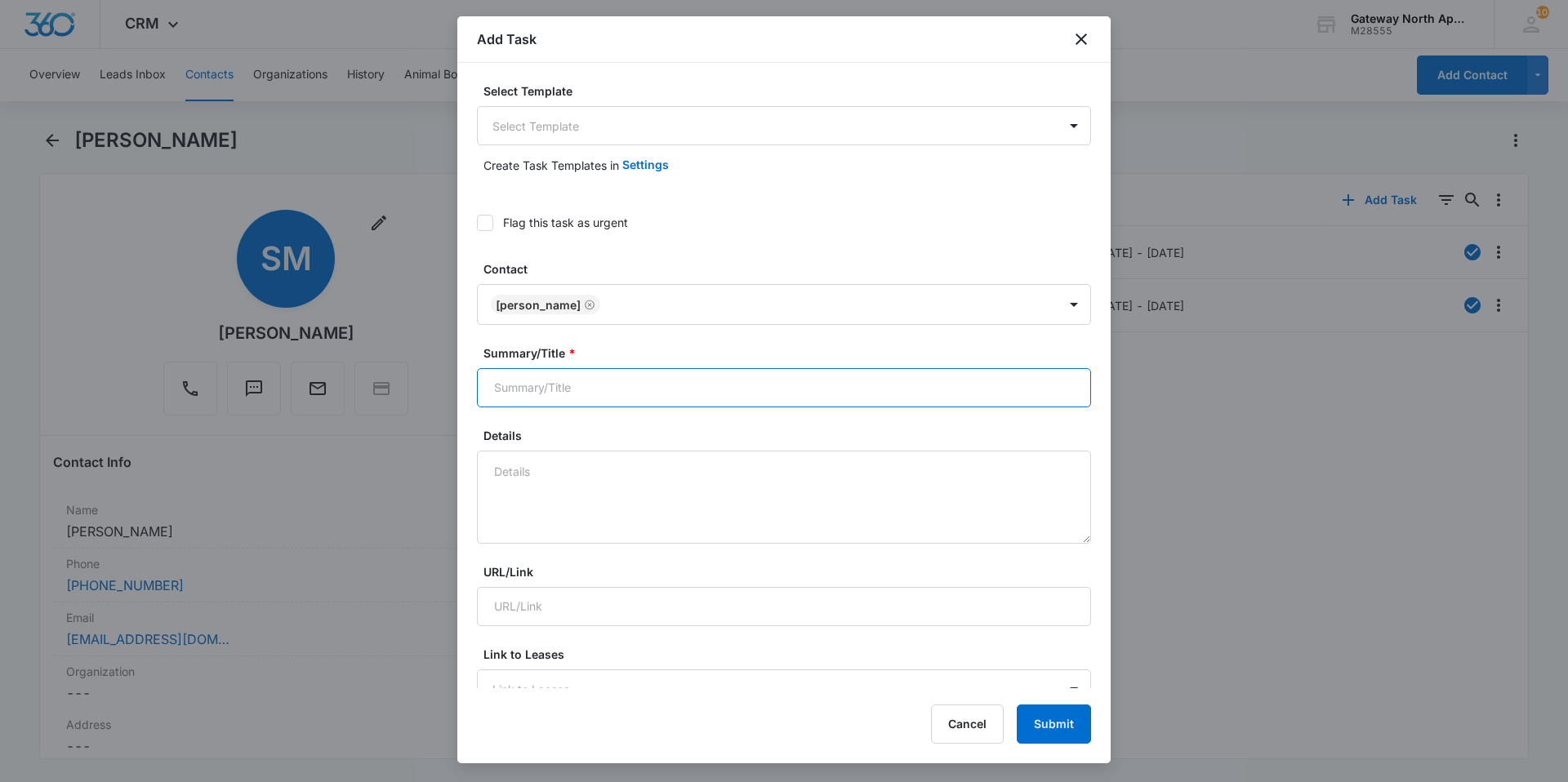
click at [794, 388] on input "Summary/Title *" at bounding box center [783, 387] width 614 height 39
type input "598-B203 Work Order"
click at [815, 496] on textarea "Details" at bounding box center [783, 497] width 614 height 93
type textarea "N"
click at [571, 471] on textarea "He called no Hot water" at bounding box center [783, 497] width 614 height 93
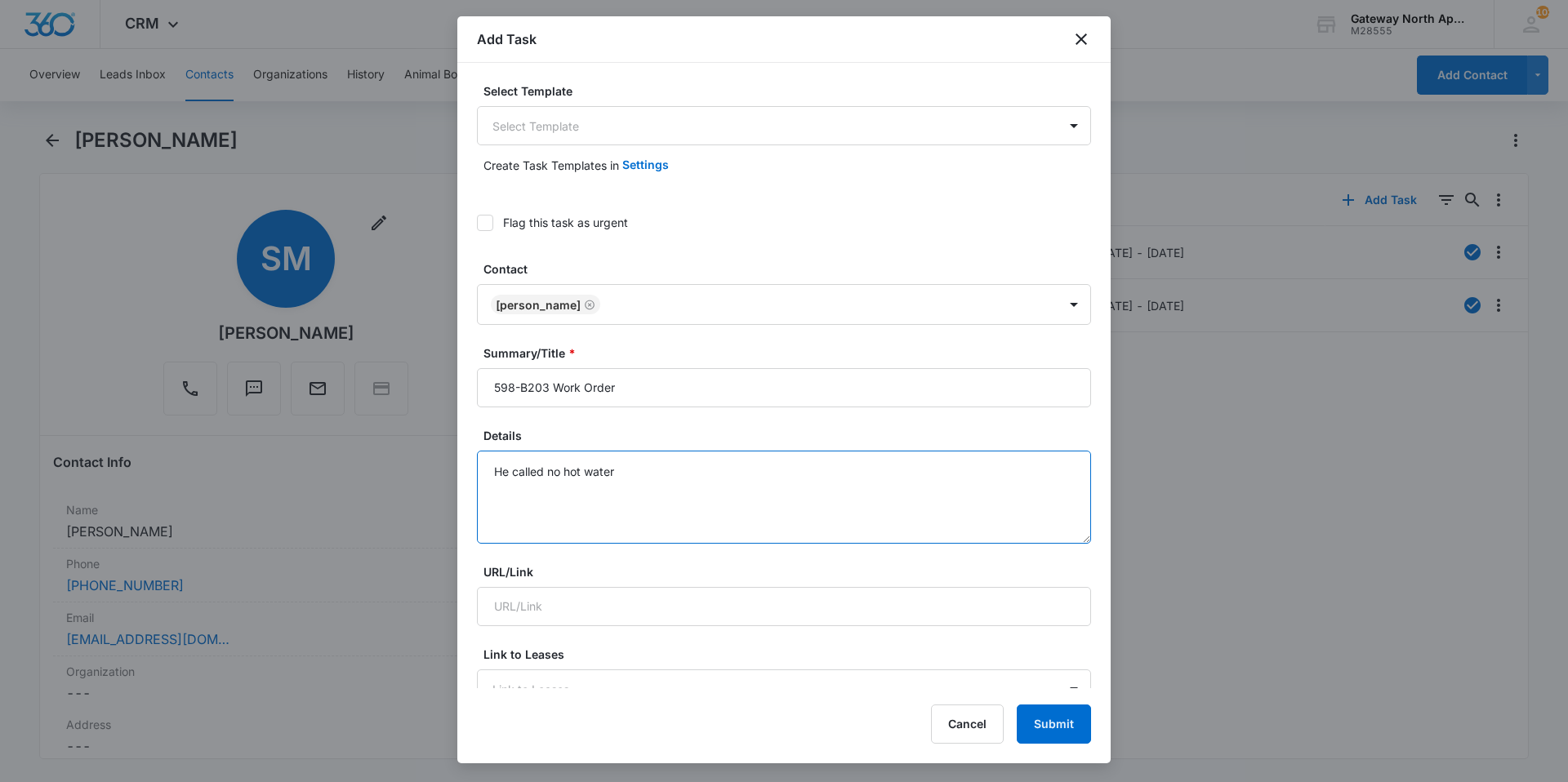
click at [634, 468] on textarea "He called no hot water" at bounding box center [783, 497] width 614 height 93
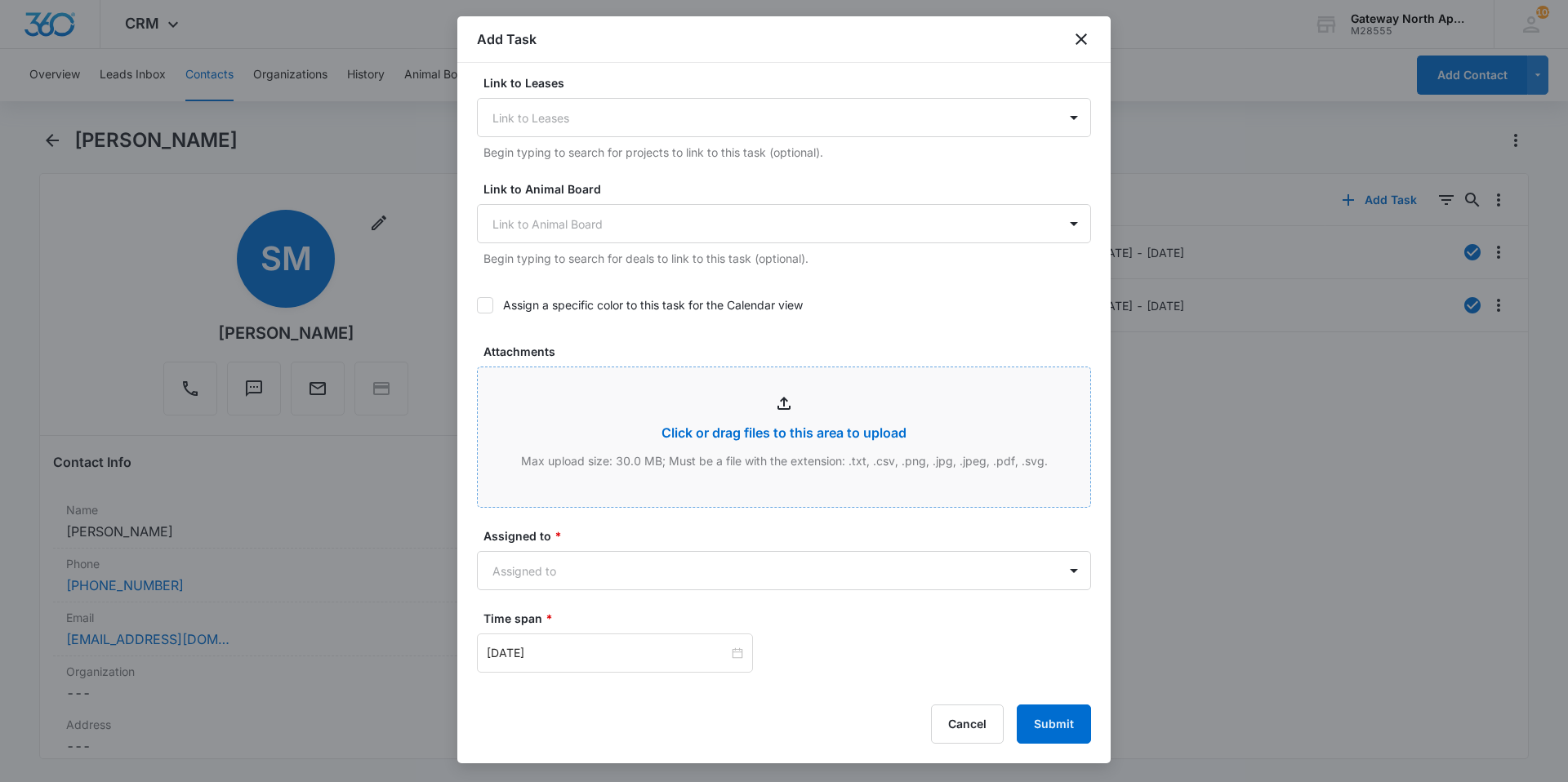
scroll to position [816, 0]
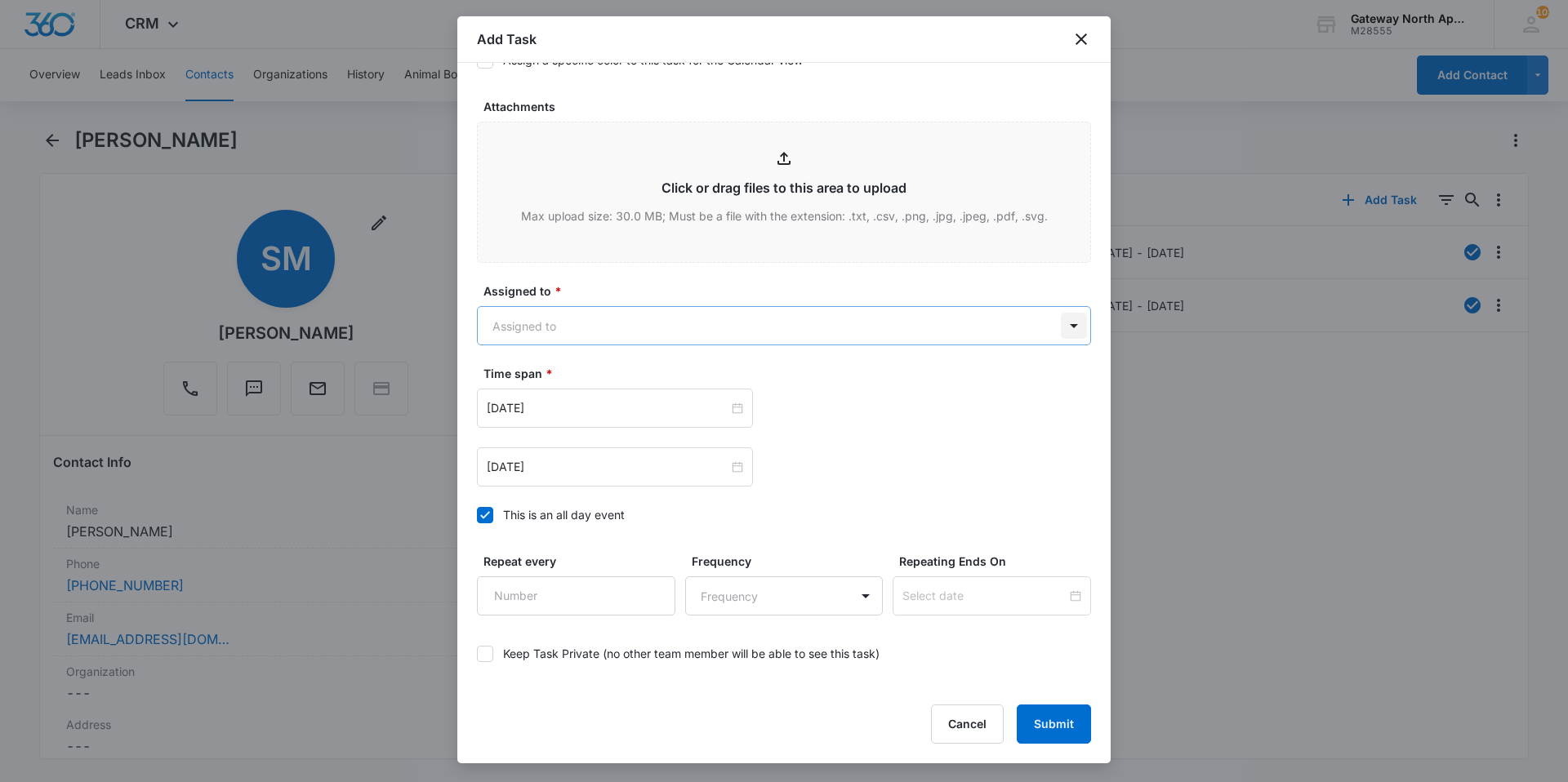
type textarea "He called no hot water"
click at [1054, 324] on body "CRM Apps Reputation Websites Forms CRM Email Social Content Ads Intelligence Fi…" at bounding box center [784, 391] width 1568 height 782
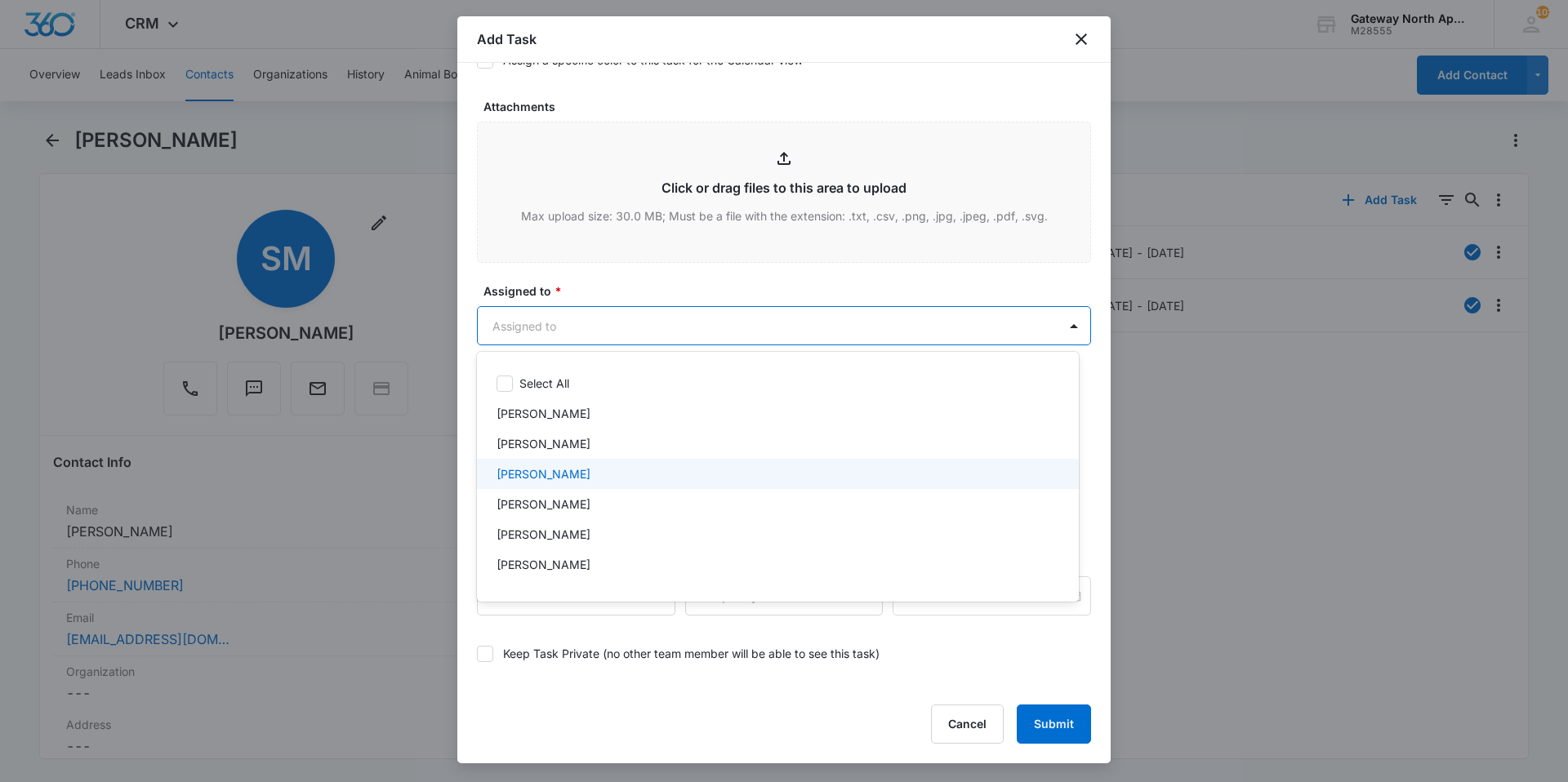
click at [682, 464] on div "[PERSON_NAME]" at bounding box center [777, 474] width 602 height 30
click at [1057, 330] on div at bounding box center [784, 391] width 1568 height 782
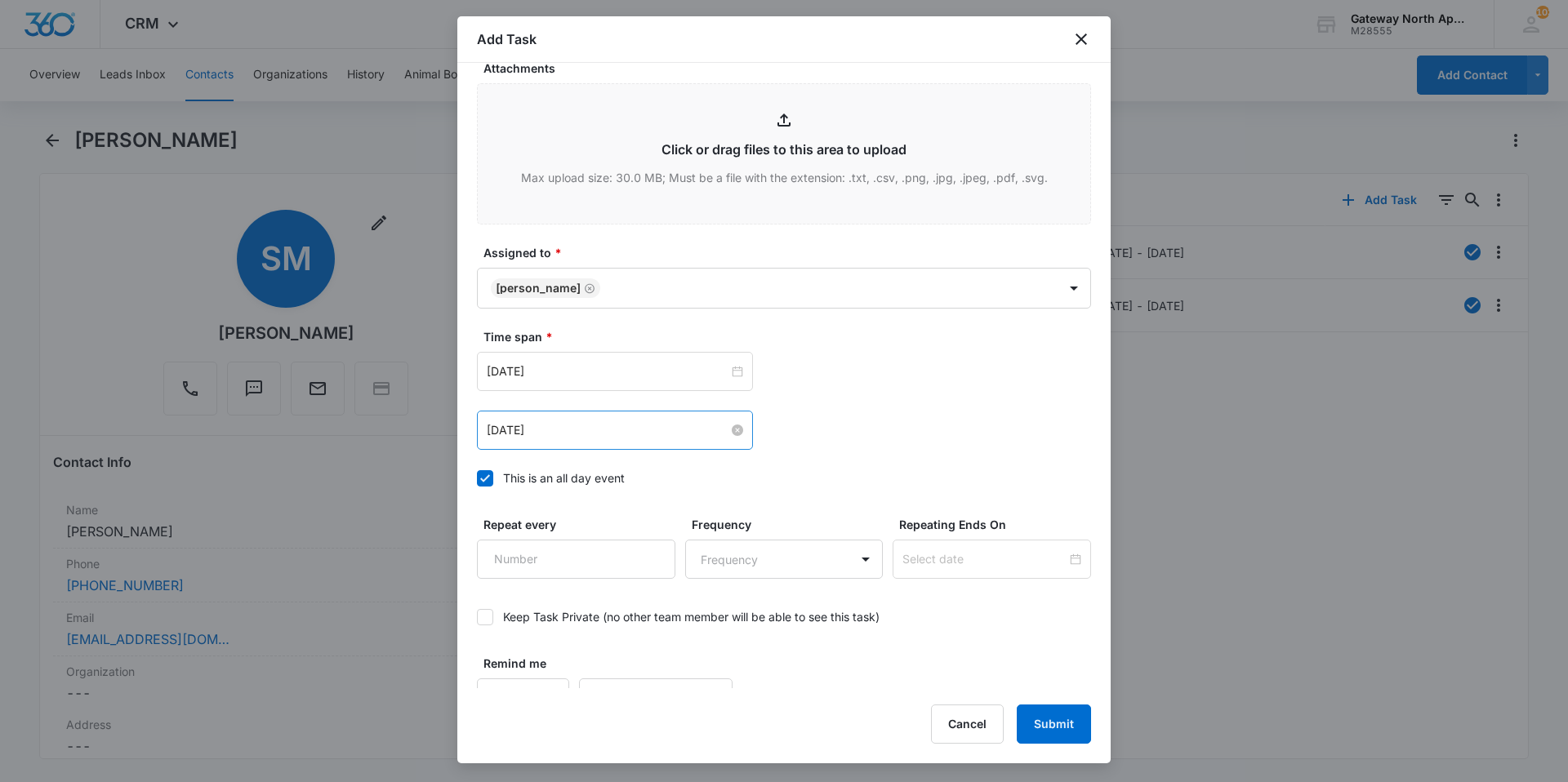
scroll to position [884, 0]
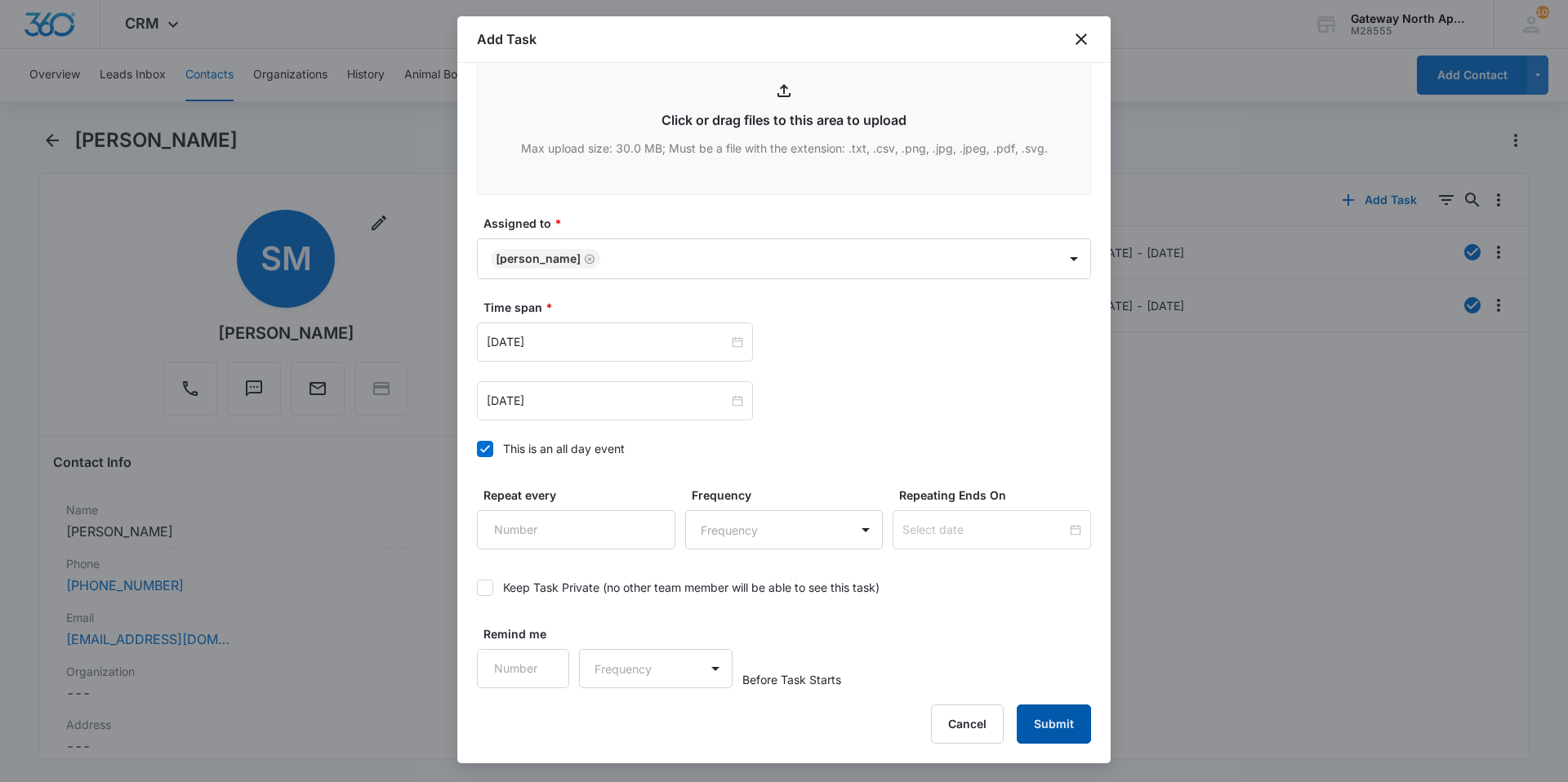
click at [1063, 721] on button "Submit" at bounding box center [1054, 723] width 74 height 39
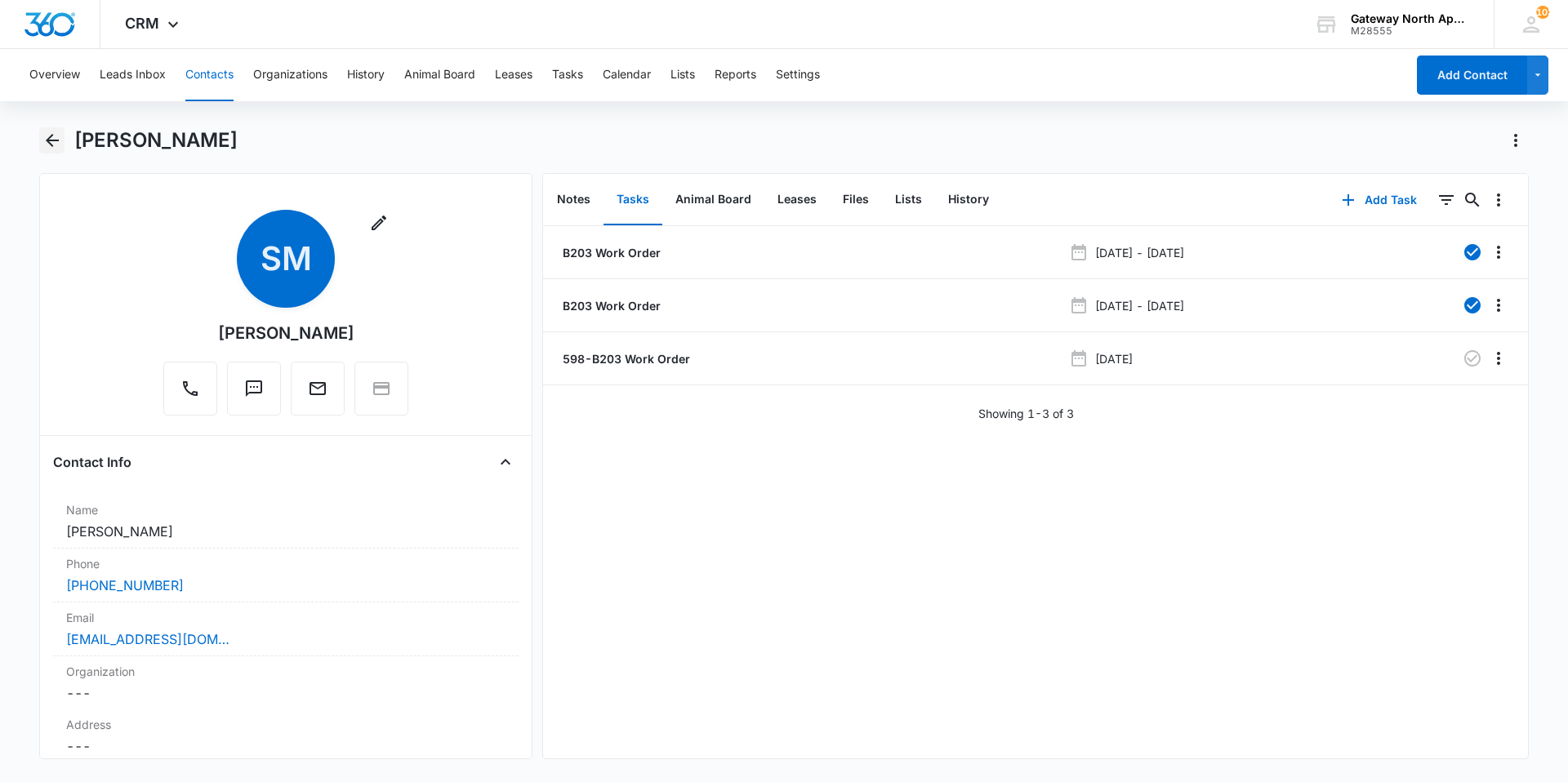
click at [55, 145] on icon "Back" at bounding box center [52, 140] width 20 height 20
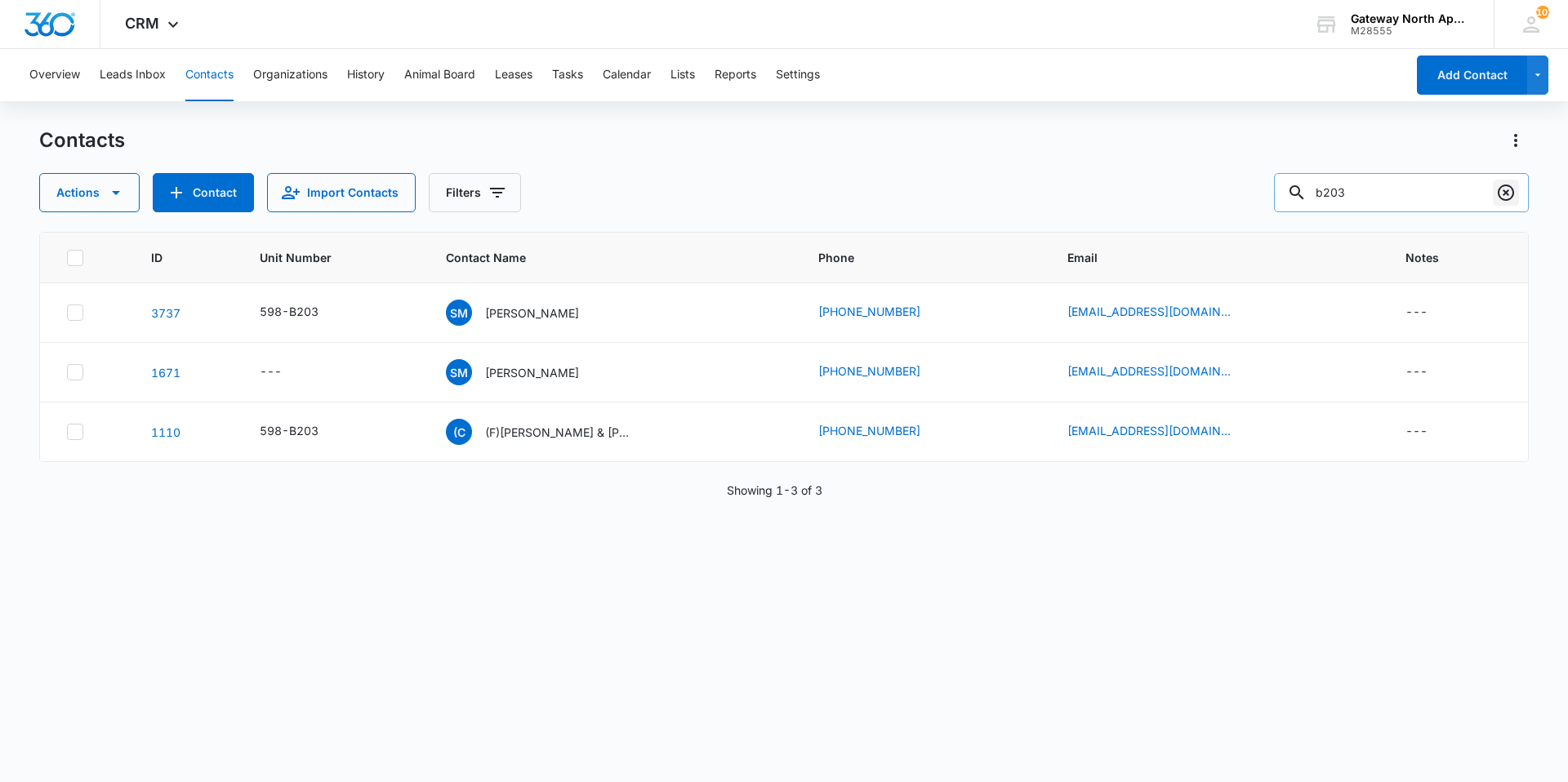
click at [1510, 184] on icon "Clear" at bounding box center [1505, 193] width 20 height 20
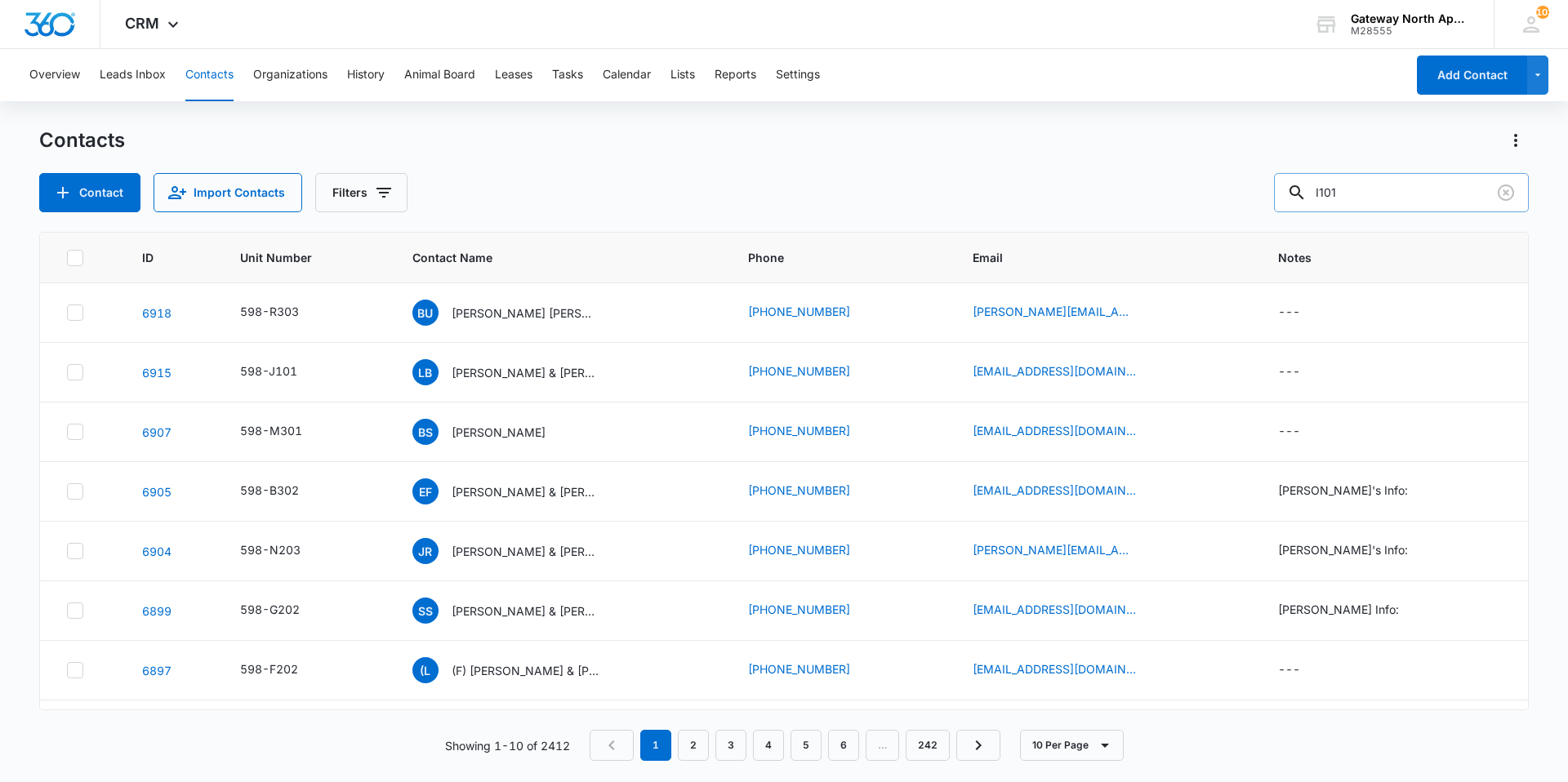
type input "I101"
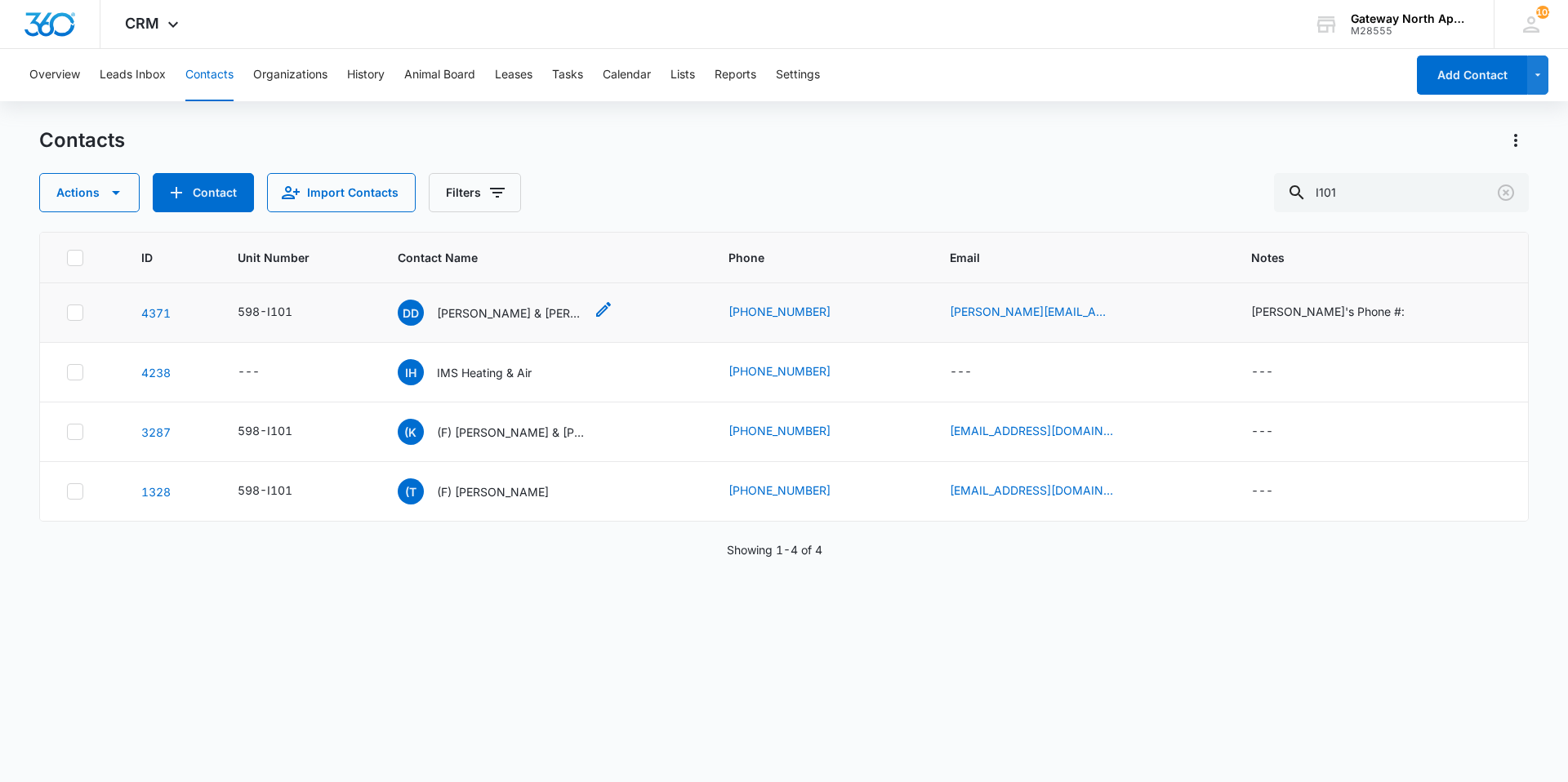
click at [518, 315] on p "[PERSON_NAME] & [PERSON_NAME]" at bounding box center [510, 313] width 147 height 17
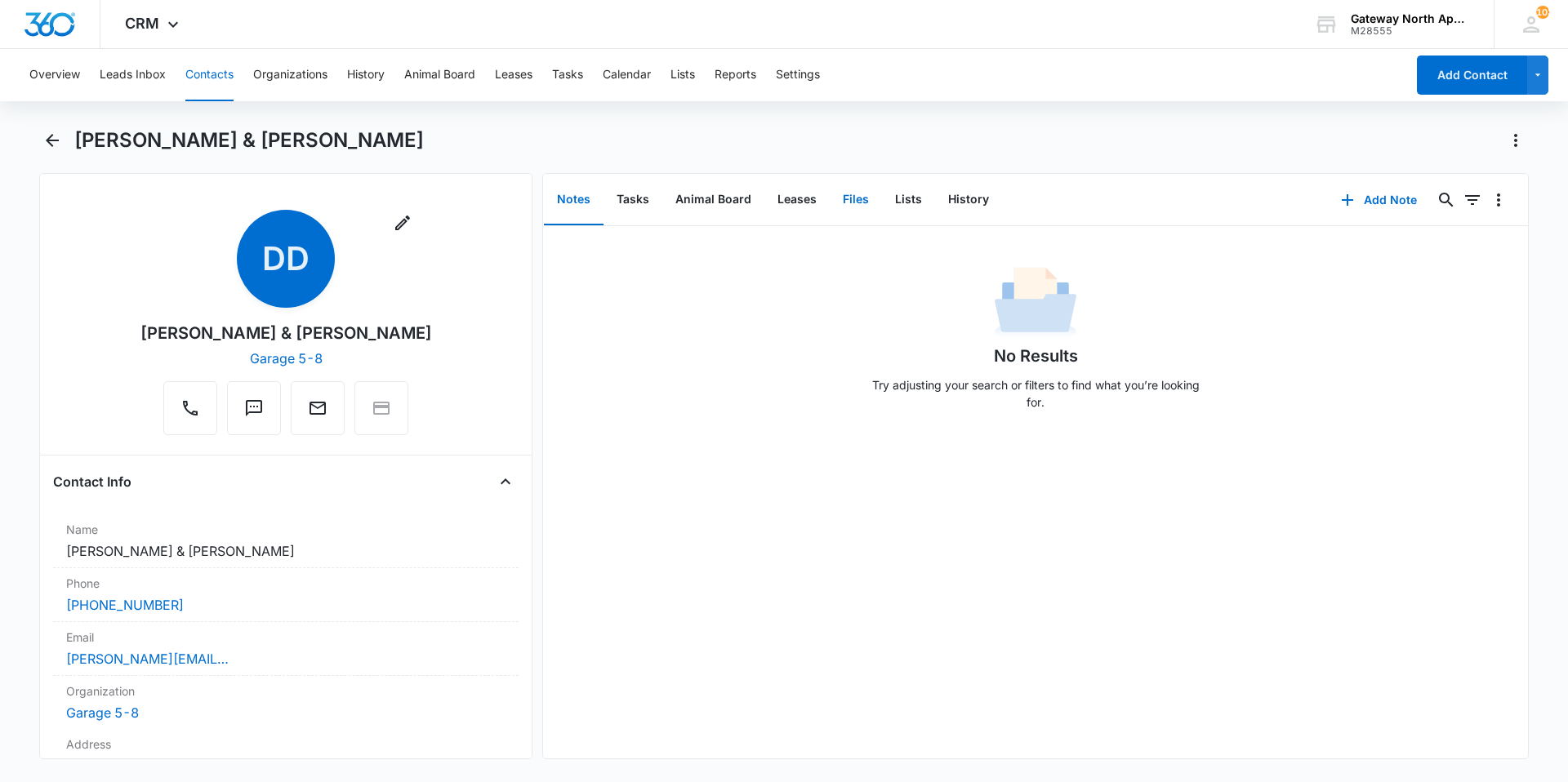
click at [858, 208] on button "Files" at bounding box center [855, 199] width 52 height 50
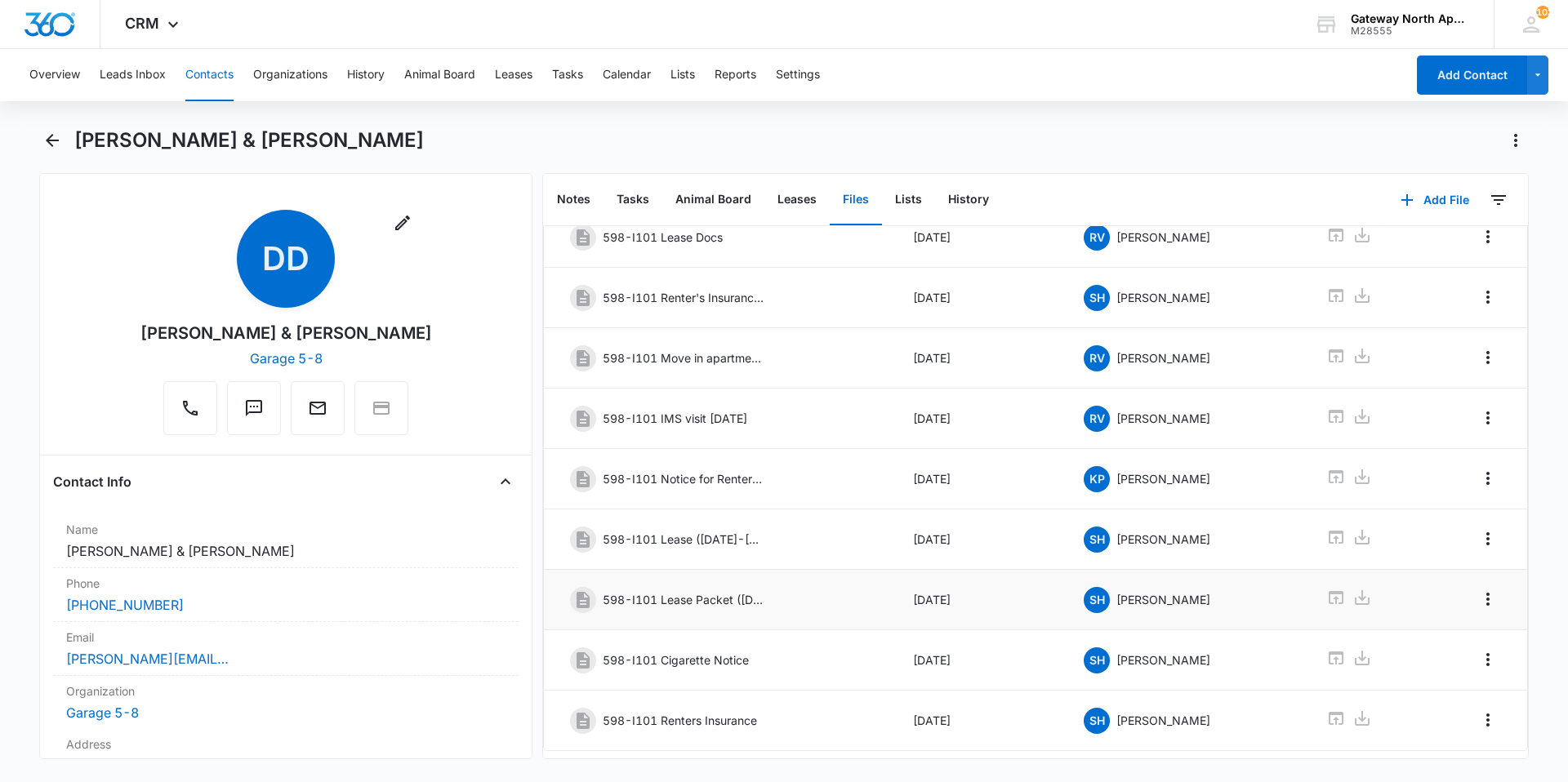
scroll to position [205, 0]
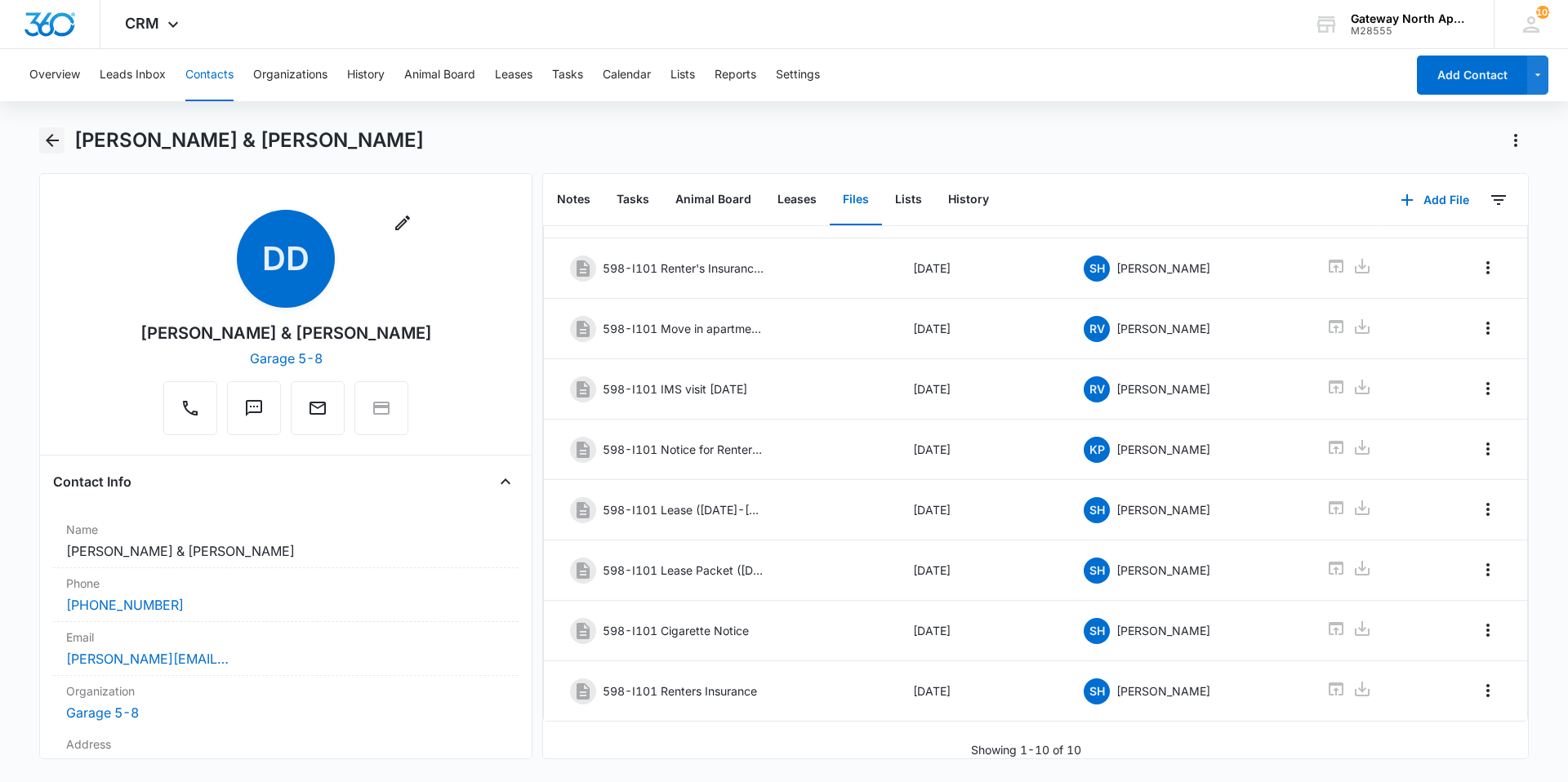
click at [53, 149] on button "Back" at bounding box center [51, 140] width 26 height 27
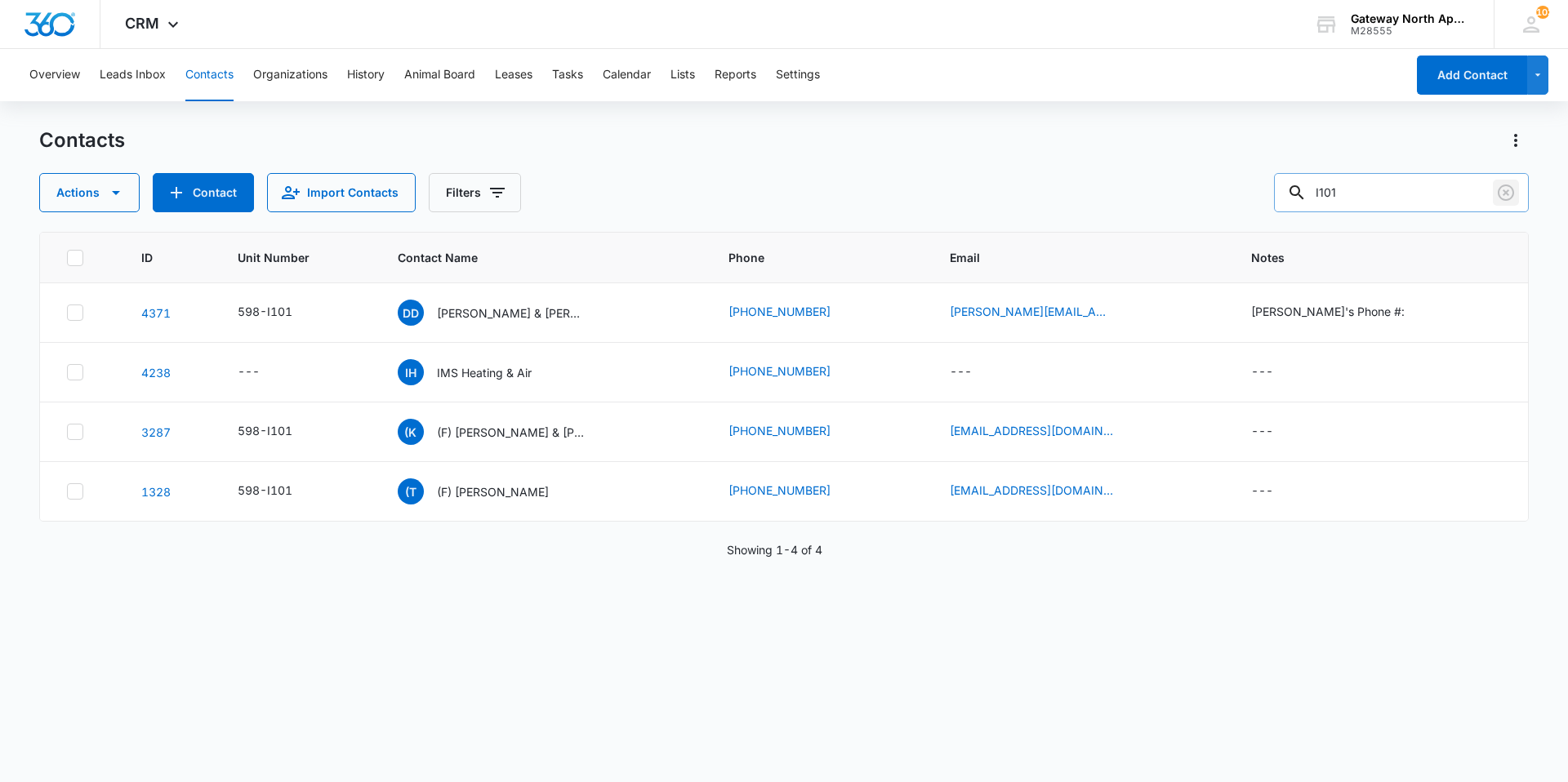
drag, startPoint x: 1505, startPoint y: 202, endPoint x: 1480, endPoint y: 197, distance: 25.5
click at [1504, 202] on button "Clear" at bounding box center [1506, 193] width 27 height 27
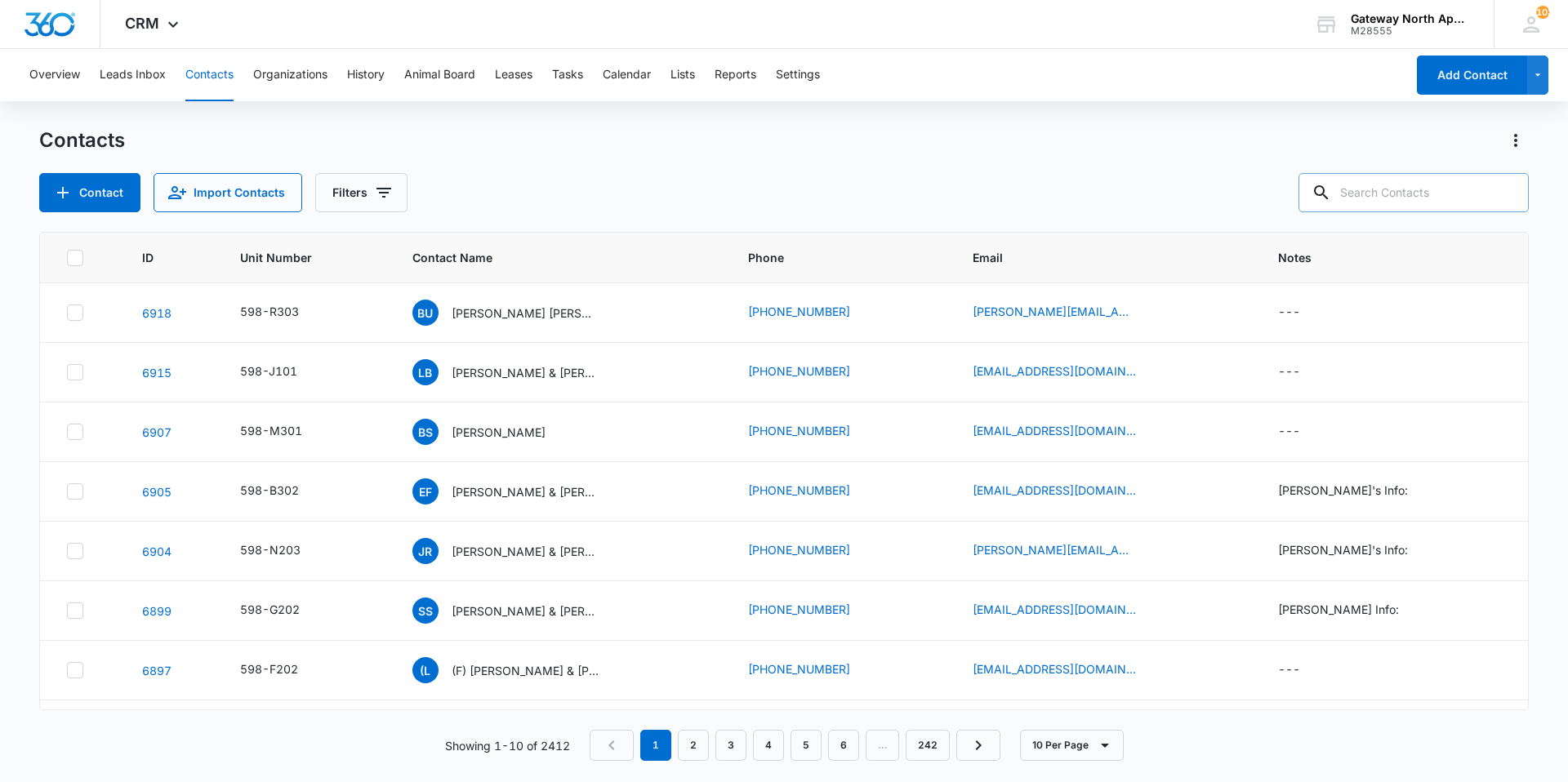
click at [1408, 188] on input "text" at bounding box center [1413, 192] width 231 height 39
type input "N201"
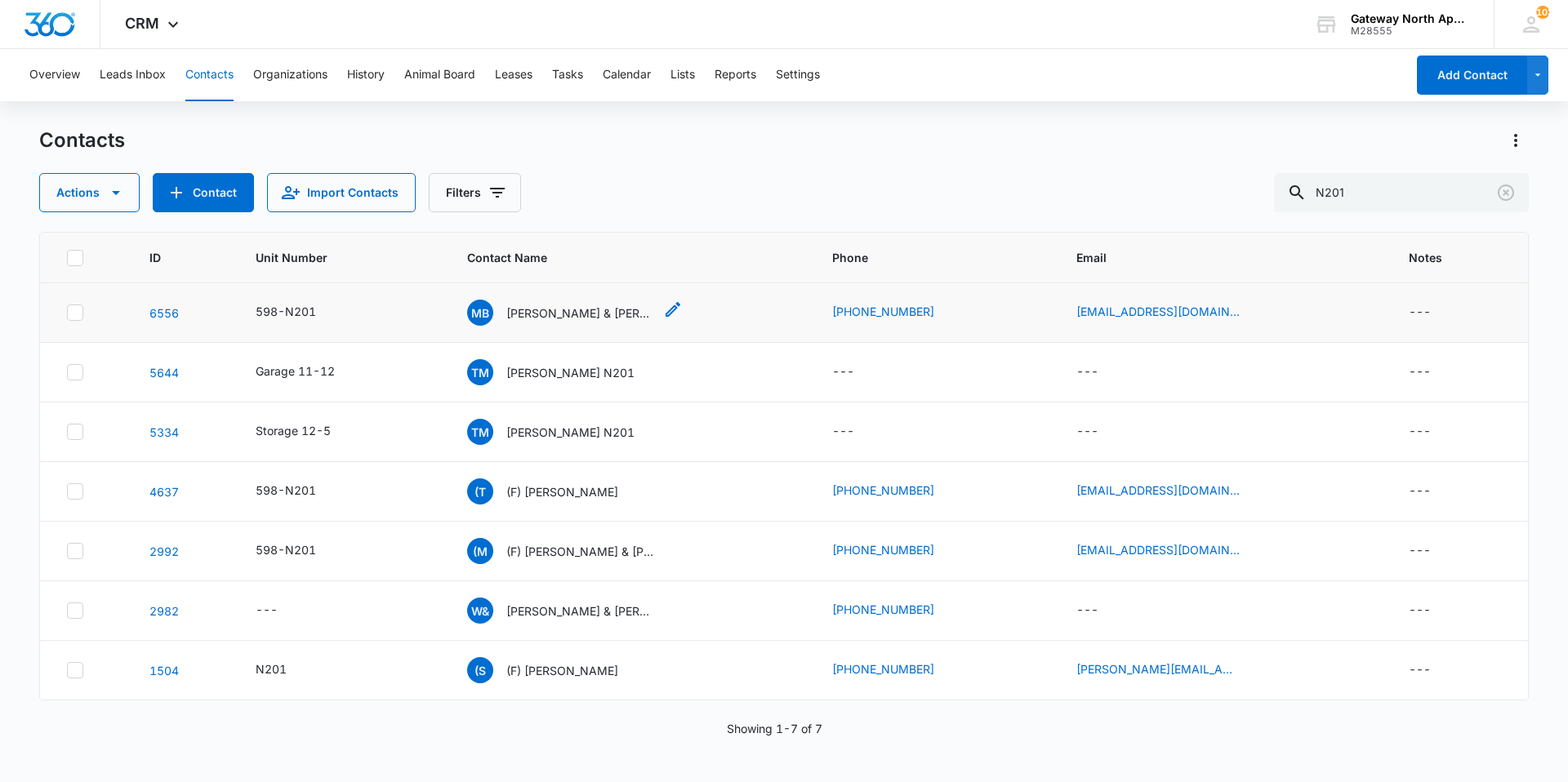
click at [564, 320] on p "[PERSON_NAME] & [PERSON_NAME]" at bounding box center [579, 313] width 147 height 17
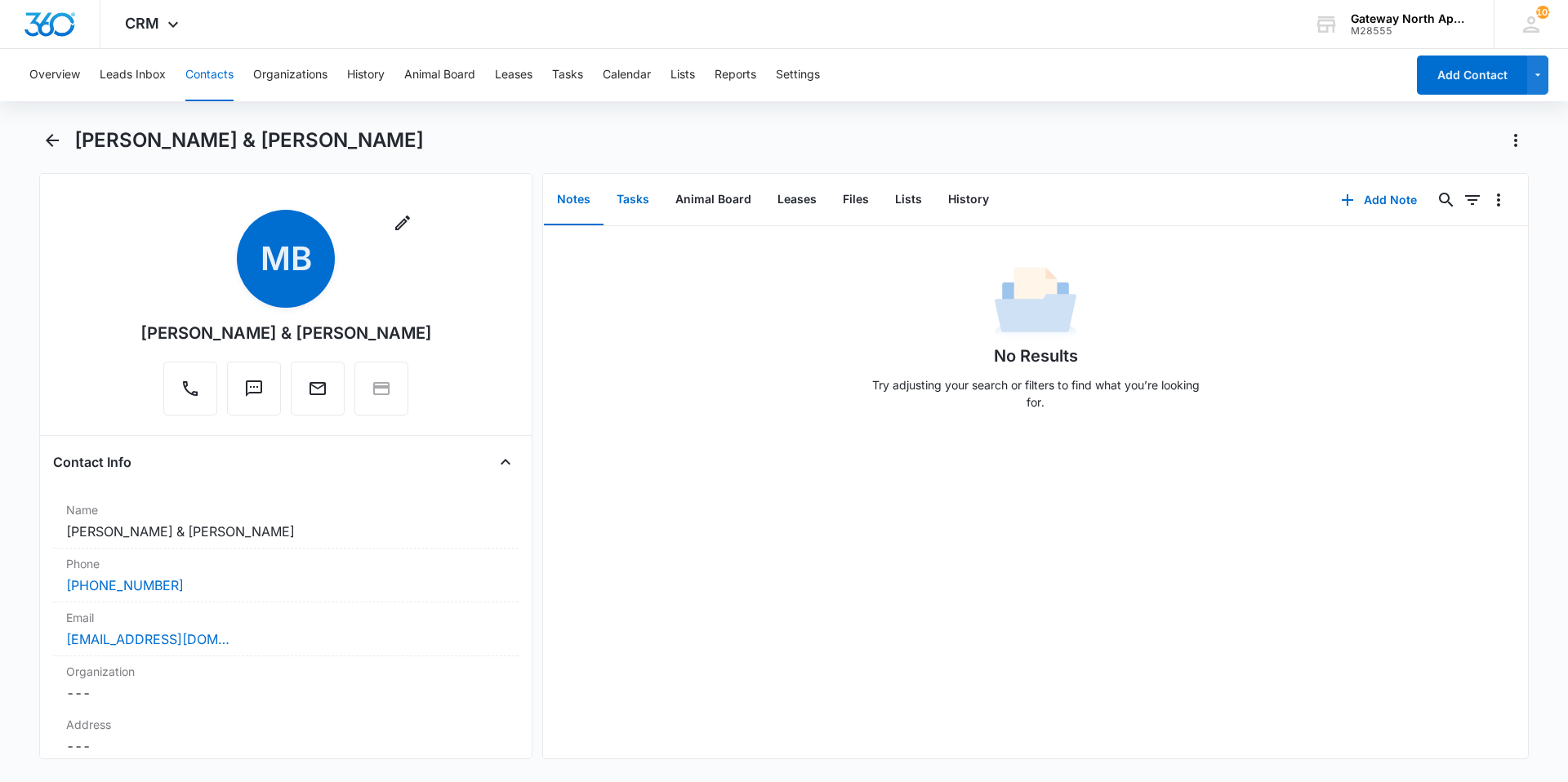
click at [632, 196] on button "Tasks" at bounding box center [633, 199] width 59 height 50
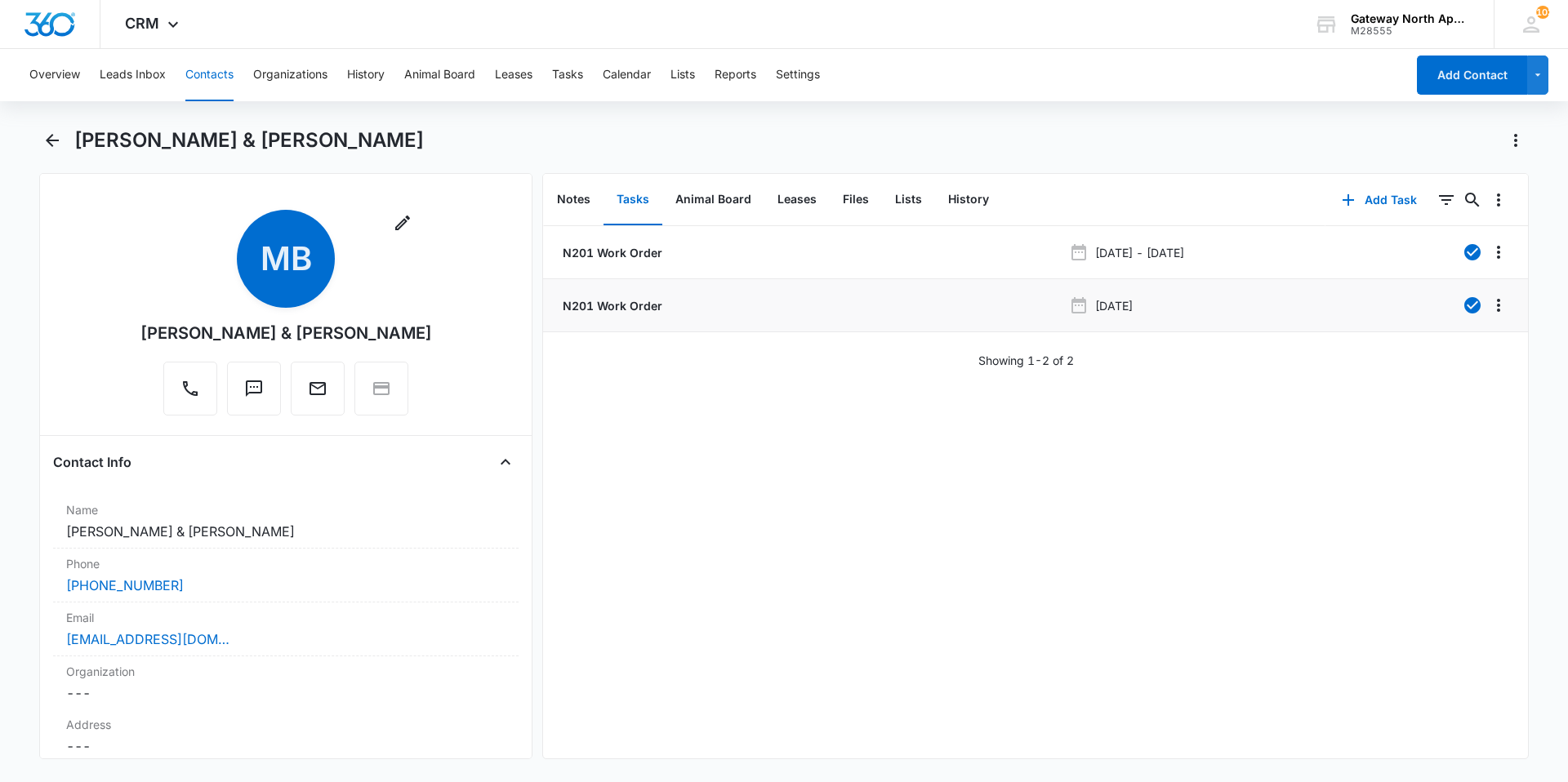
click at [644, 307] on p "N201 Work Order" at bounding box center [610, 306] width 103 height 17
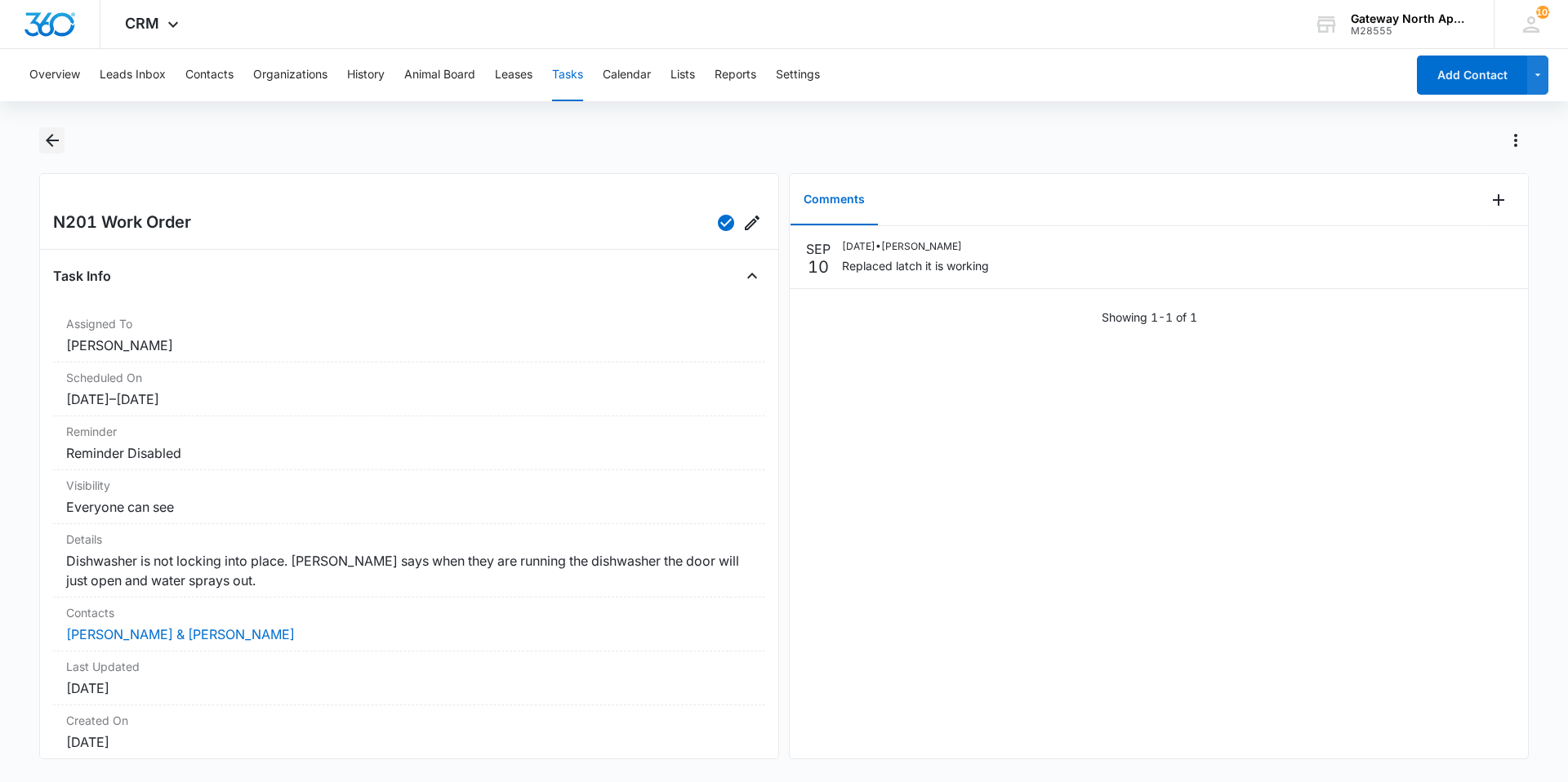
click at [55, 149] on icon "Back" at bounding box center [52, 140] width 20 height 20
